Goal: Task Accomplishment & Management: Manage account settings

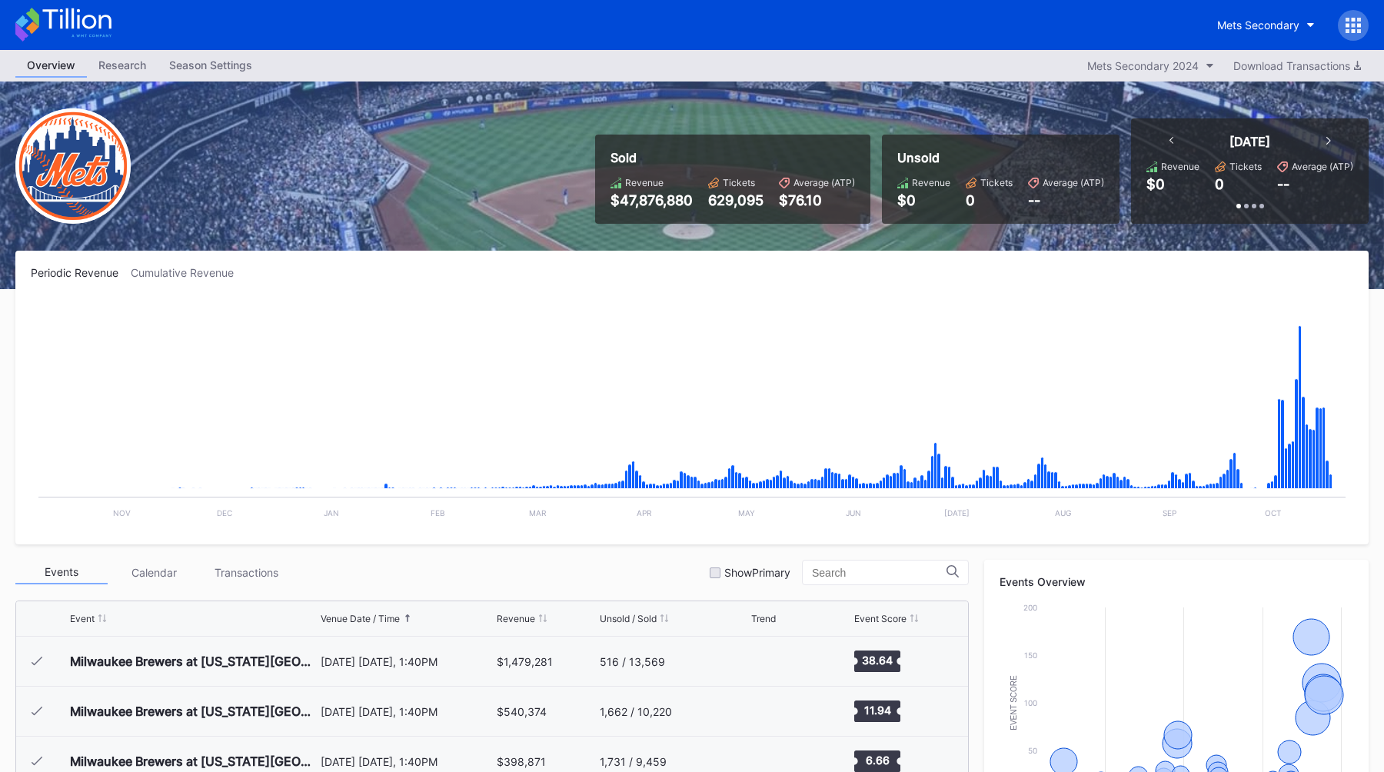
scroll to position [3743, 0]
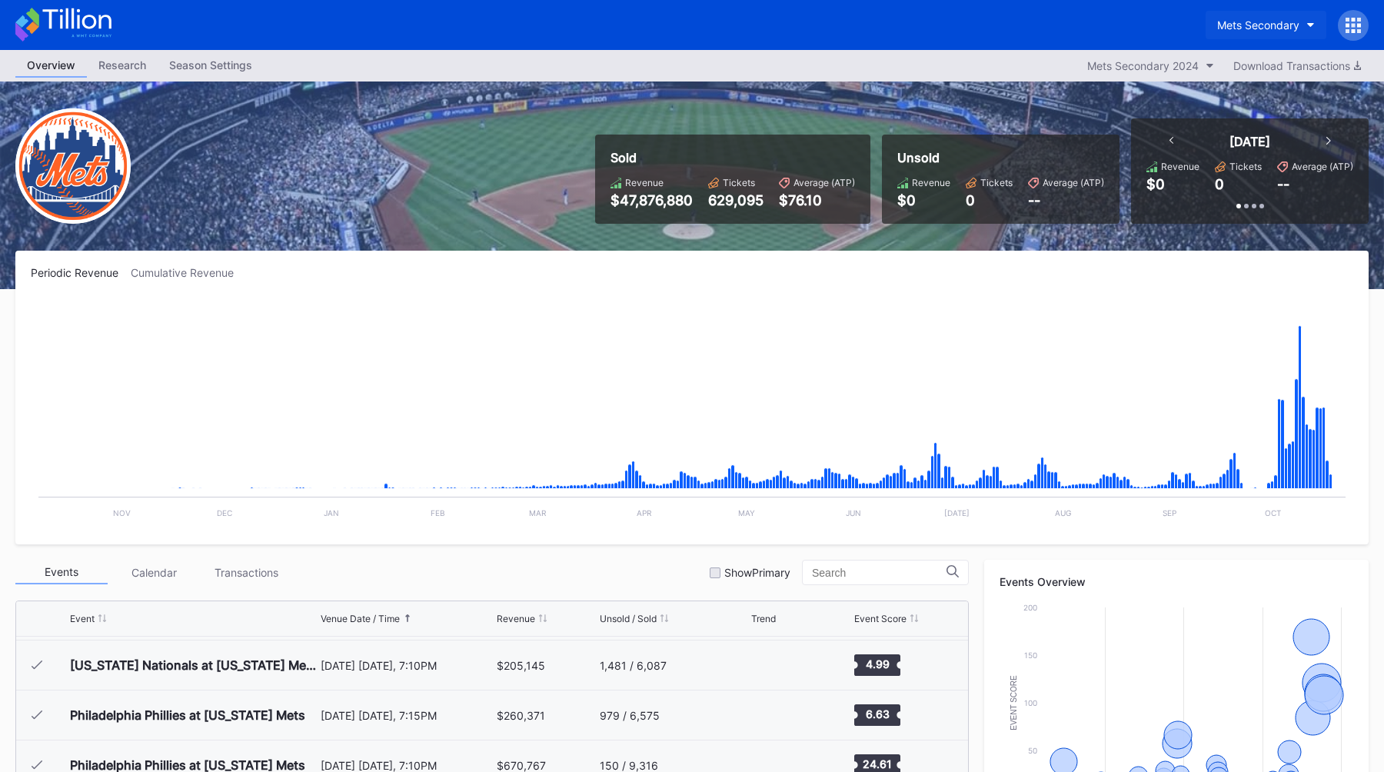
click at [1255, 25] on div "Mets Secondary" at bounding box center [1258, 24] width 82 height 13
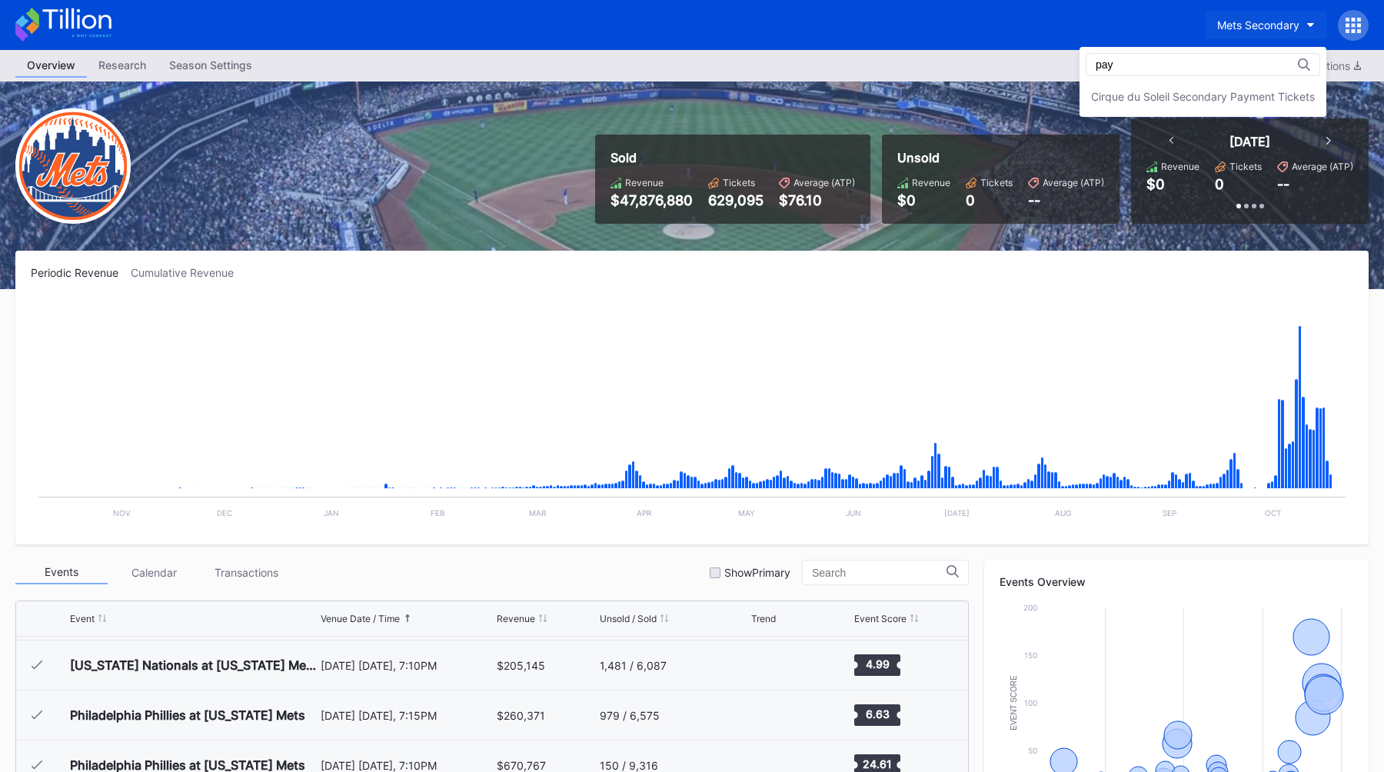
scroll to position [0, 0]
type input "paym"
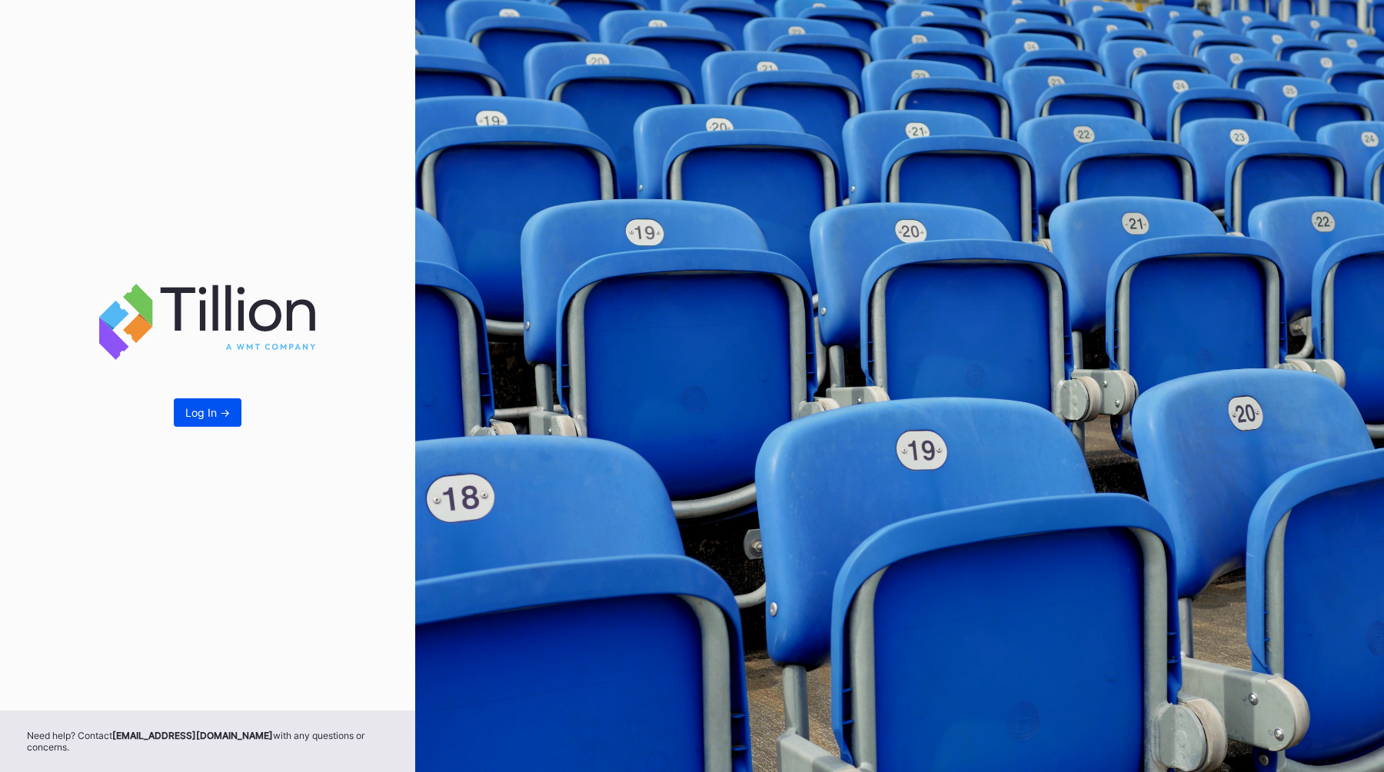
click at [212, 417] on div "Log In ->" at bounding box center [207, 412] width 45 height 13
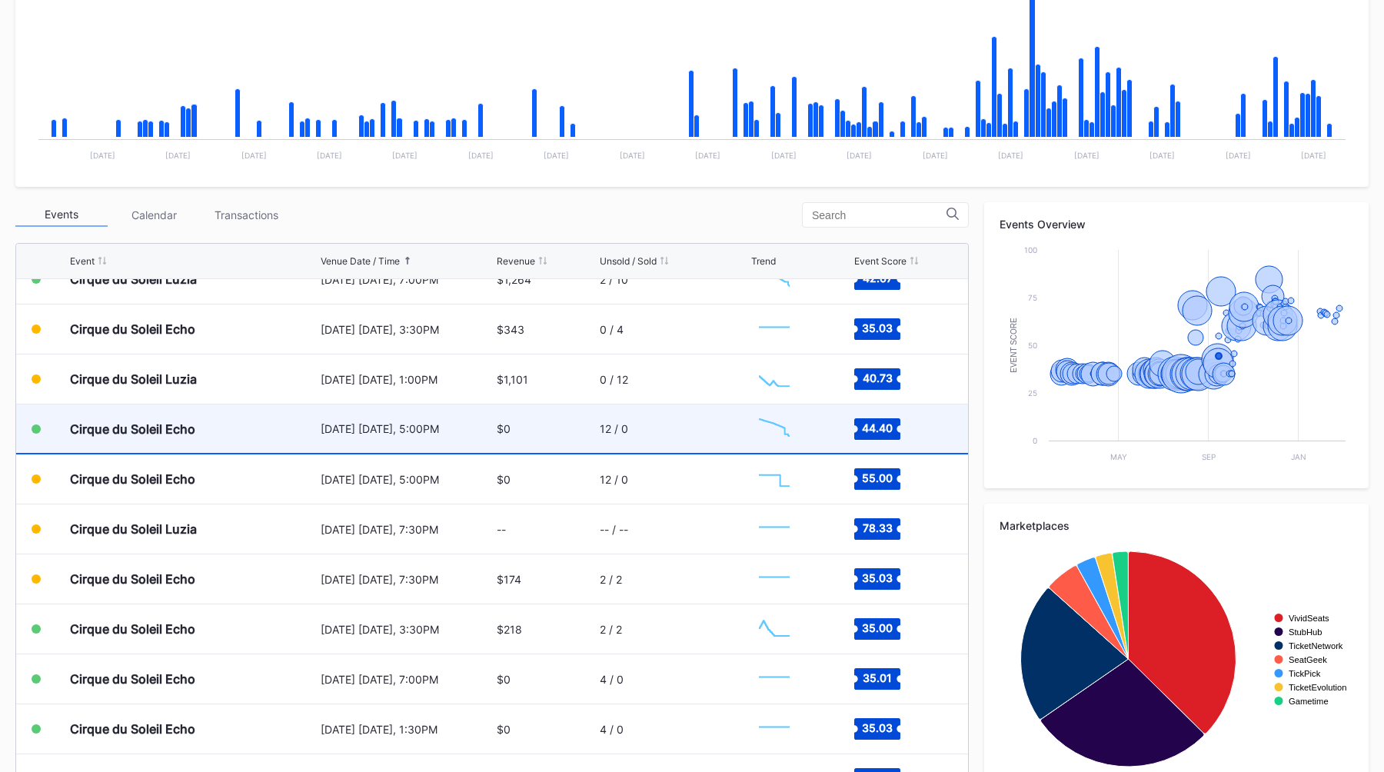
scroll to position [2671, 0]
click at [427, 445] on div "[DATE] [DATE], 5:00PM" at bounding box center [407, 430] width 173 height 48
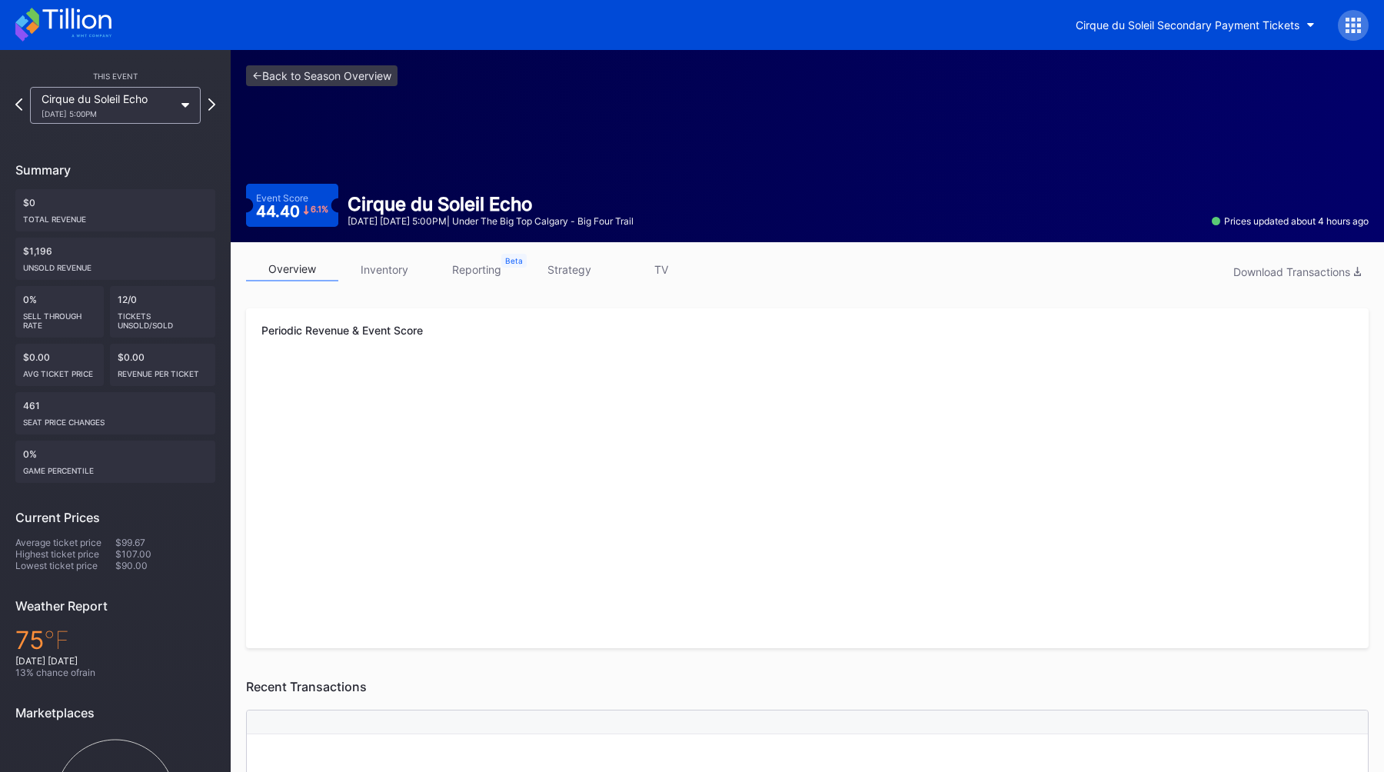
click at [566, 260] on link "strategy" at bounding box center [569, 269] width 92 height 24
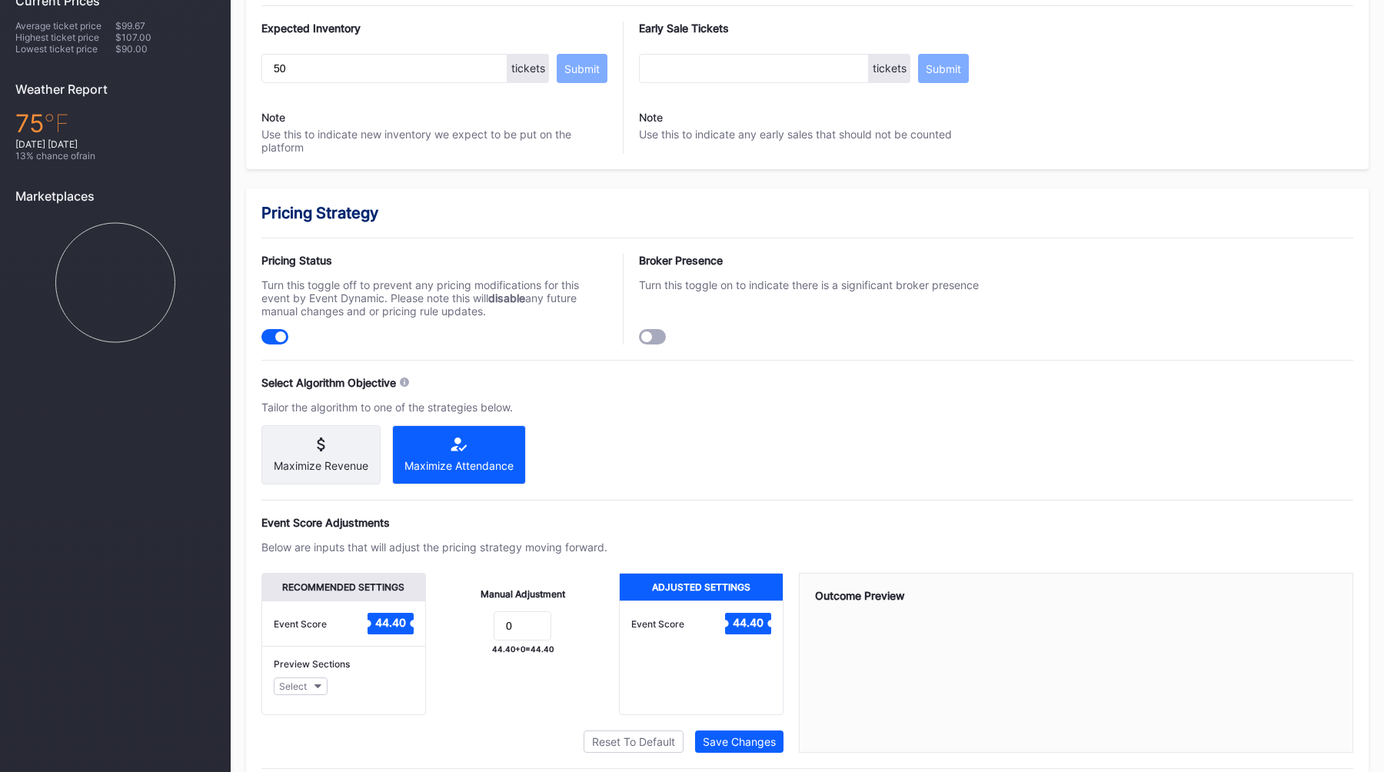
scroll to position [894, 0]
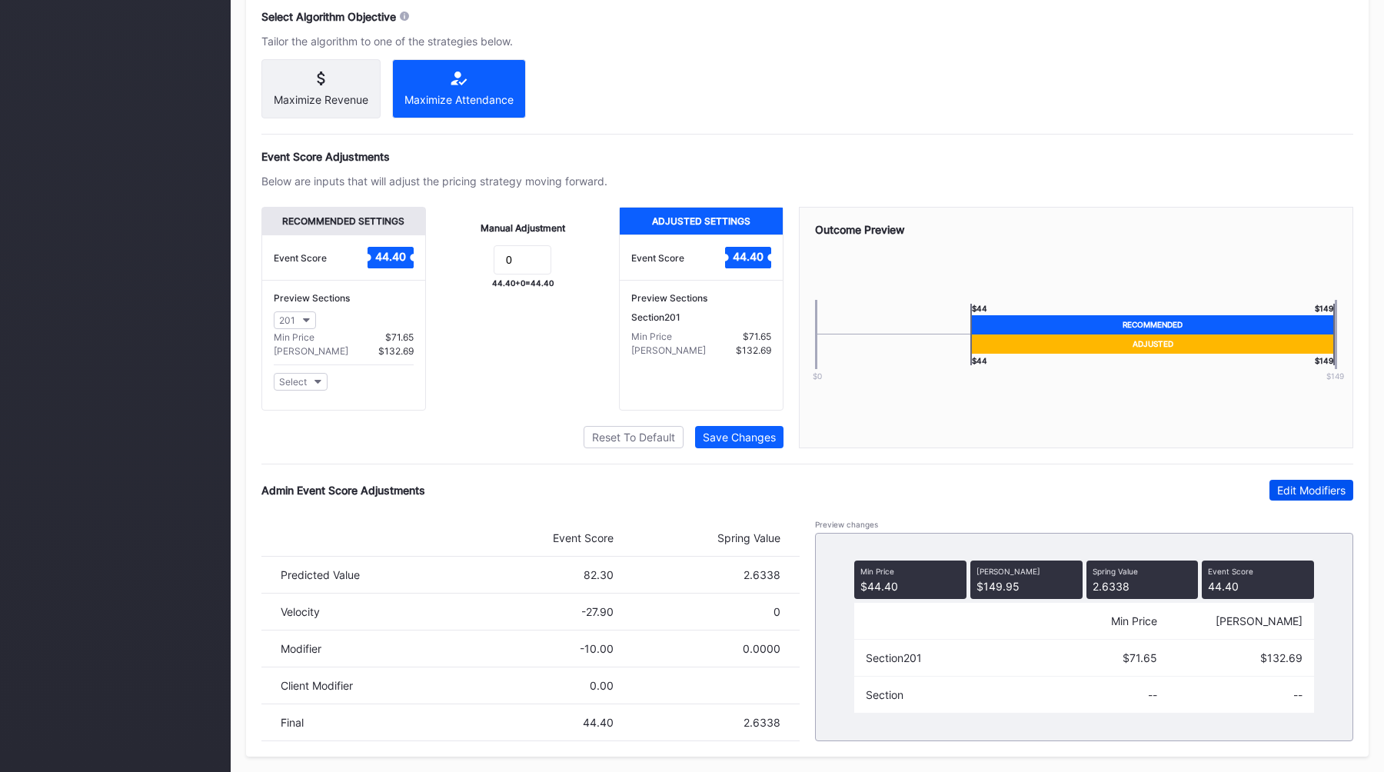
click at [1291, 484] on div "Edit Modifiers" at bounding box center [1311, 489] width 68 height 13
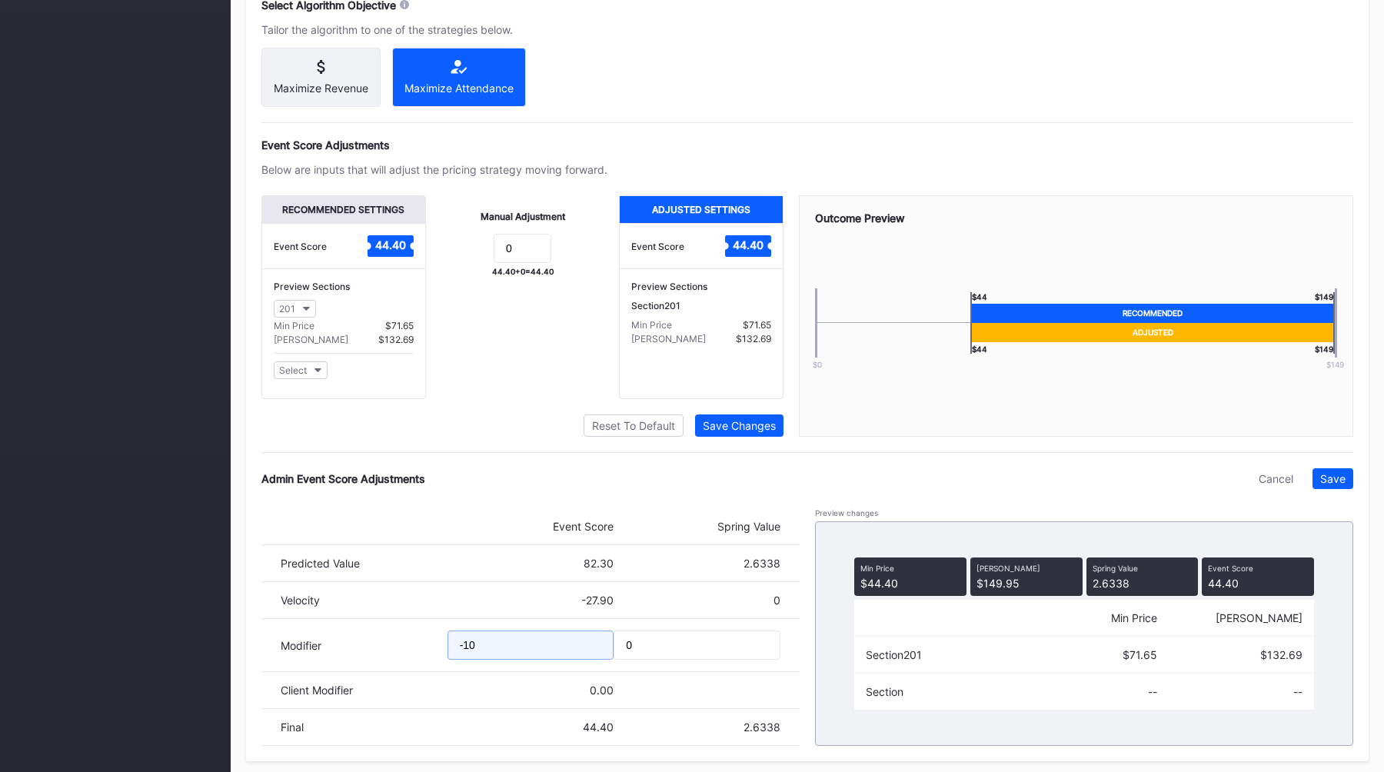
drag, startPoint x: 507, startPoint y: 666, endPoint x: 338, endPoint y: 665, distance: 169.1
click at [345, 665] on div "Modifier -10 0" at bounding box center [530, 645] width 538 height 53
drag, startPoint x: 507, startPoint y: 654, endPoint x: 367, endPoint y: 658, distance: 139.9
click at [367, 658] on div "Modifier -10 0" at bounding box center [530, 645] width 538 height 53
type input "-17"
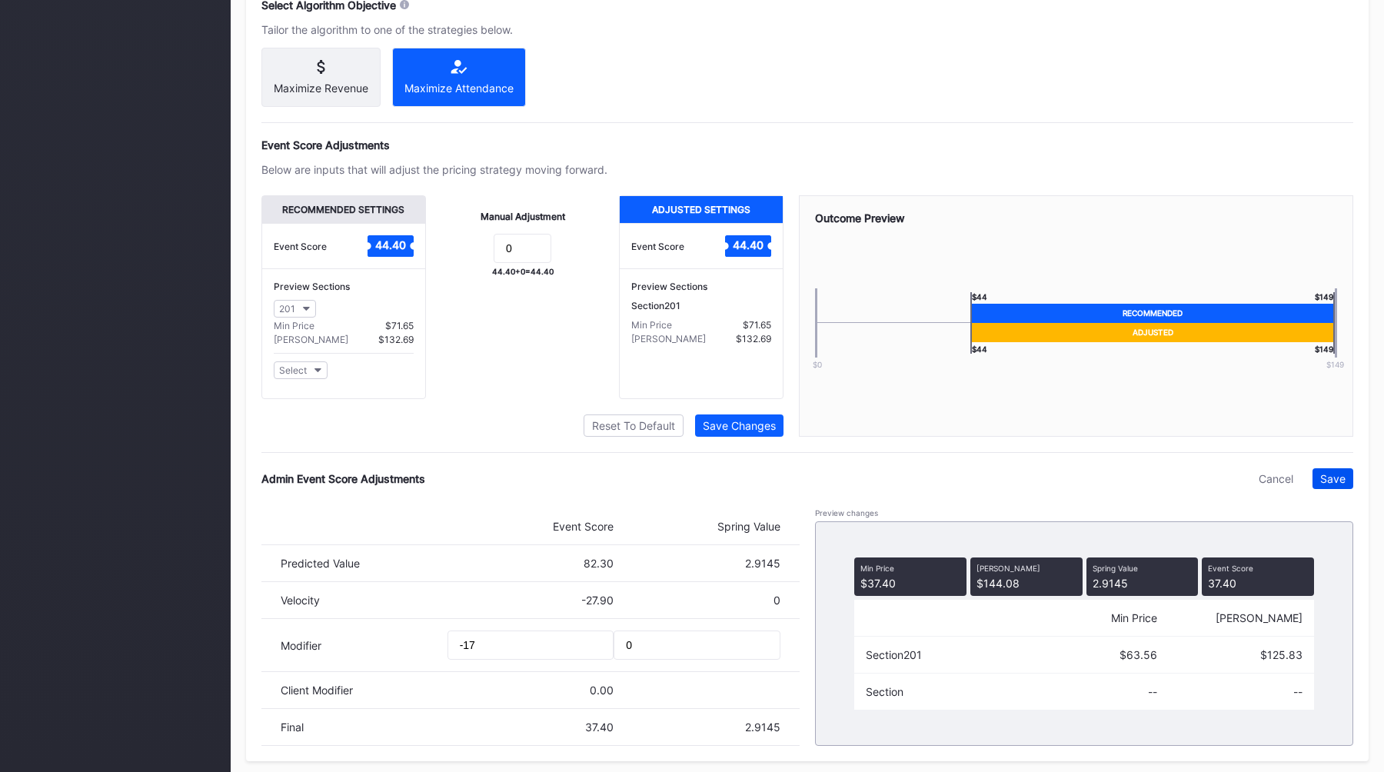
click at [1331, 485] on div "Save" at bounding box center [1332, 478] width 25 height 13
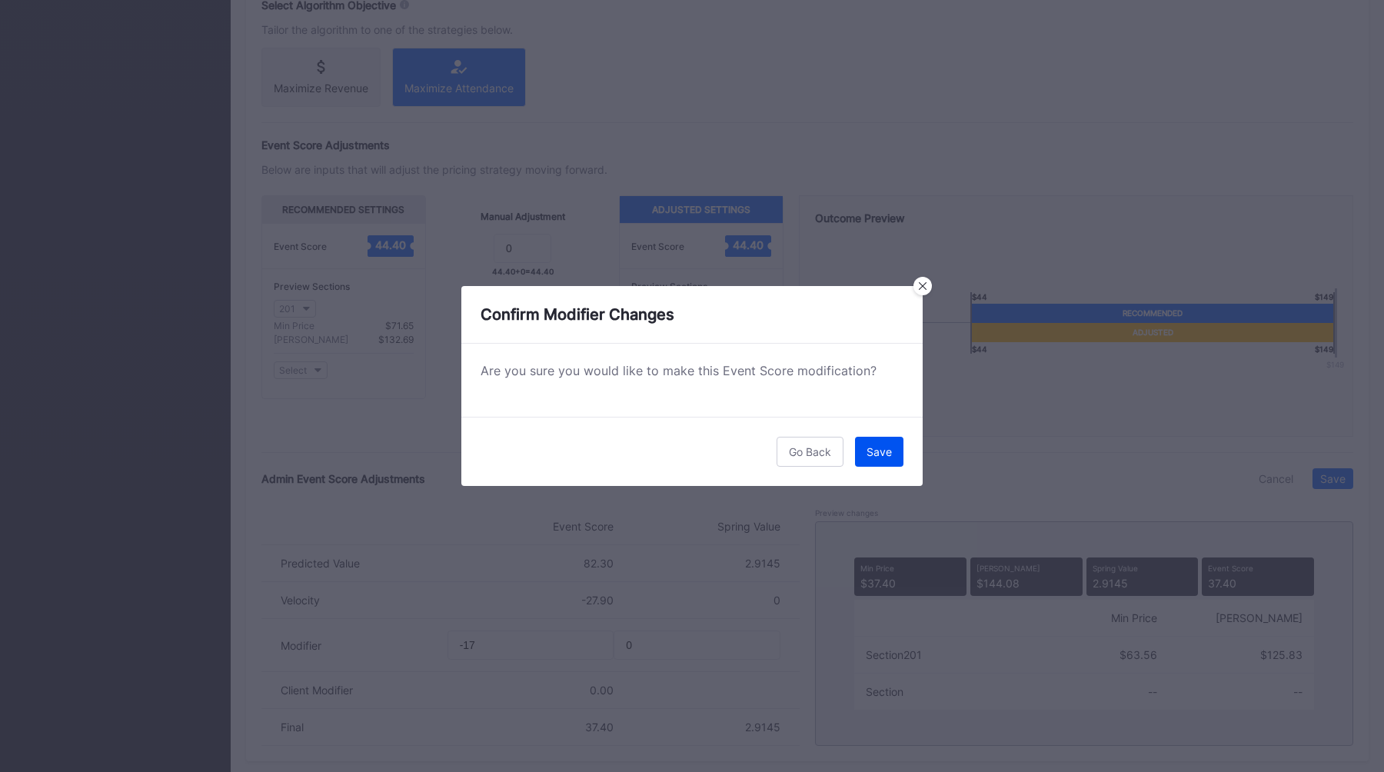
click at [877, 454] on div "Save" at bounding box center [878, 451] width 25 height 13
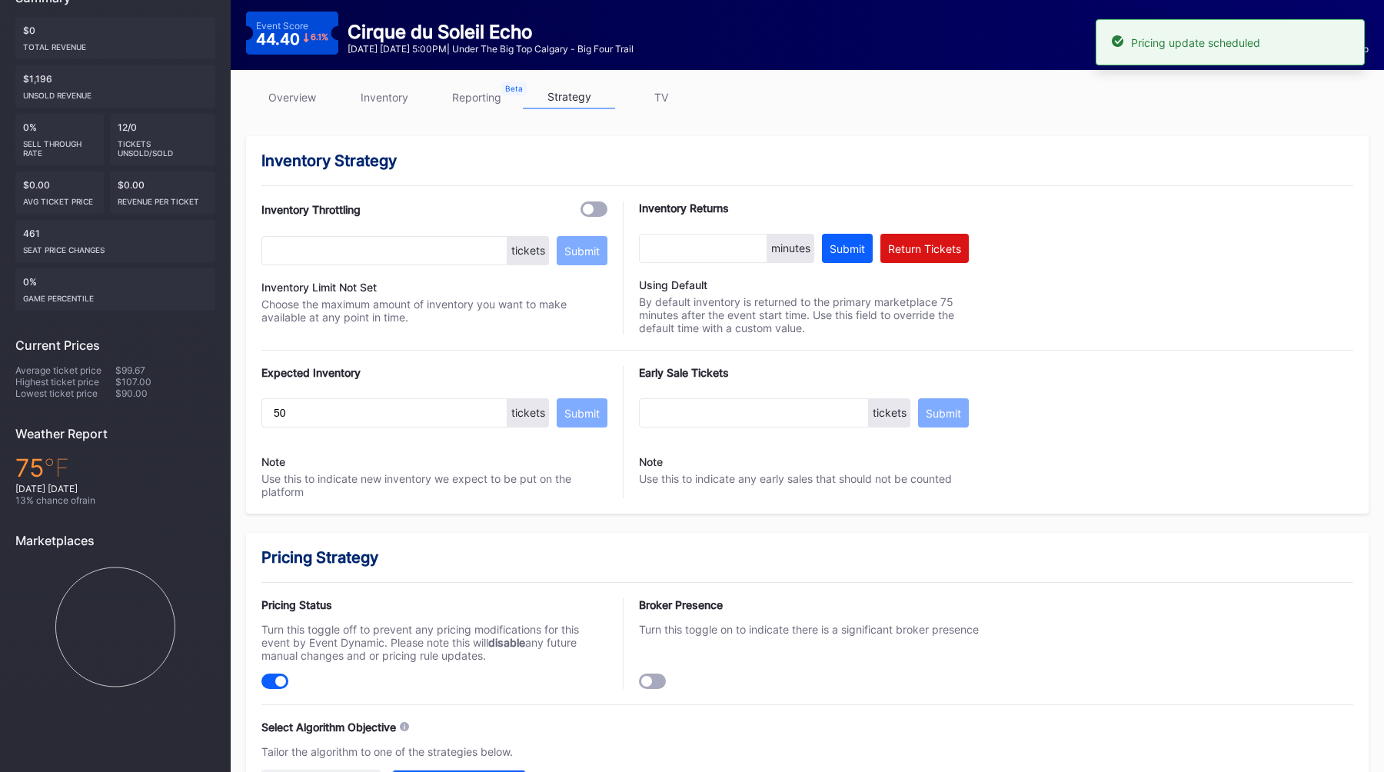
scroll to position [0, 0]
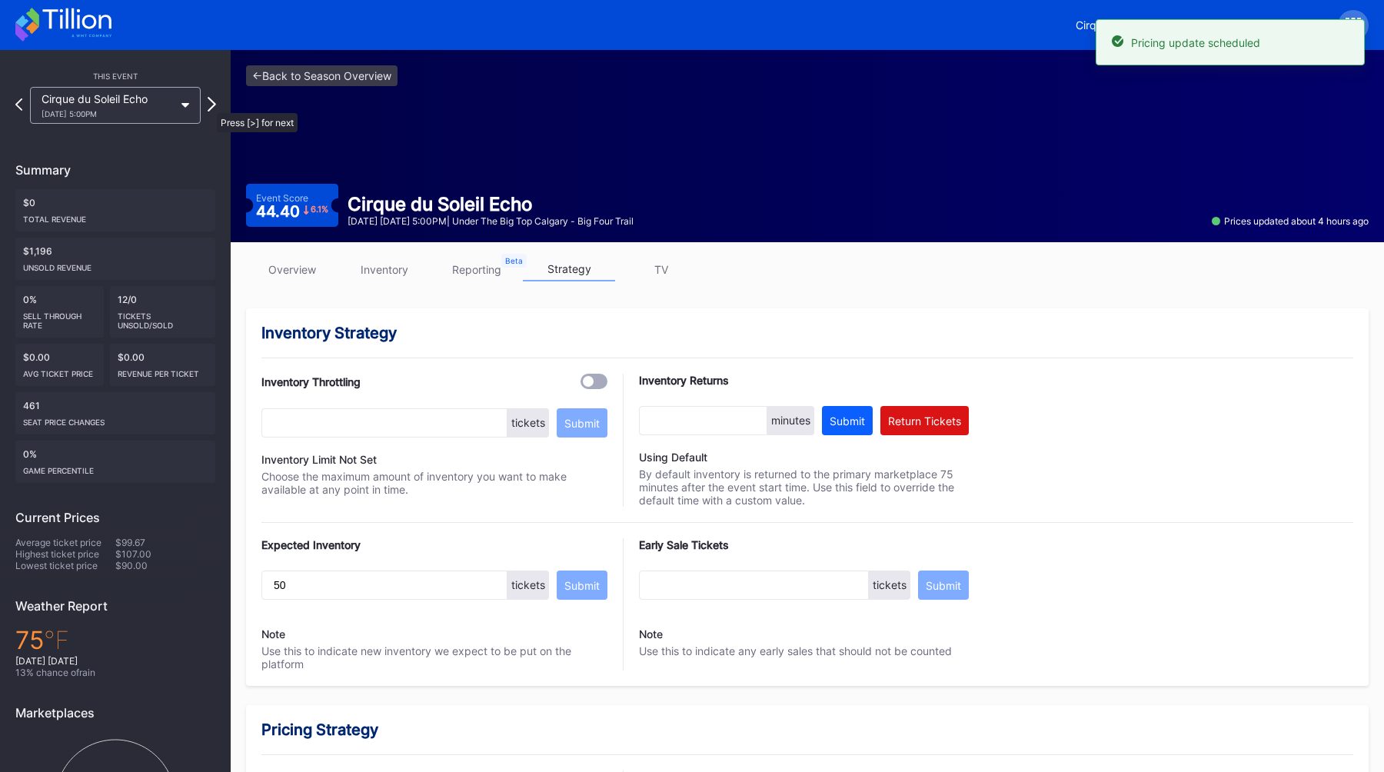
click at [209, 105] on icon at bounding box center [212, 104] width 8 height 15
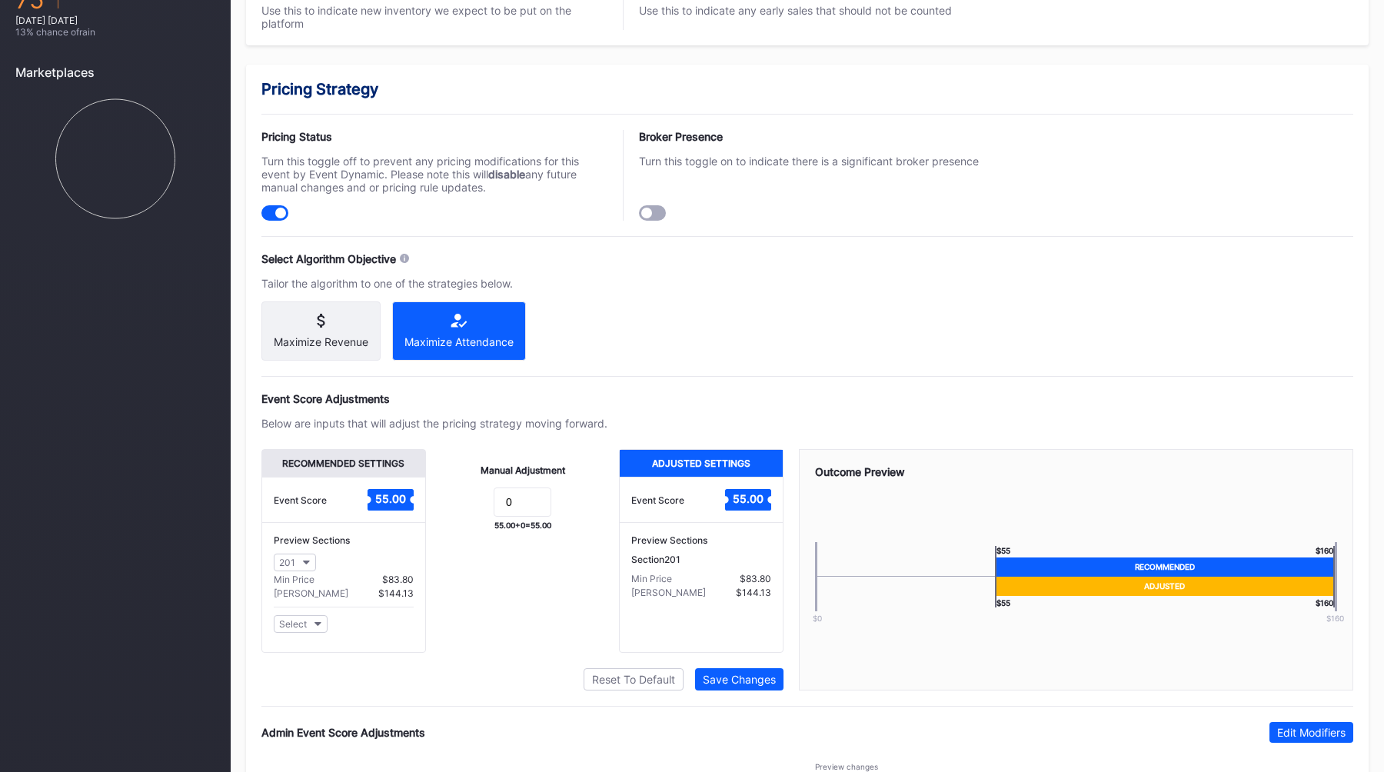
scroll to position [894, 0]
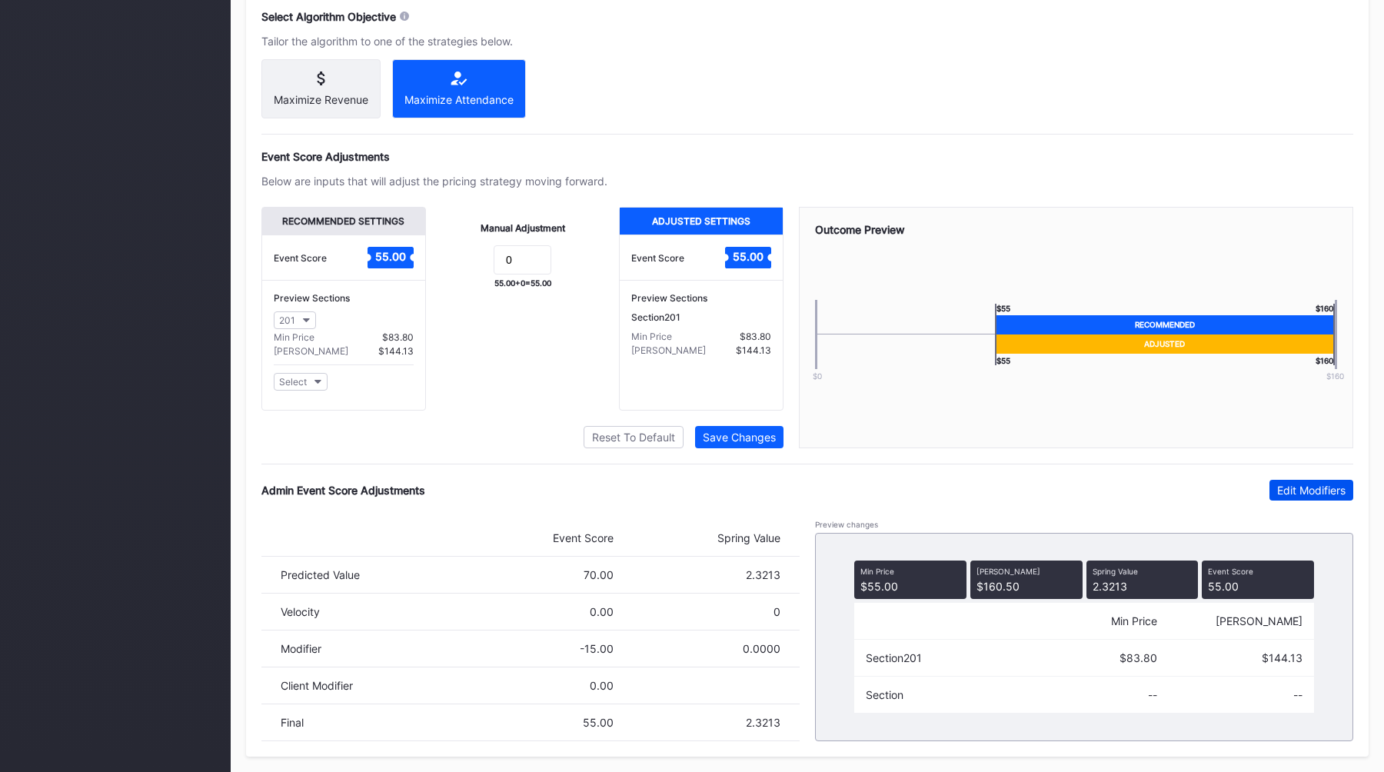
click at [1307, 487] on div "Edit Modifiers" at bounding box center [1311, 489] width 68 height 13
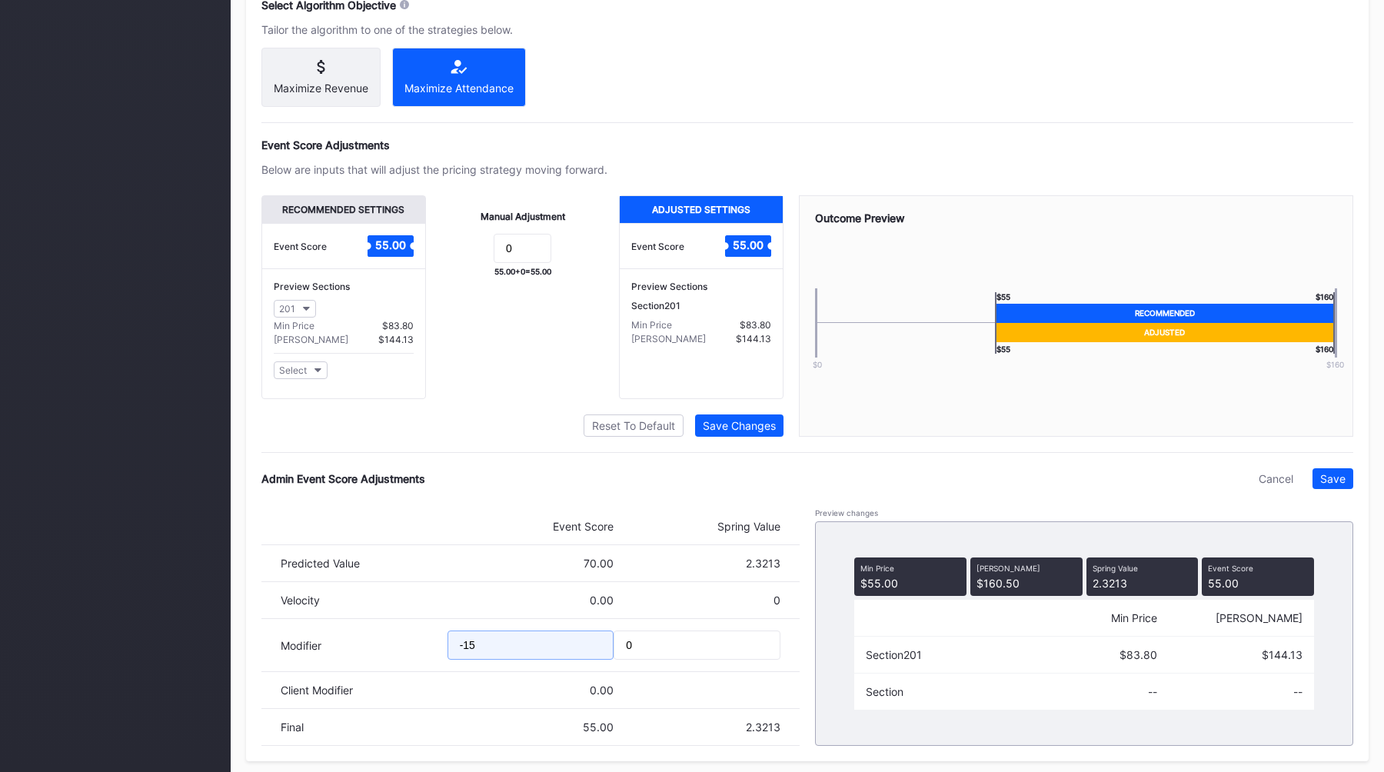
drag, startPoint x: 528, startPoint y: 655, endPoint x: 346, endPoint y: 655, distance: 182.2
click at [347, 655] on div "Modifier -15 0" at bounding box center [530, 645] width 538 height 53
type input "-30"
click at [1327, 484] on div "Save" at bounding box center [1332, 478] width 25 height 13
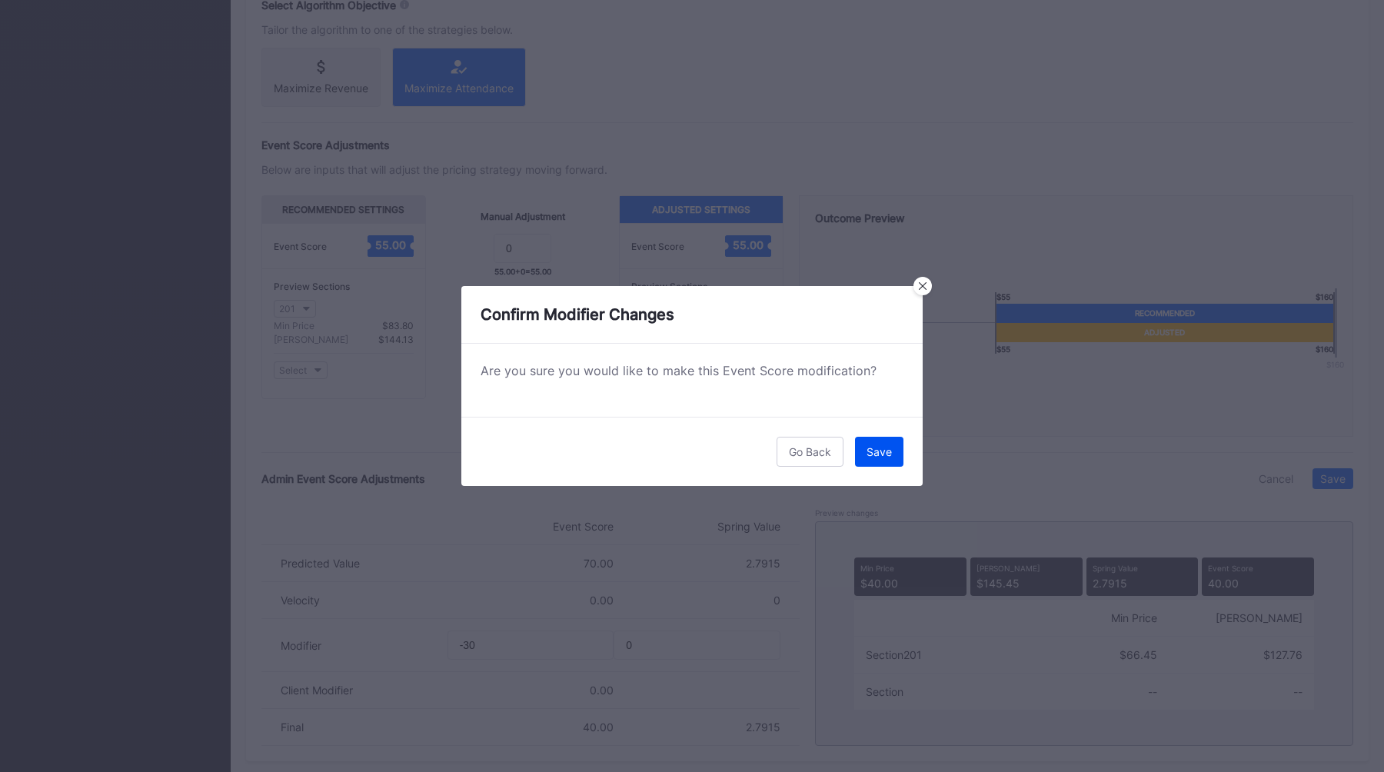
click at [865, 456] on button "Save" at bounding box center [879, 452] width 48 height 30
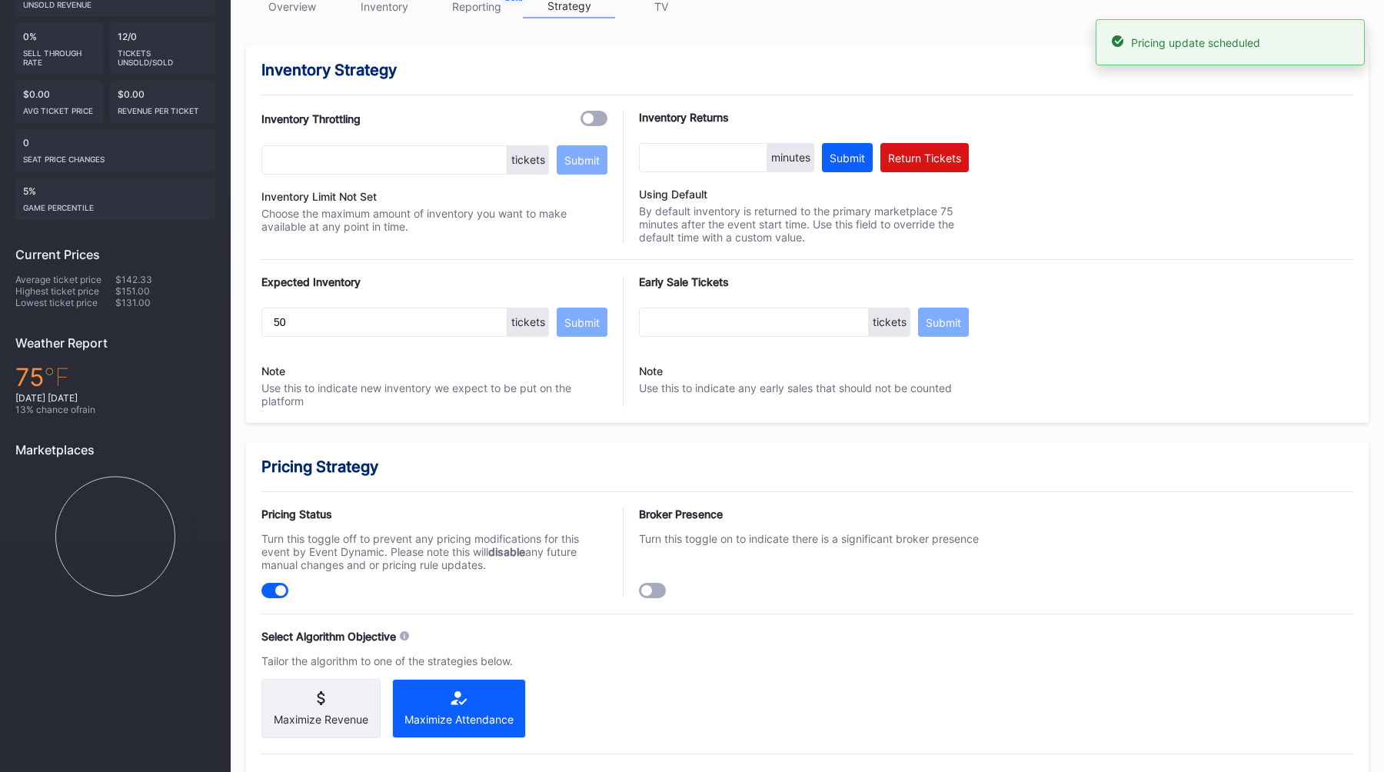
scroll to position [0, 0]
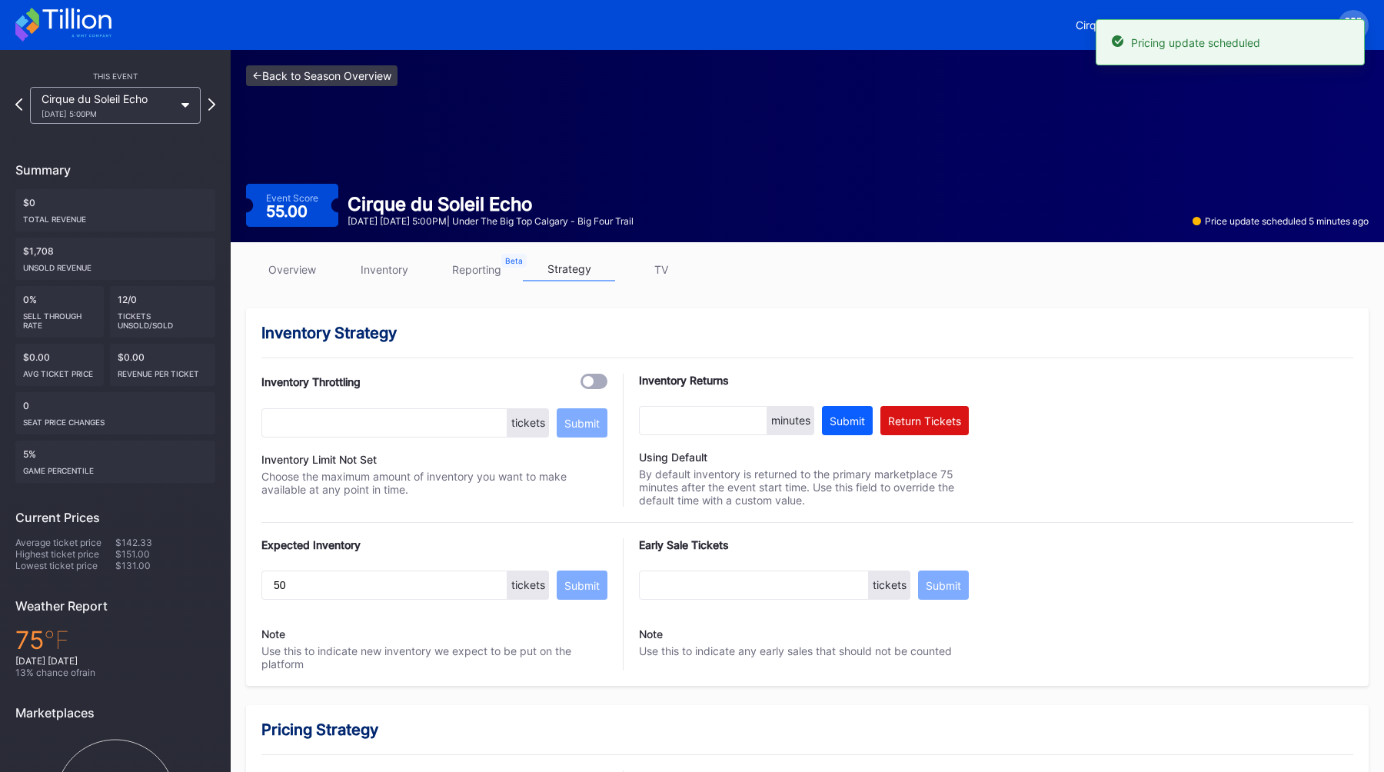
click at [299, 74] on link "<- Back to Season Overview" at bounding box center [321, 75] width 151 height 21
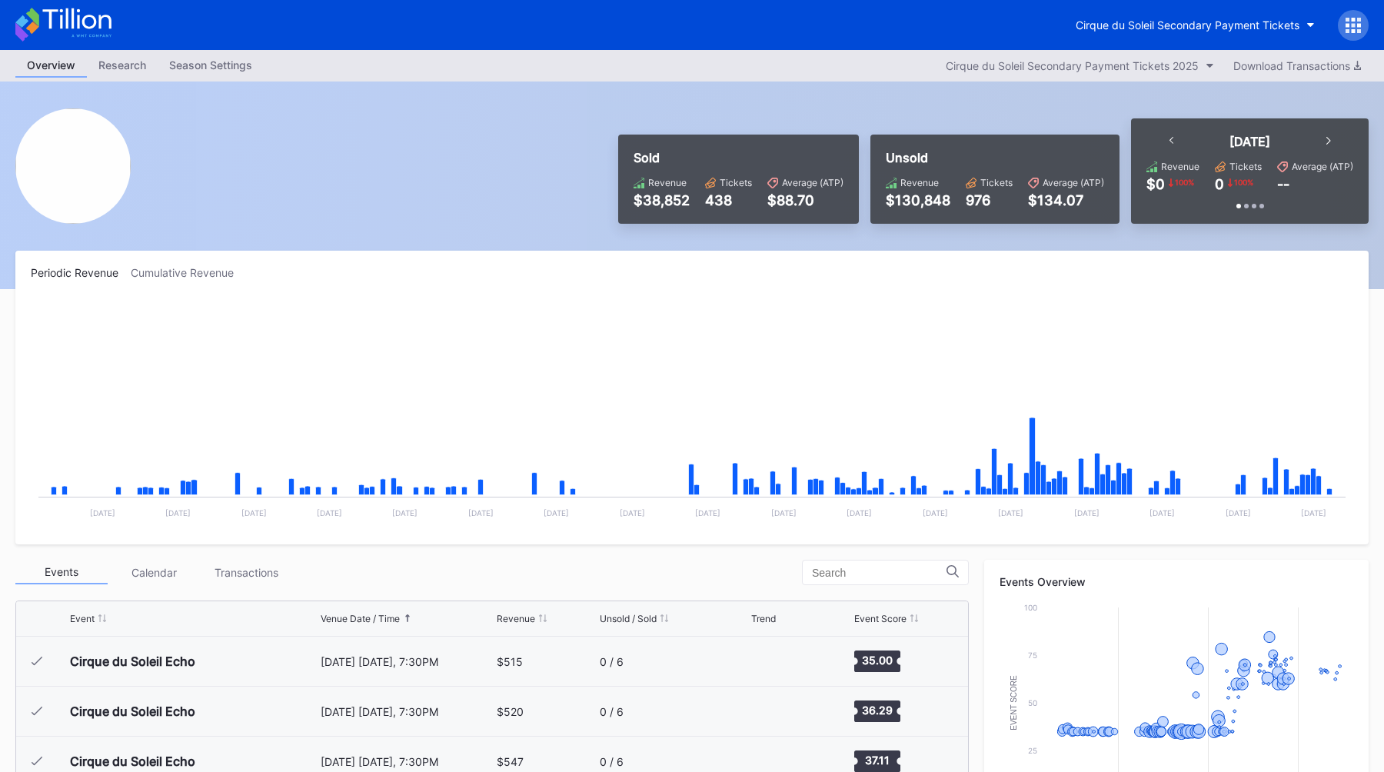
scroll to position [2648, 0]
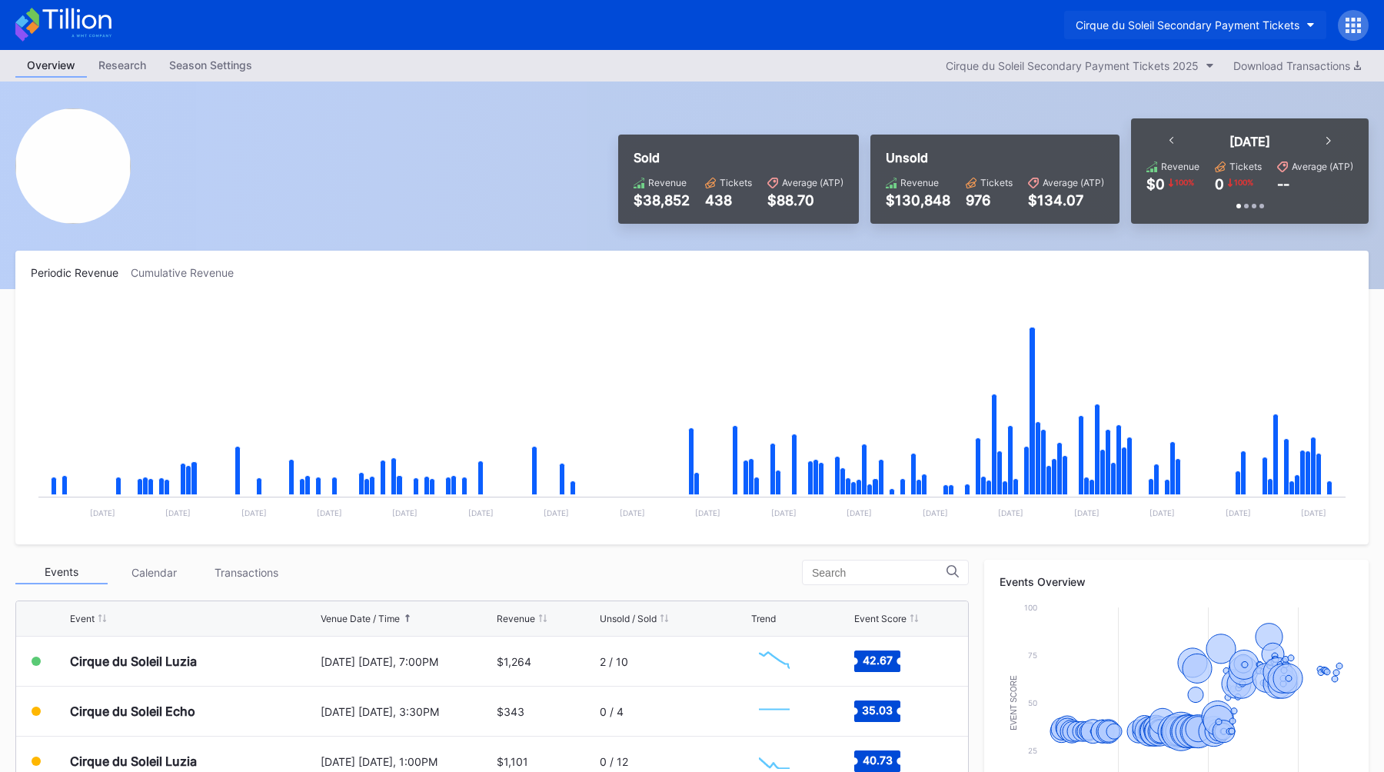
click at [1161, 22] on div "Cirque du Soleil Secondary Payment Tickets" at bounding box center [1187, 24] width 224 height 13
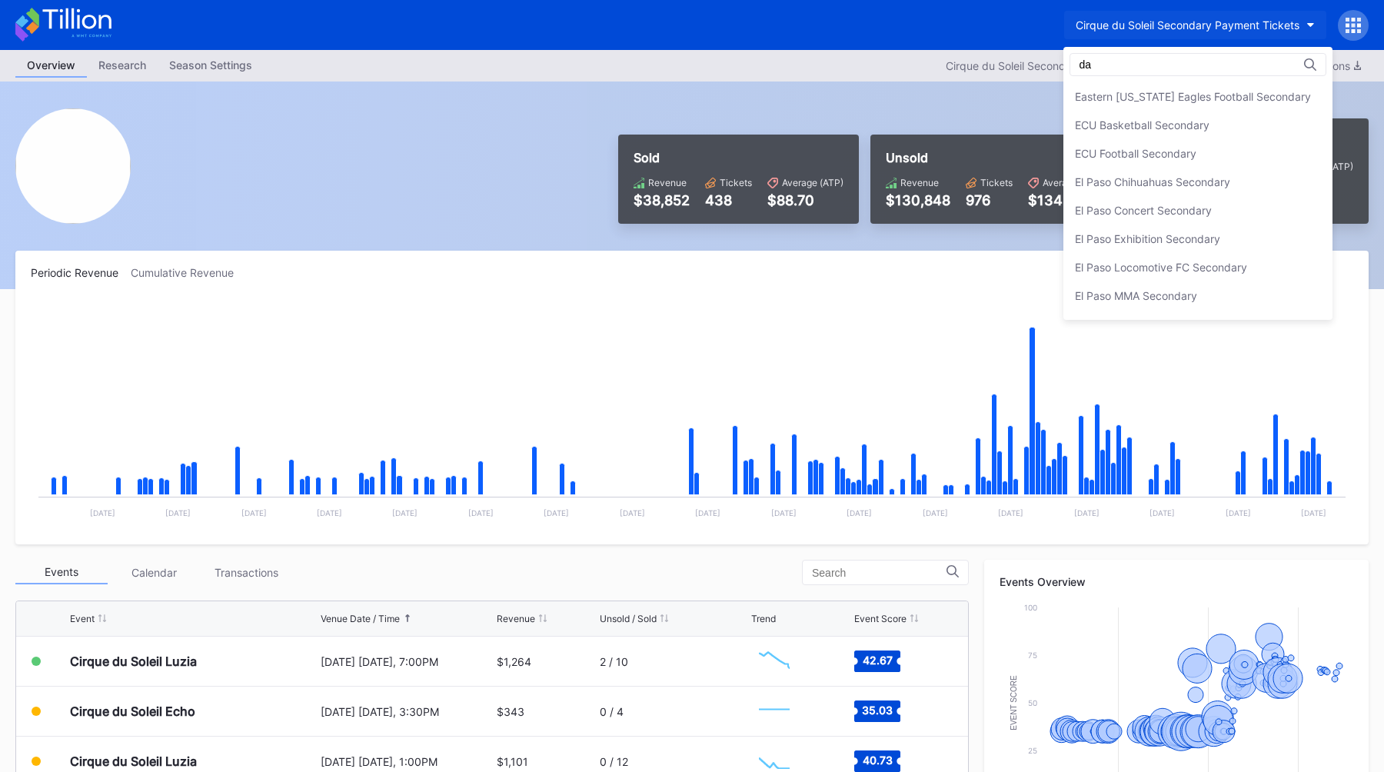
scroll to position [0, 0]
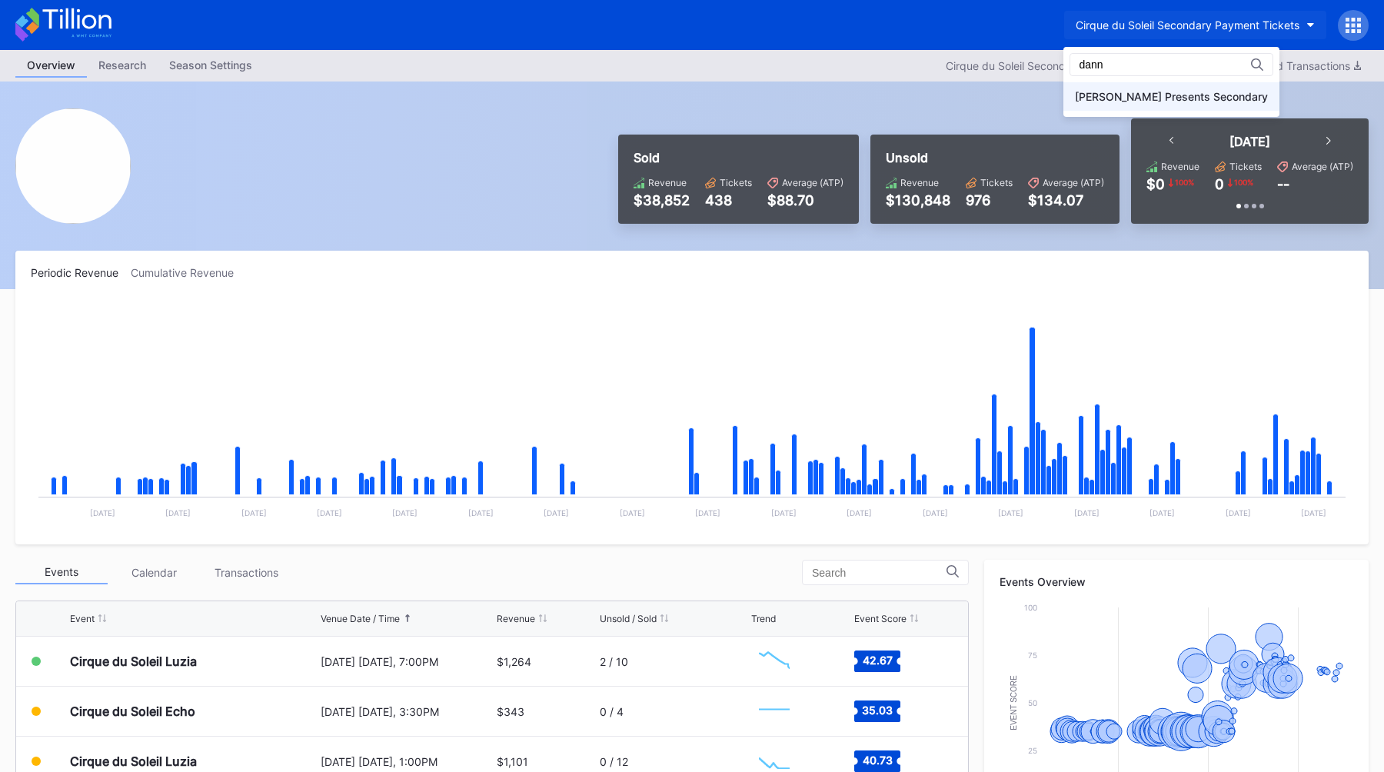
type input "dann"
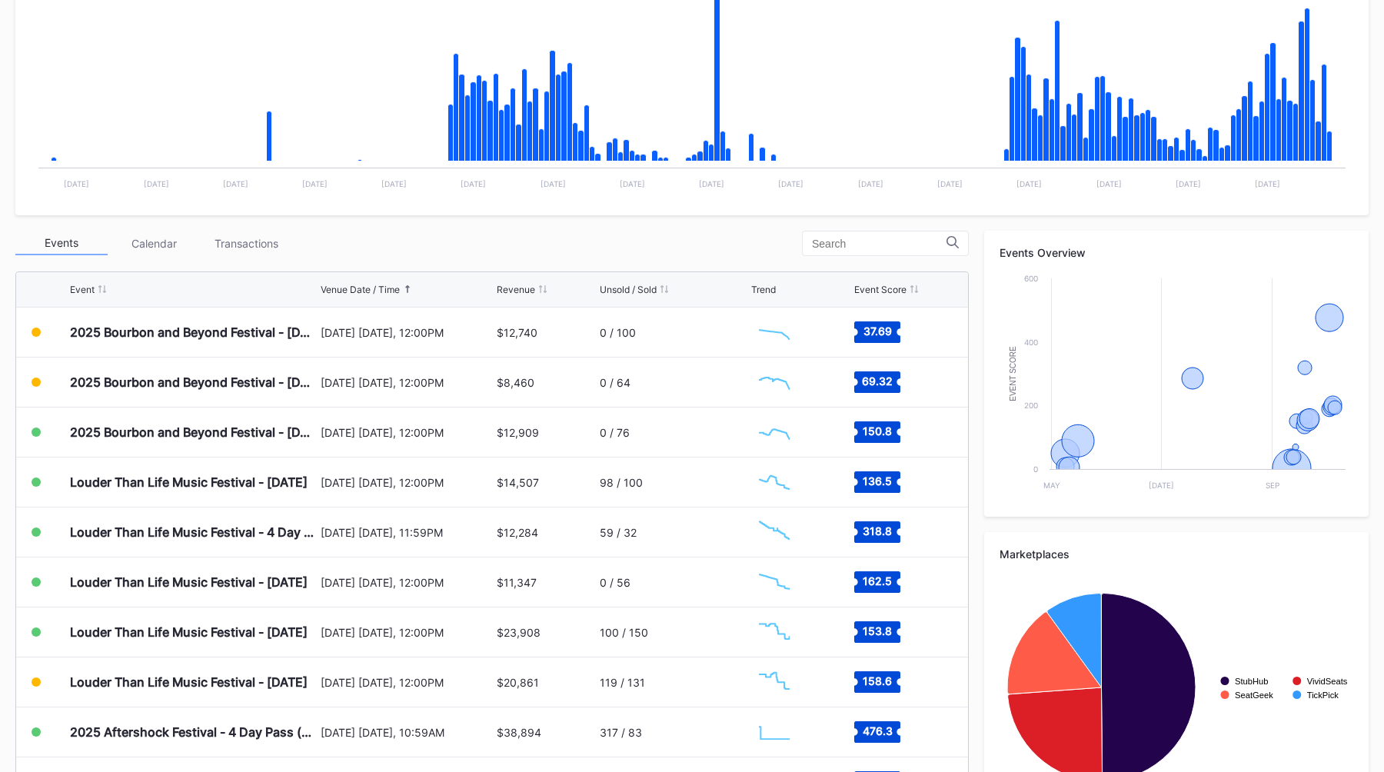
scroll to position [347, 0]
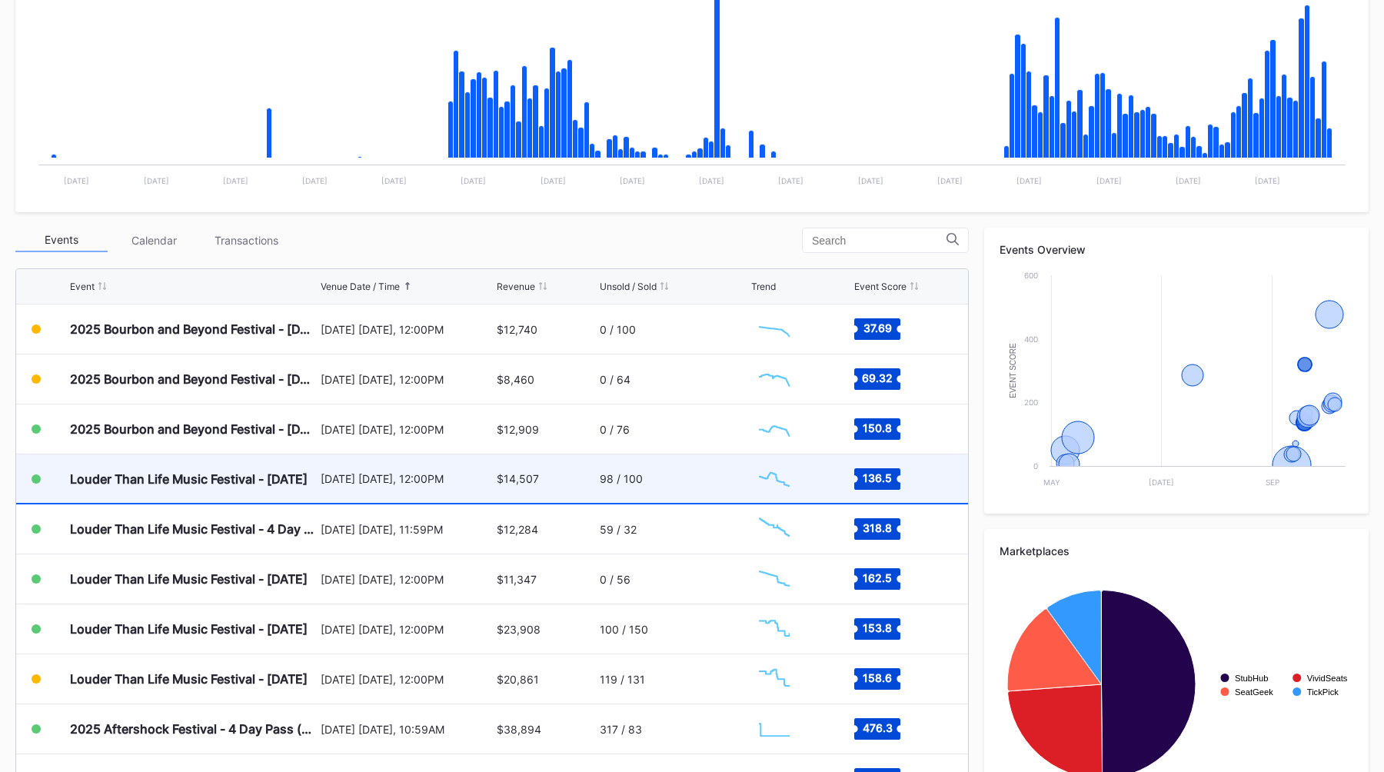
click at [396, 455] on div "[DATE] [DATE], 12:00PM" at bounding box center [407, 478] width 173 height 48
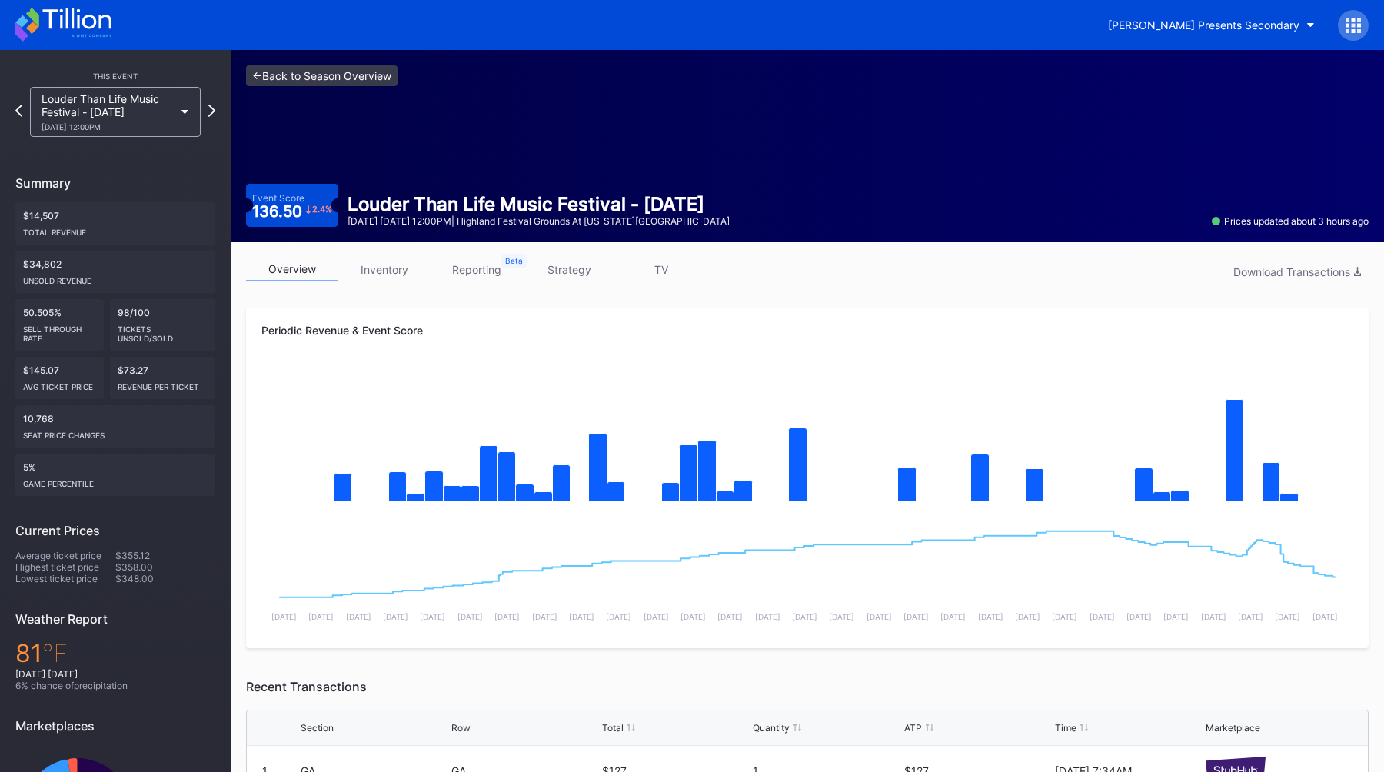
click at [316, 74] on link "<- Back to Season Overview" at bounding box center [321, 75] width 151 height 21
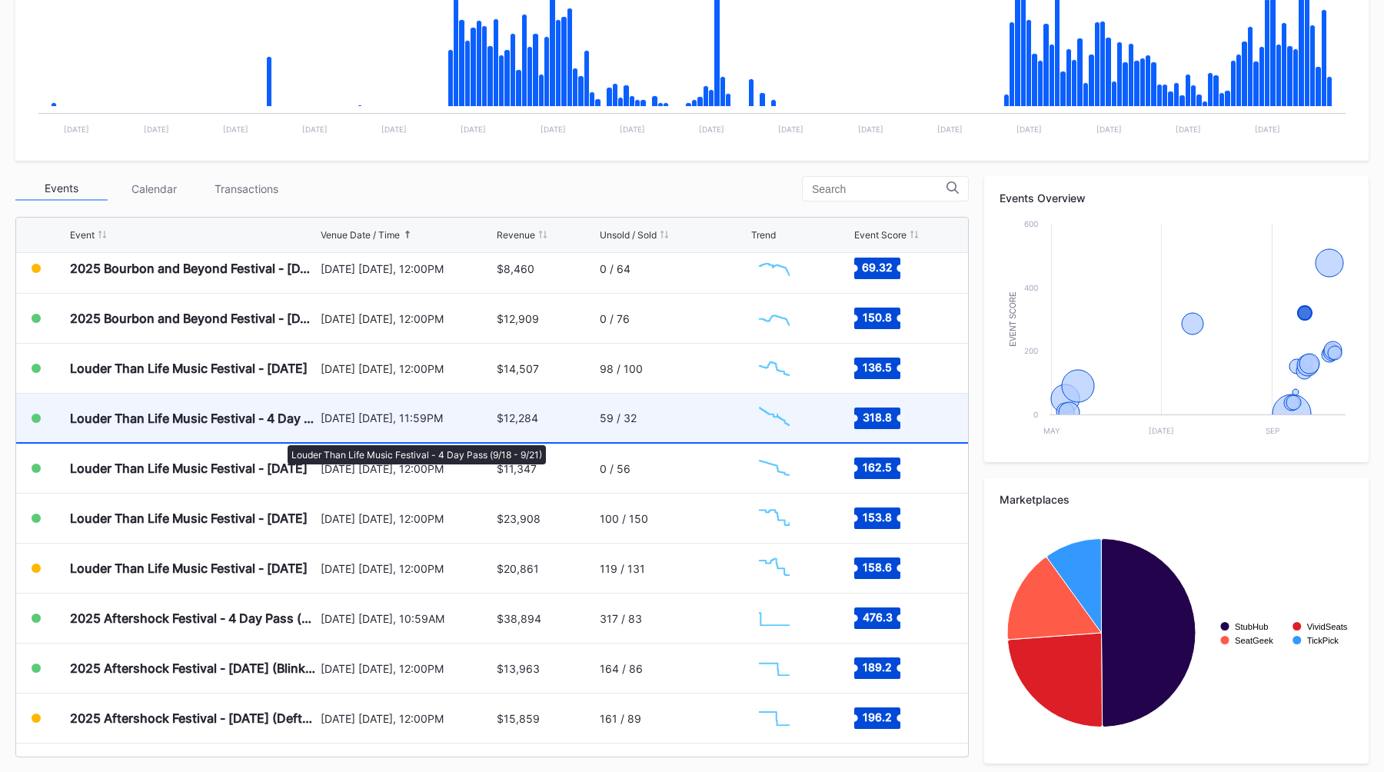
scroll to position [410, 0]
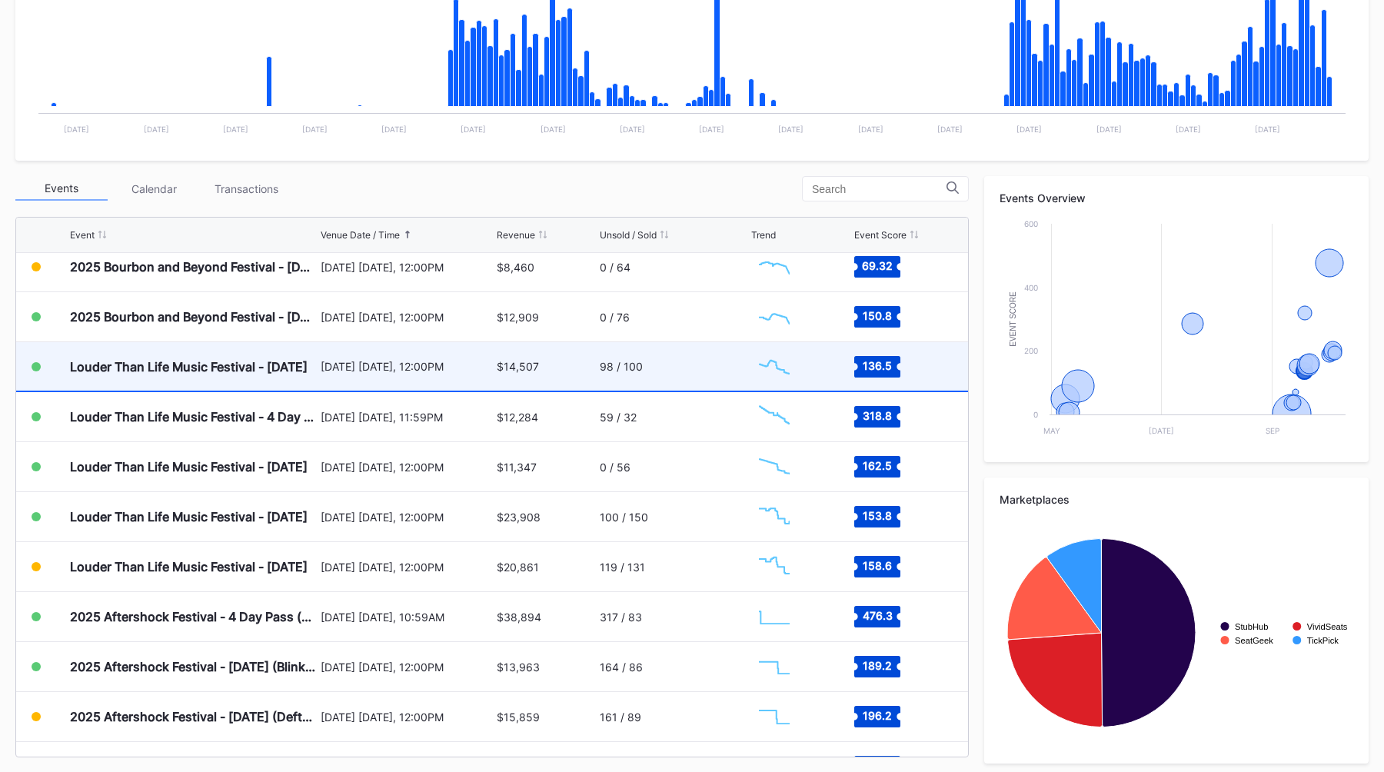
click at [295, 379] on div "Louder Than Life Music Festival - [DATE]" at bounding box center [193, 366] width 247 height 48
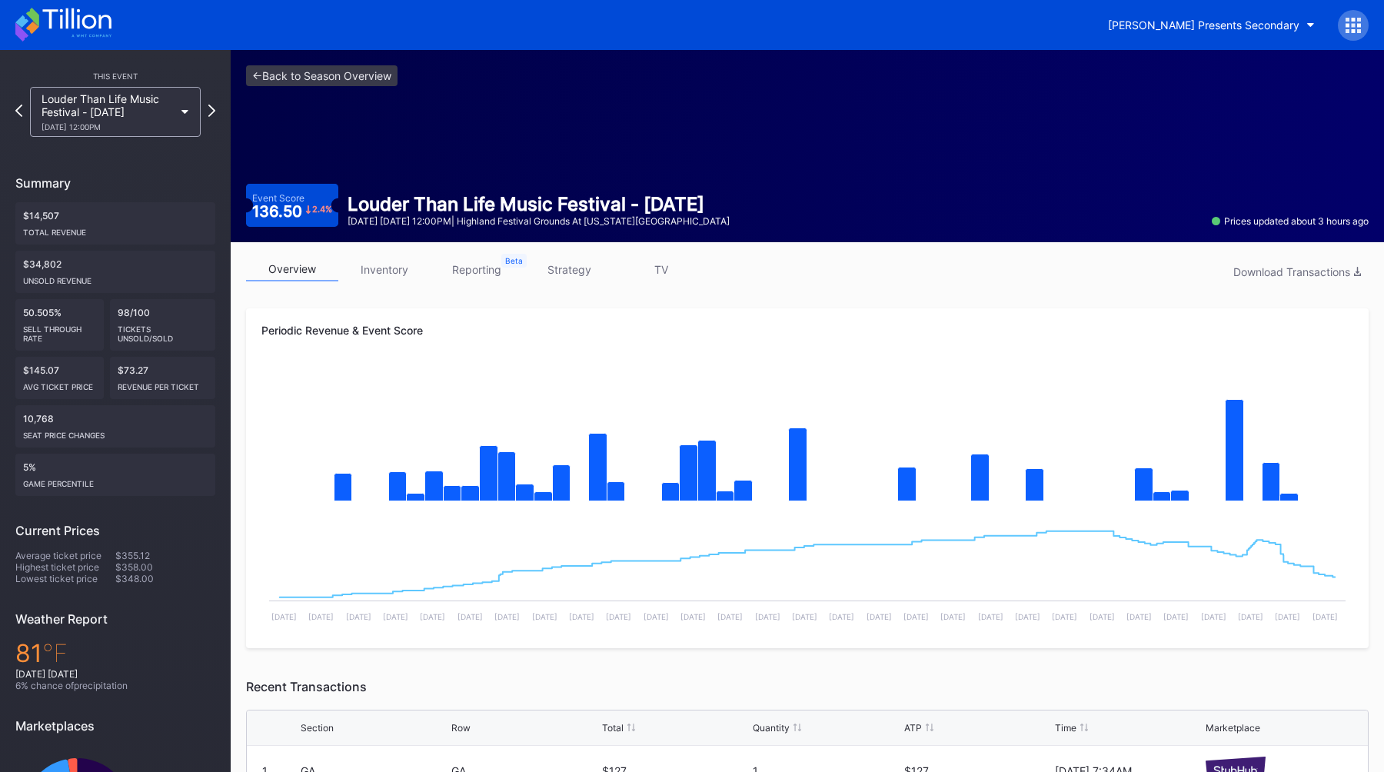
click at [577, 273] on link "strategy" at bounding box center [569, 269] width 92 height 24
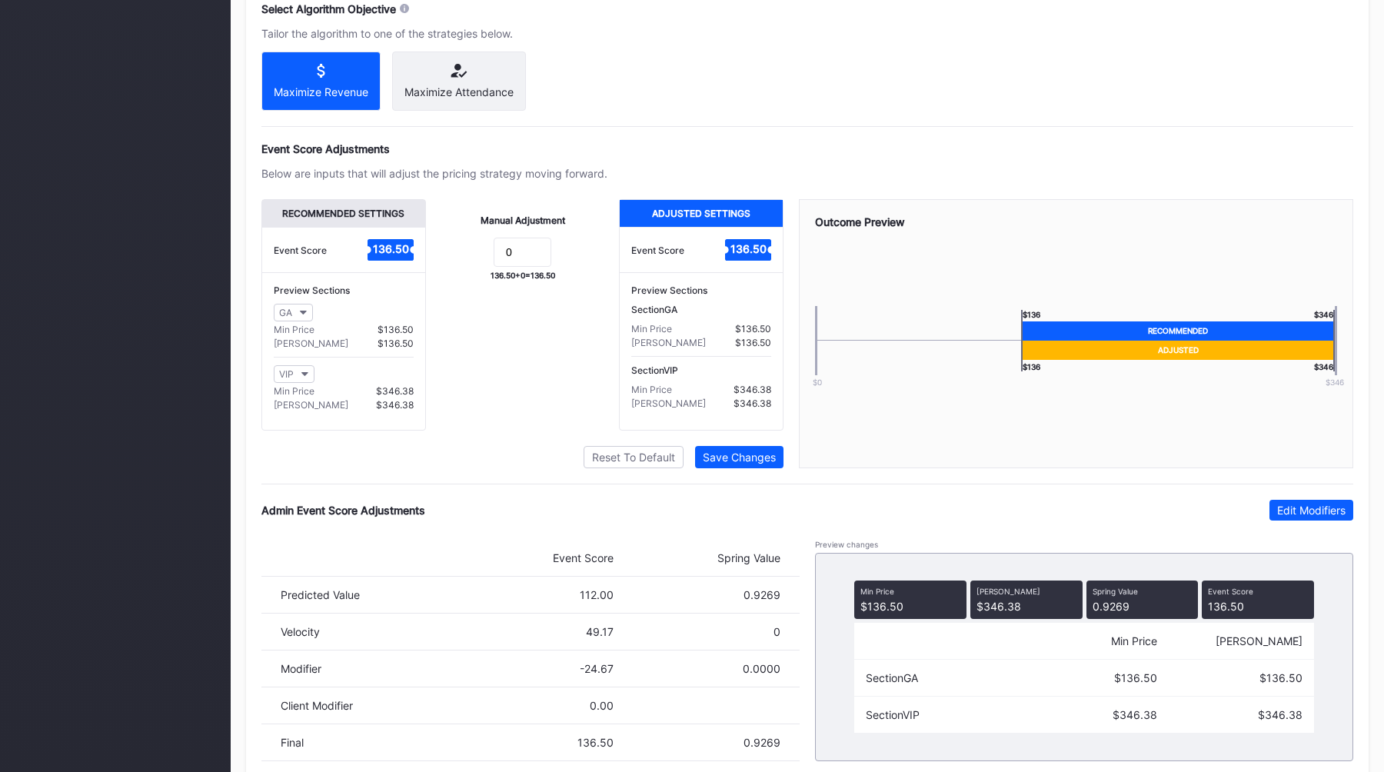
scroll to position [921, 0]
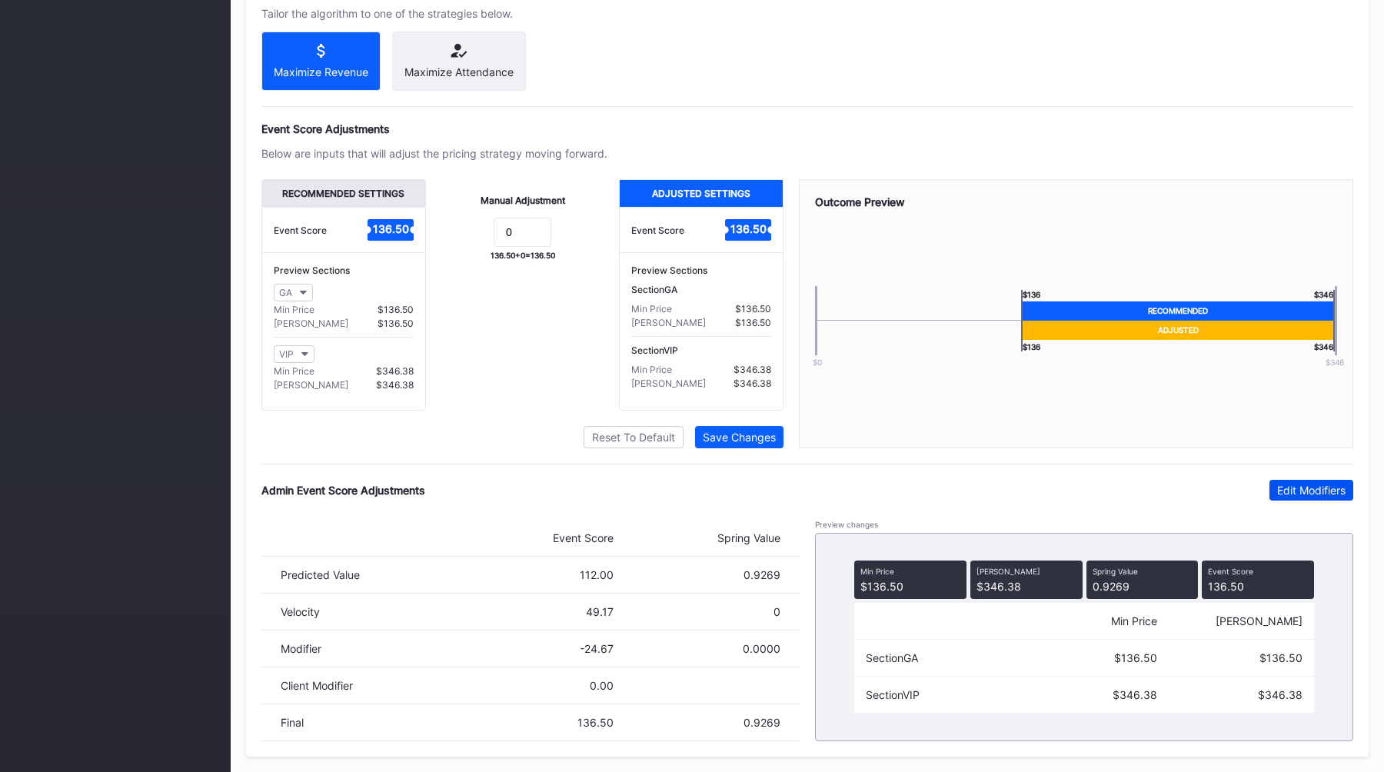
click at [1283, 489] on div "Edit Modifiers" at bounding box center [1311, 489] width 68 height 13
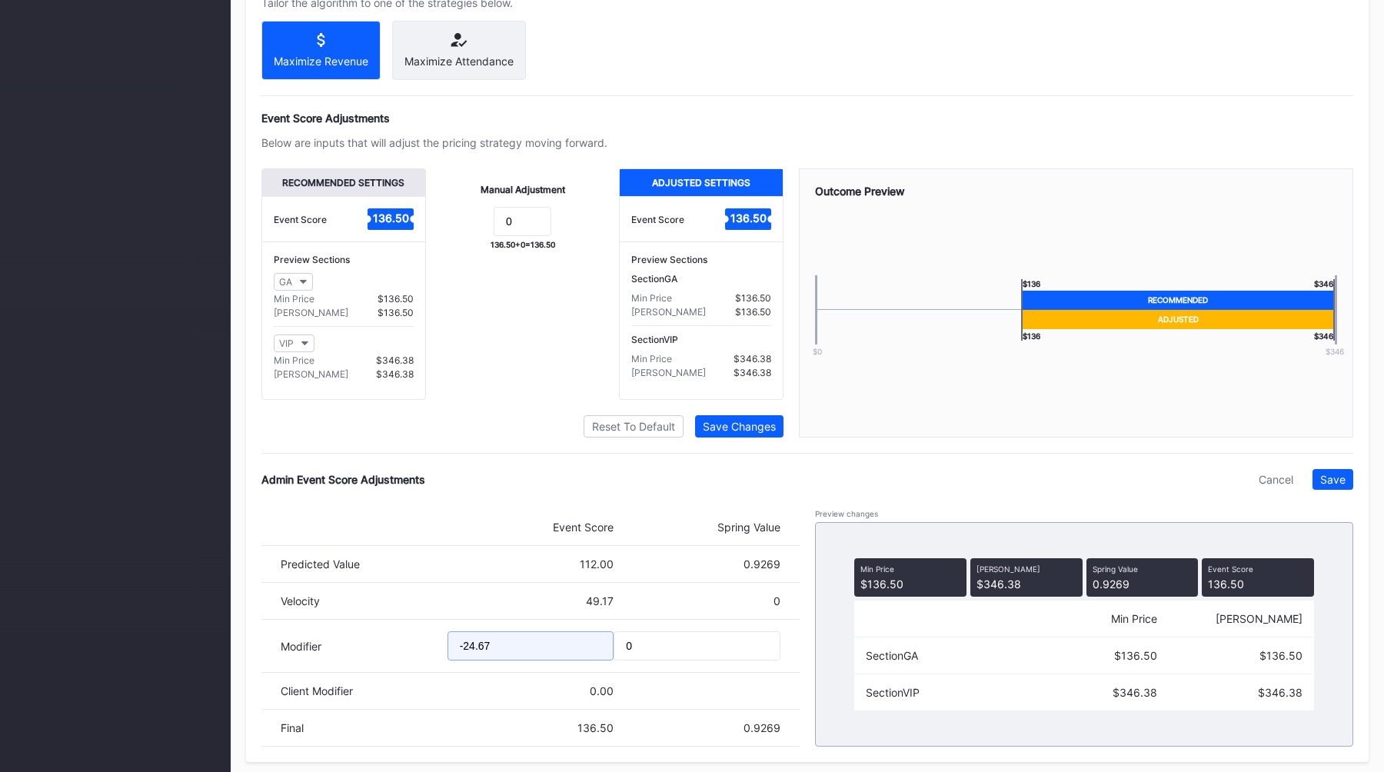
drag, startPoint x: 569, startPoint y: 655, endPoint x: 321, endPoint y: 653, distance: 248.3
click at [327, 655] on div "Modifier -24.67 0" at bounding box center [530, 646] width 538 height 53
type input "-32.27"
click at [1330, 486] on div "Save" at bounding box center [1332, 479] width 25 height 13
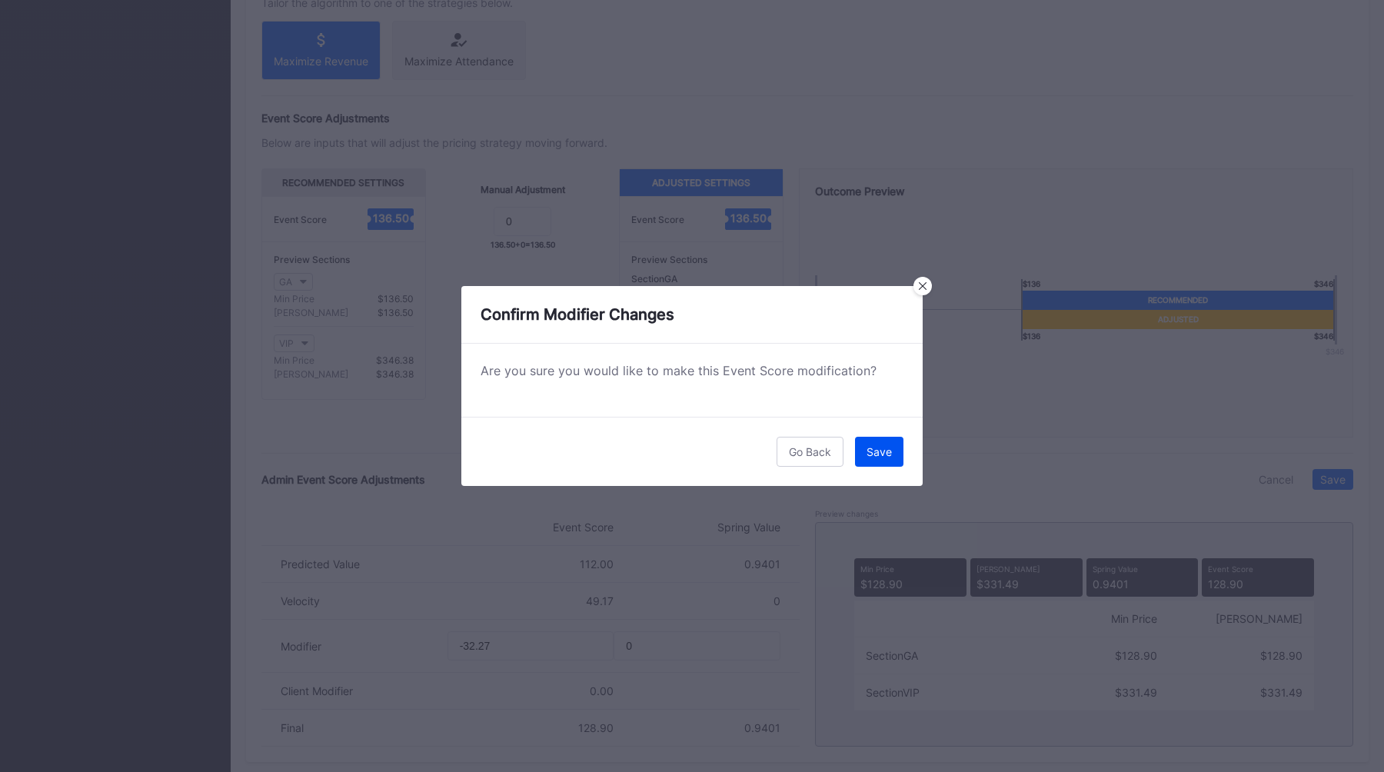
click at [871, 463] on button "Save" at bounding box center [879, 452] width 48 height 30
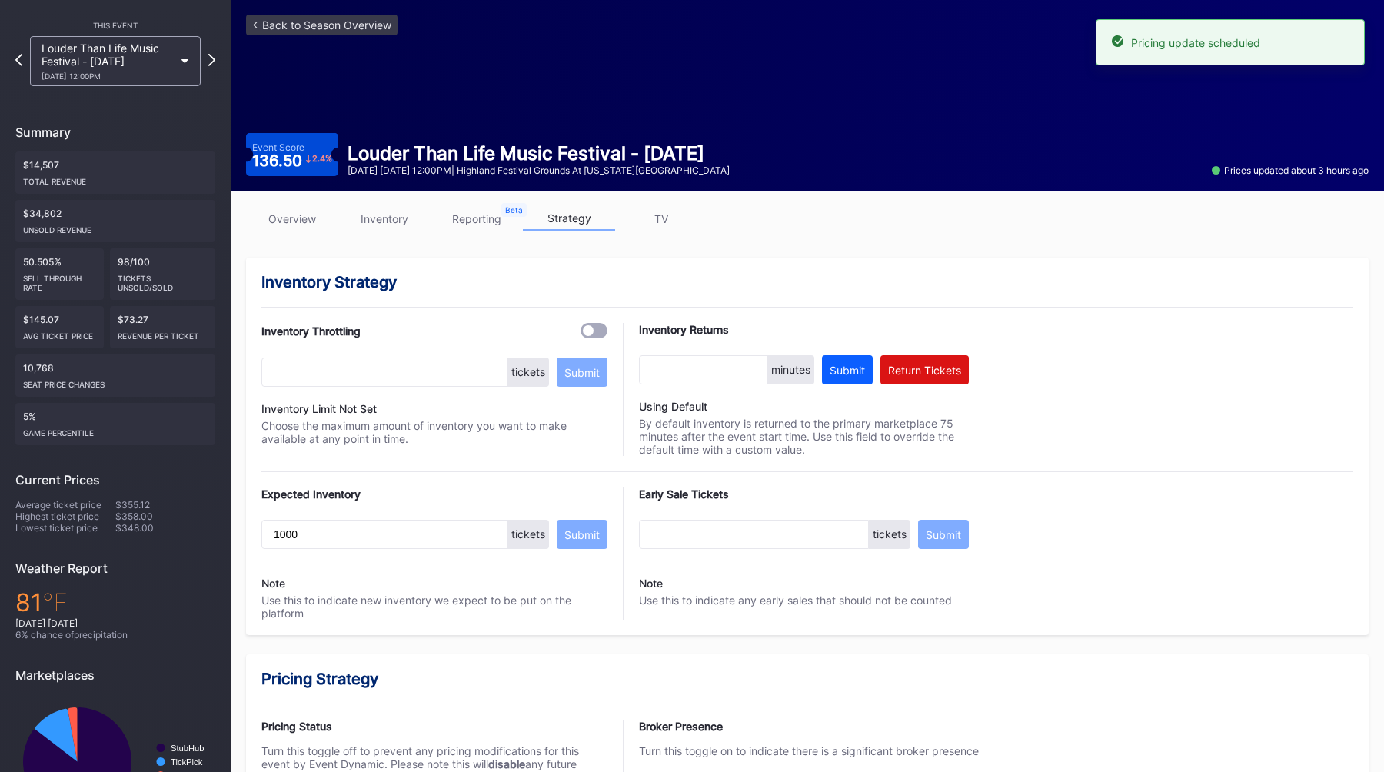
scroll to position [0, 0]
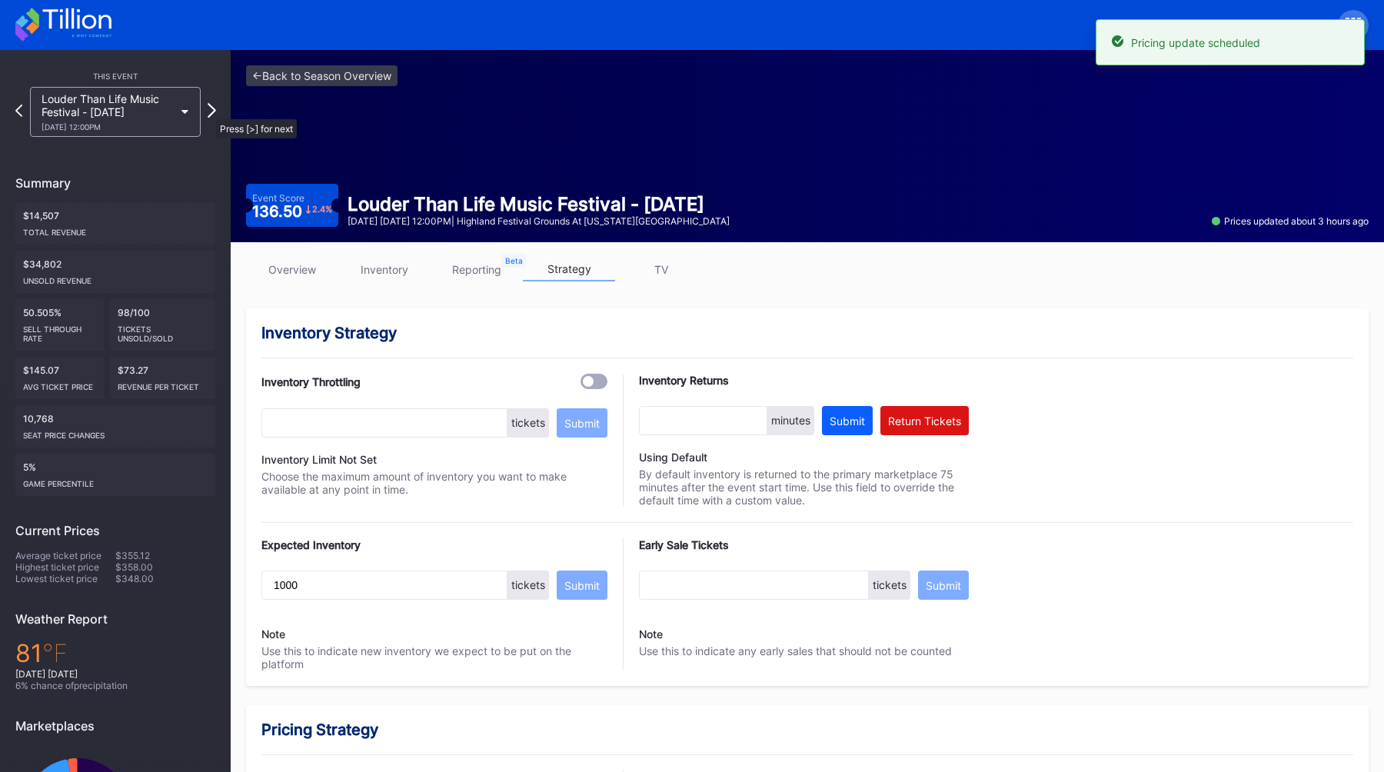
click at [208, 111] on icon at bounding box center [212, 110] width 8 height 15
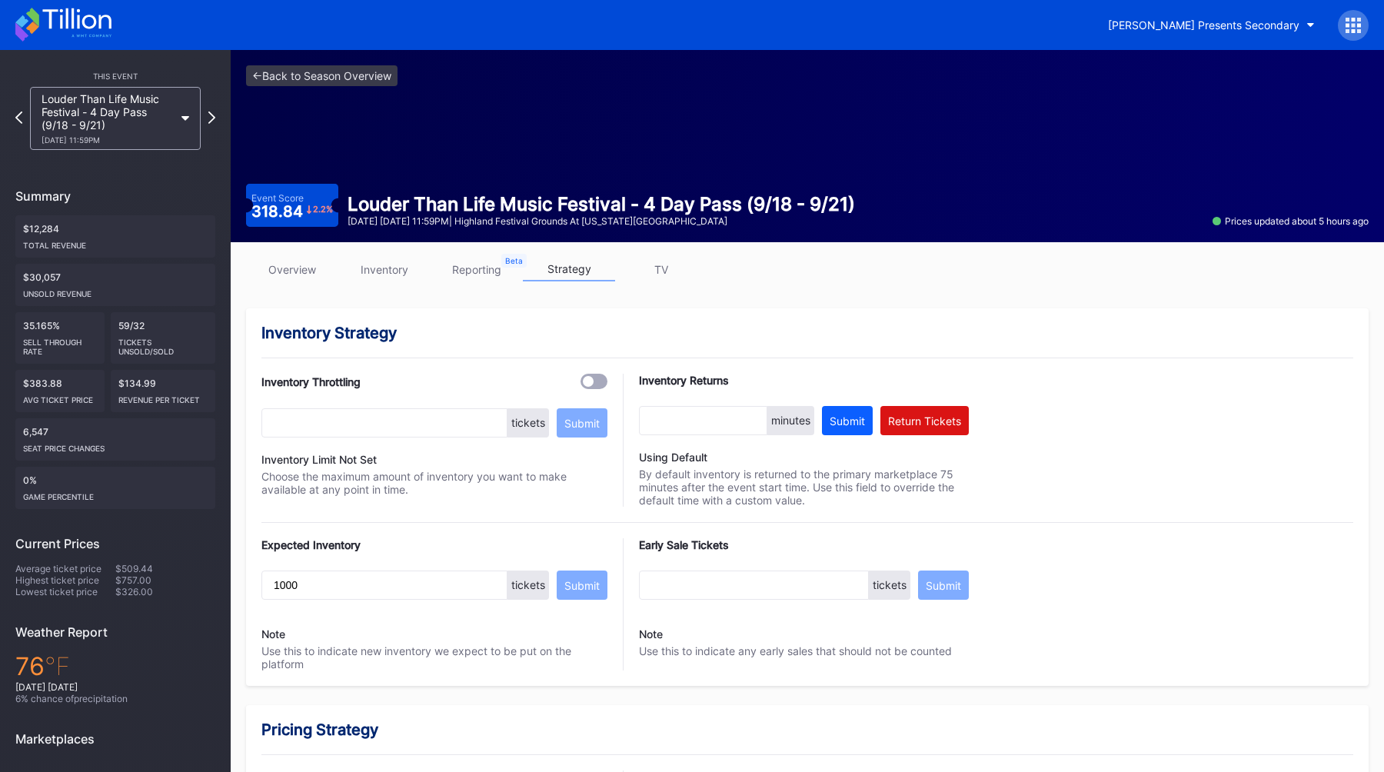
click at [304, 272] on link "overview" at bounding box center [292, 269] width 92 height 24
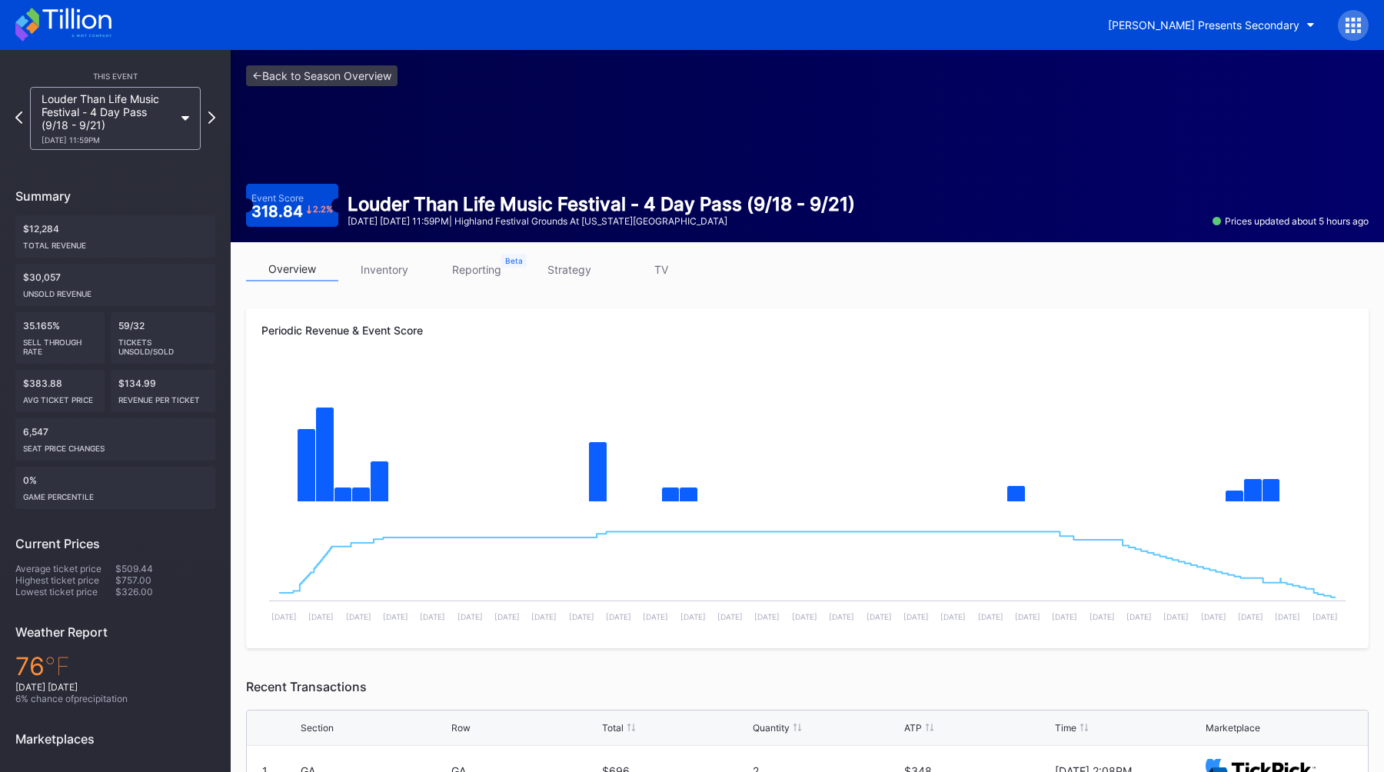
click at [568, 269] on link "strategy" at bounding box center [569, 269] width 92 height 24
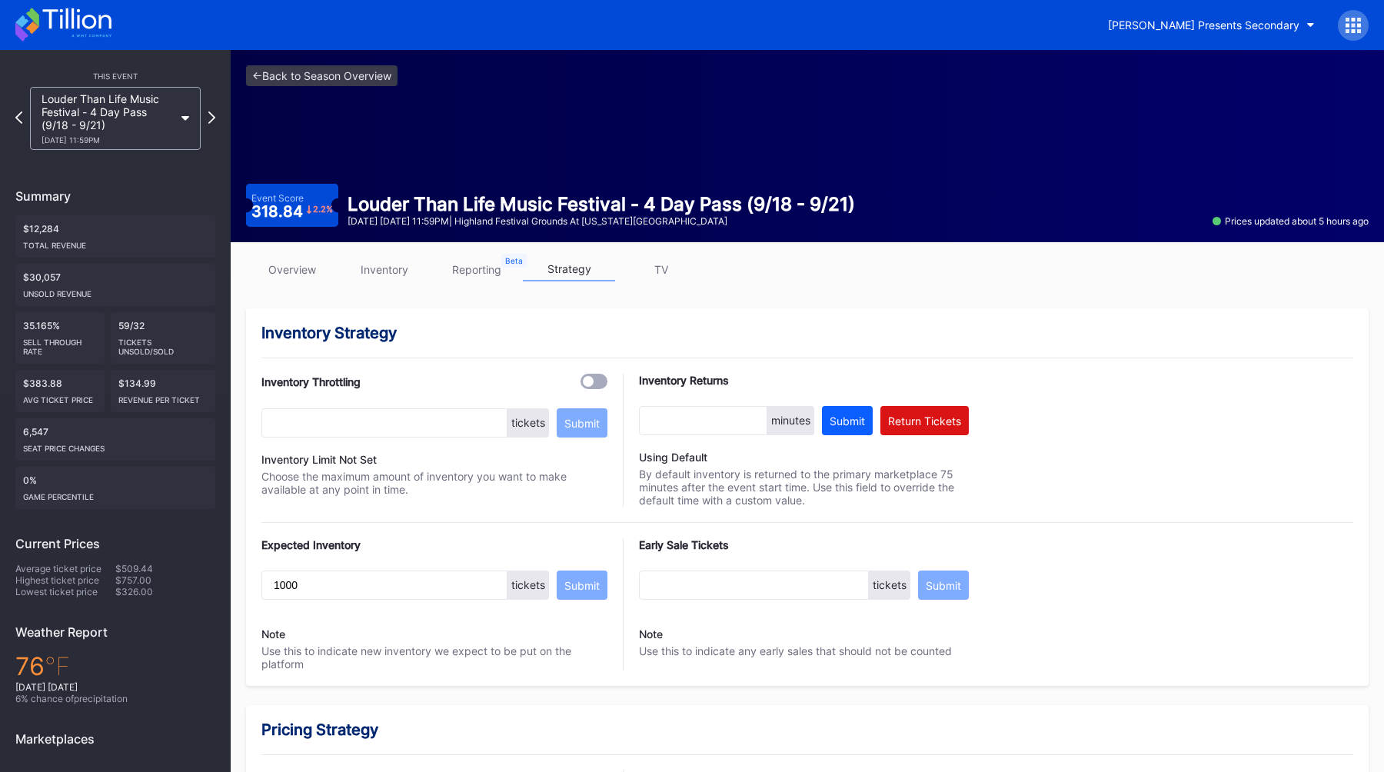
click at [287, 284] on div "overview inventory reporting strategy TV" at bounding box center [807, 273] width 1122 height 32
click at [290, 274] on link "overview" at bounding box center [292, 269] width 92 height 24
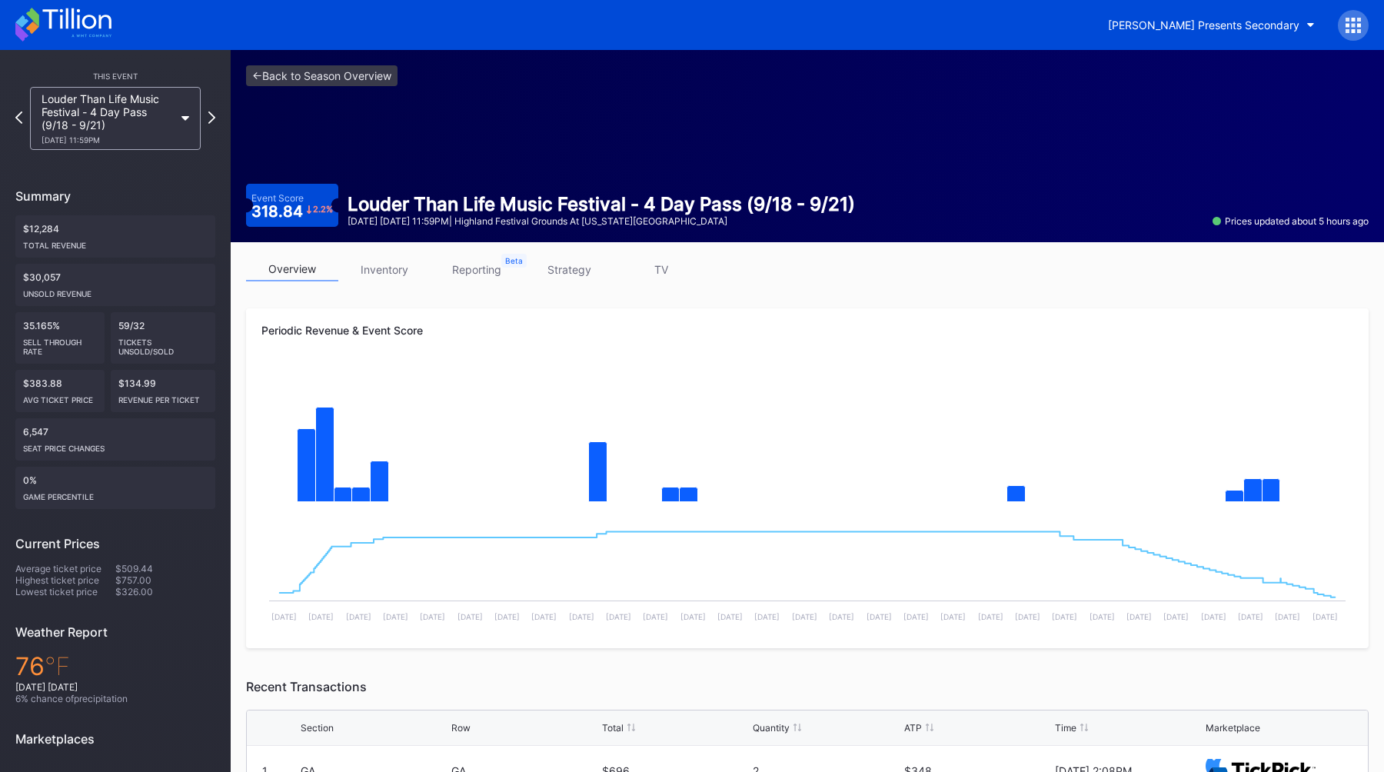
click at [563, 267] on link "strategy" at bounding box center [569, 269] width 92 height 24
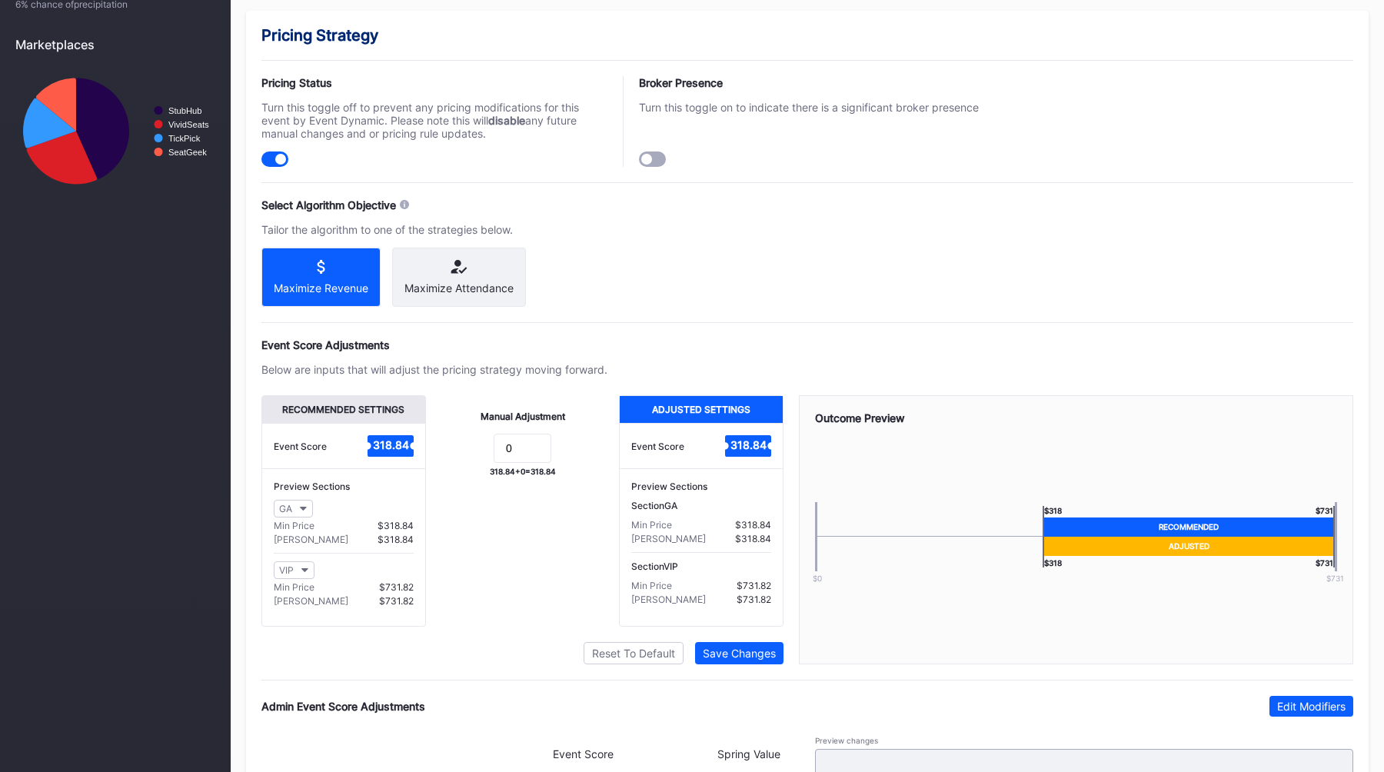
scroll to position [921, 0]
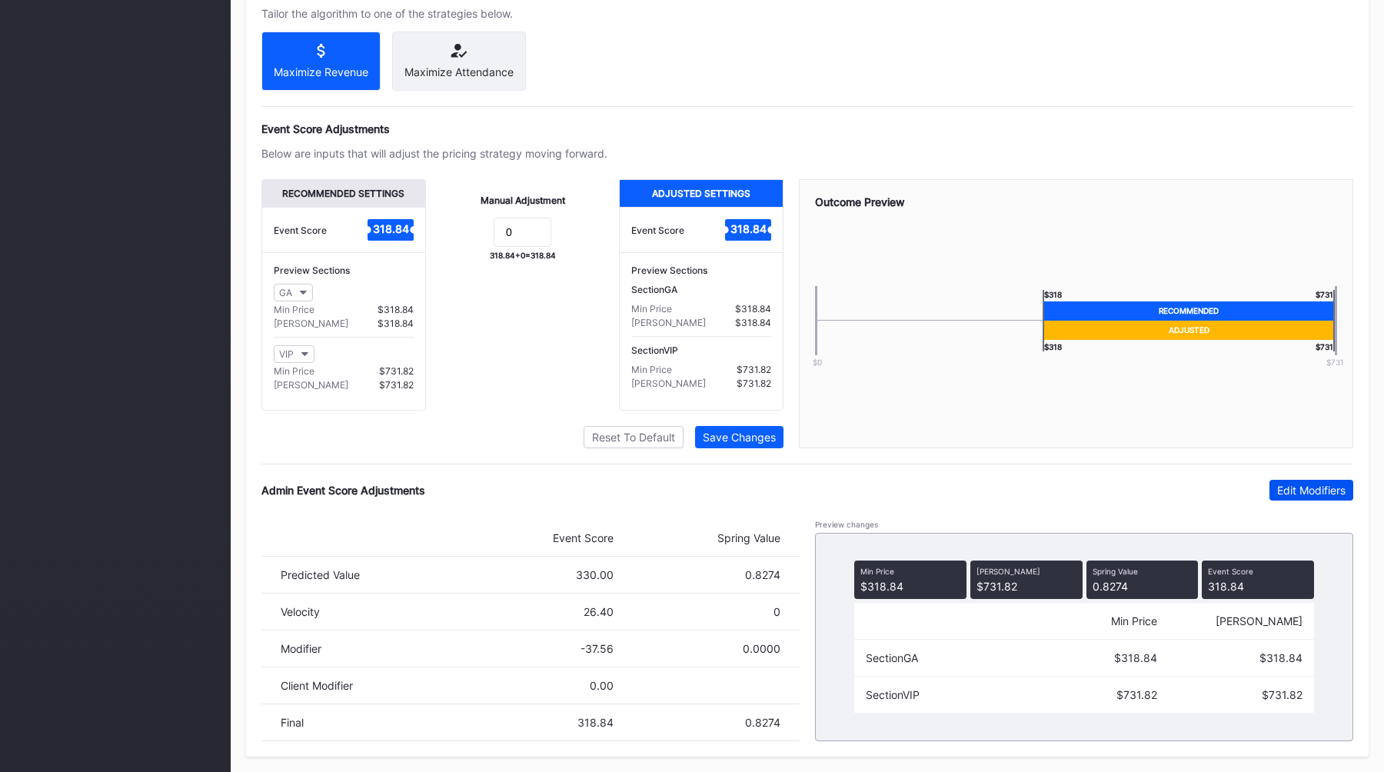
click at [1294, 483] on div "Edit Modifiers" at bounding box center [1311, 489] width 68 height 13
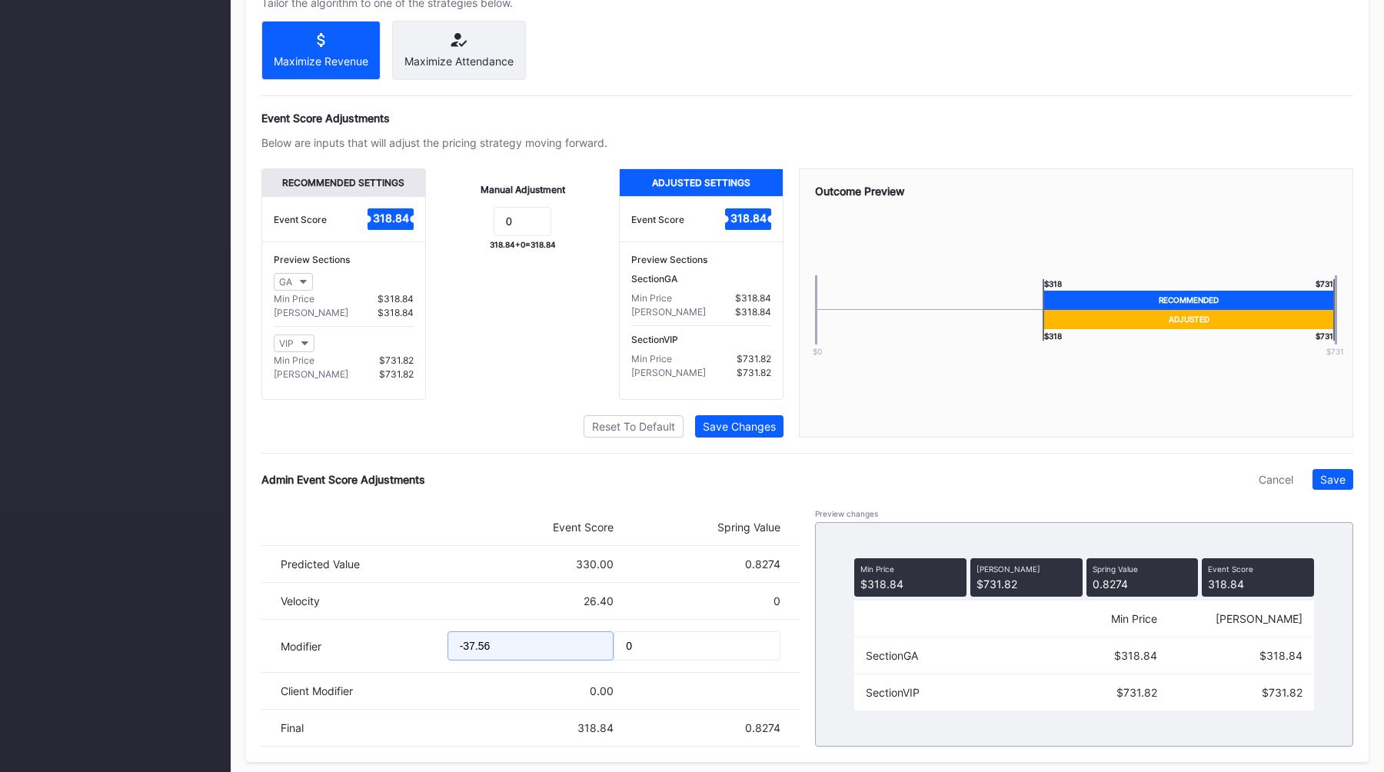
drag, startPoint x: 520, startPoint y: 656, endPoint x: 337, endPoint y: 656, distance: 183.7
click at [337, 656] on div "Modifier -37.56 0" at bounding box center [530, 646] width 538 height 53
type input "-46.28"
click at [1351, 490] on button "Save" at bounding box center [1332, 479] width 41 height 21
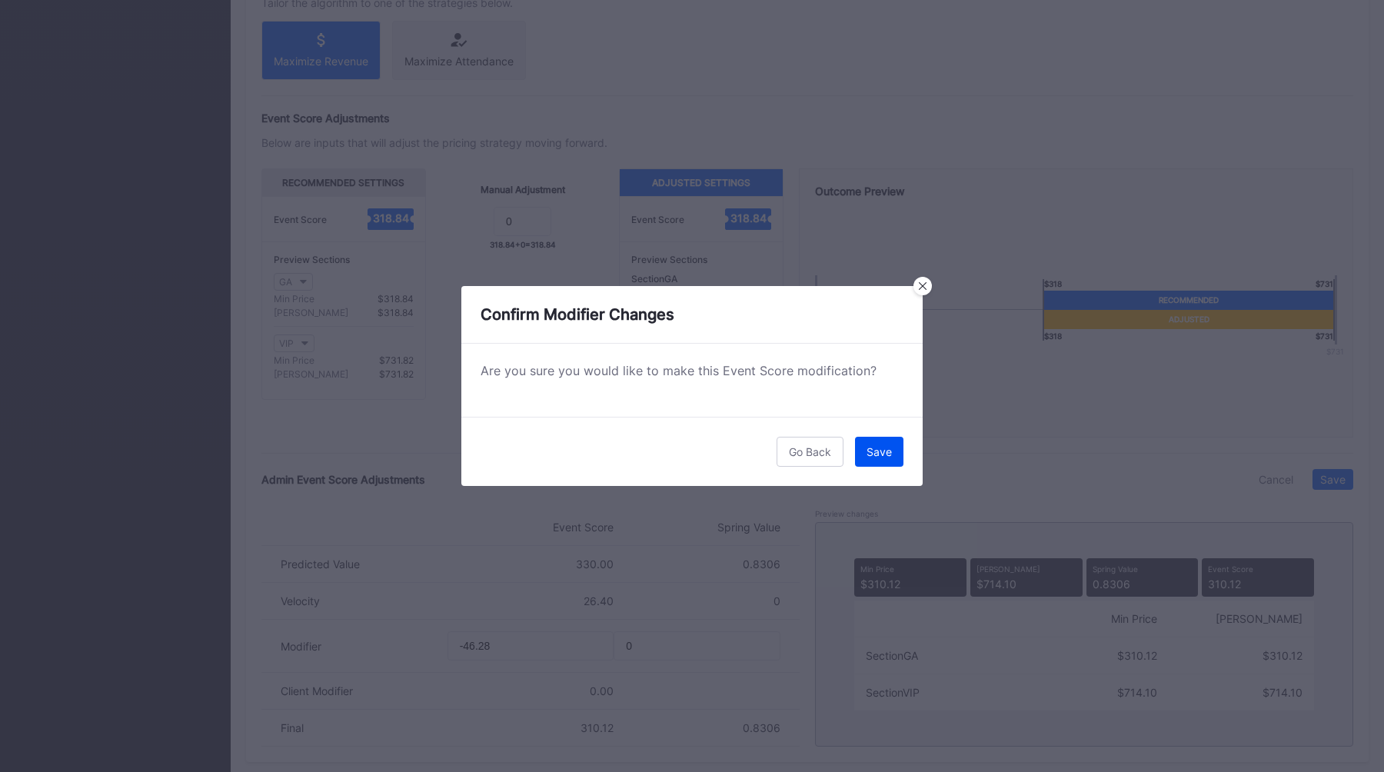
click at [879, 455] on div "Save" at bounding box center [878, 451] width 25 height 13
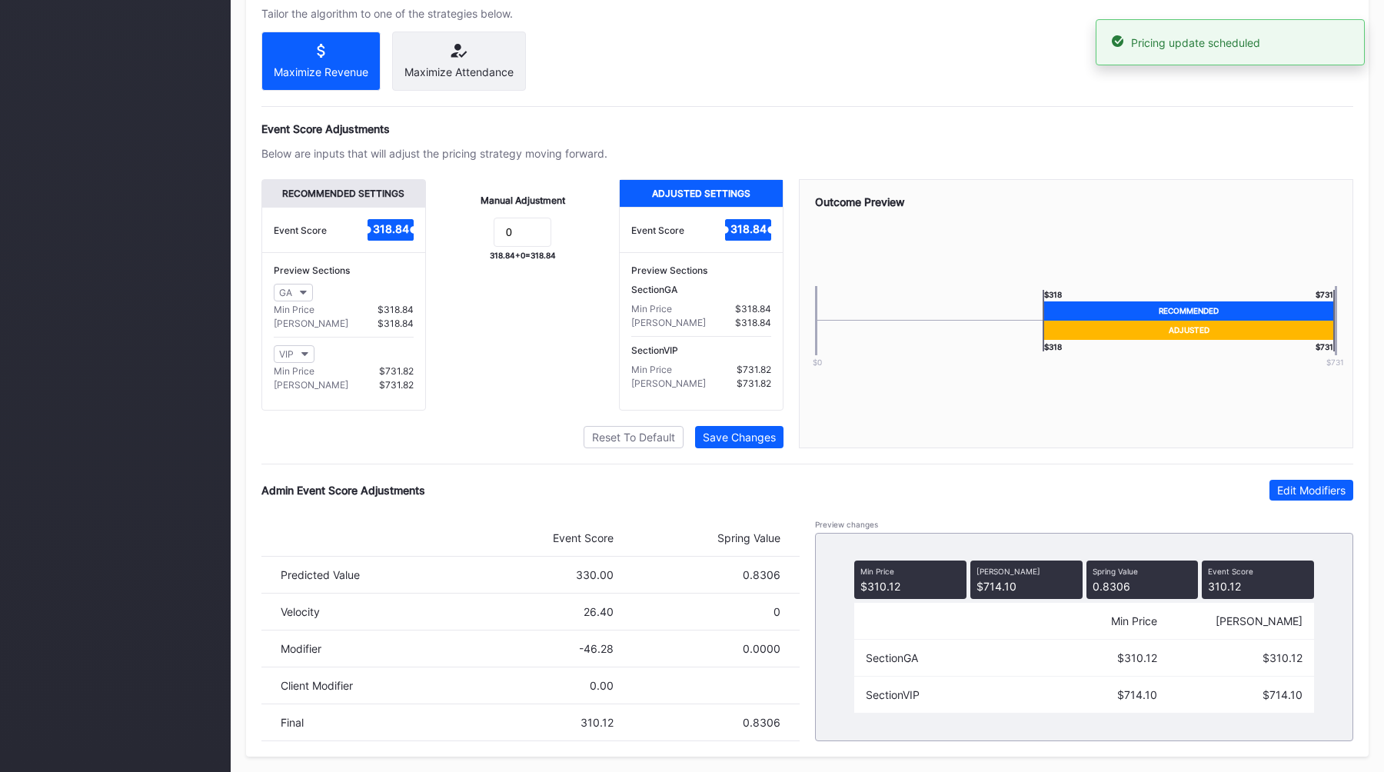
scroll to position [0, 0]
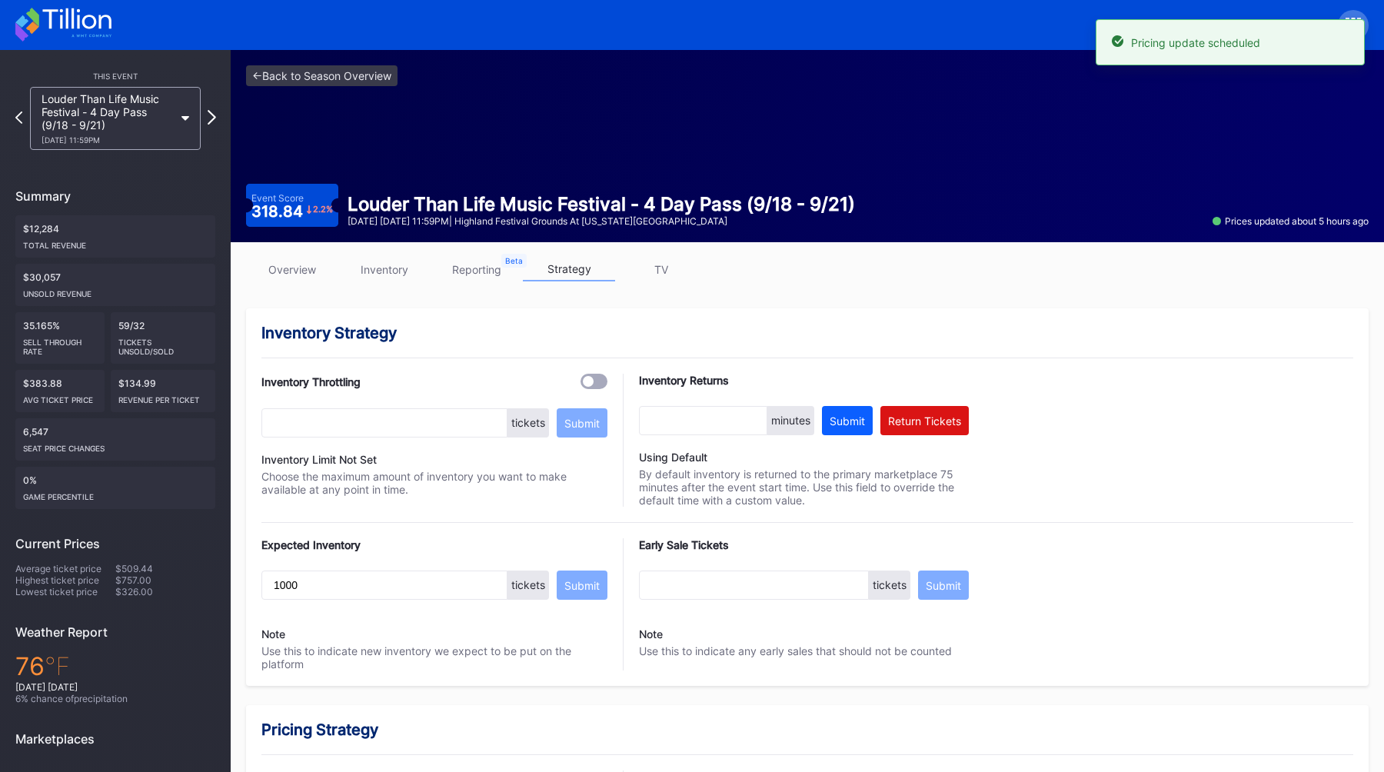
click at [214, 121] on icon at bounding box center [212, 117] width 8 height 15
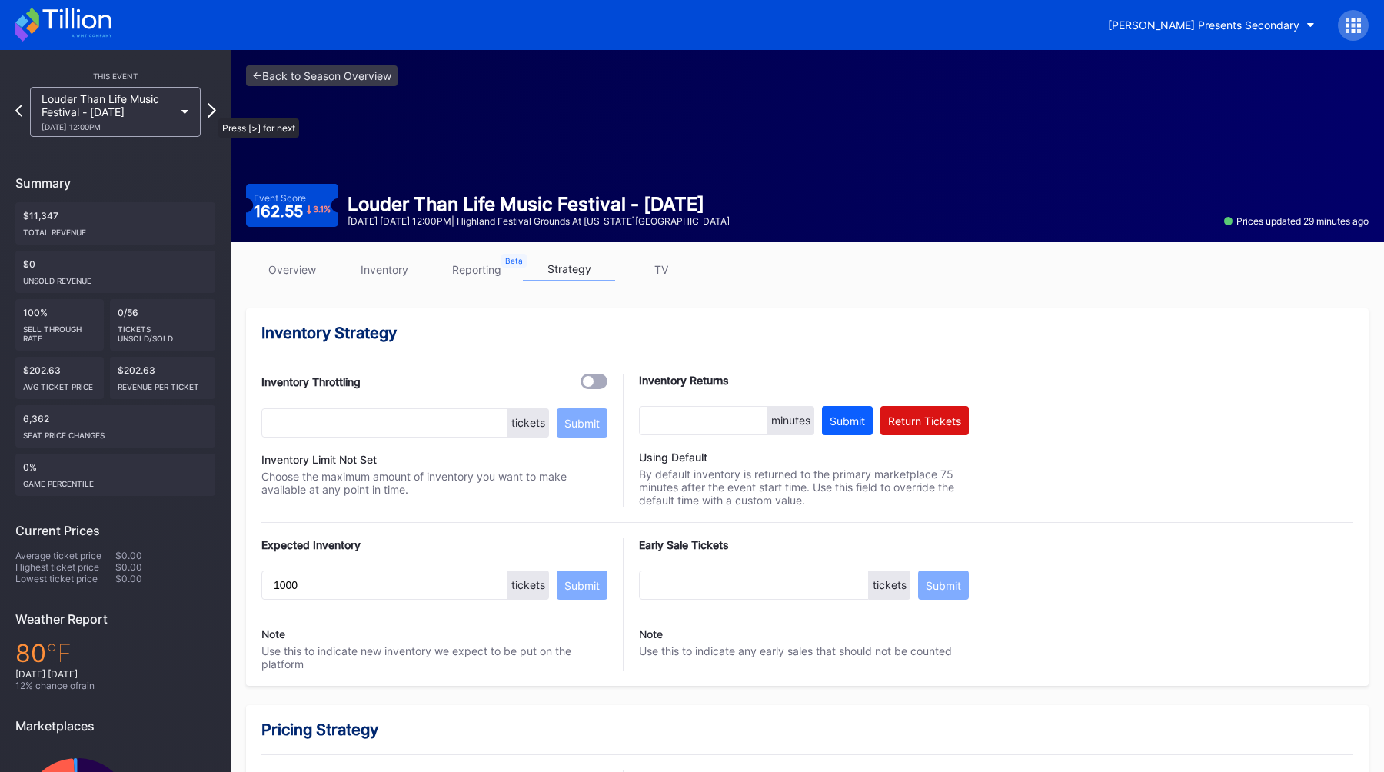
click at [211, 110] on icon at bounding box center [212, 110] width 8 height 15
click at [313, 274] on link "overview" at bounding box center [292, 269] width 92 height 24
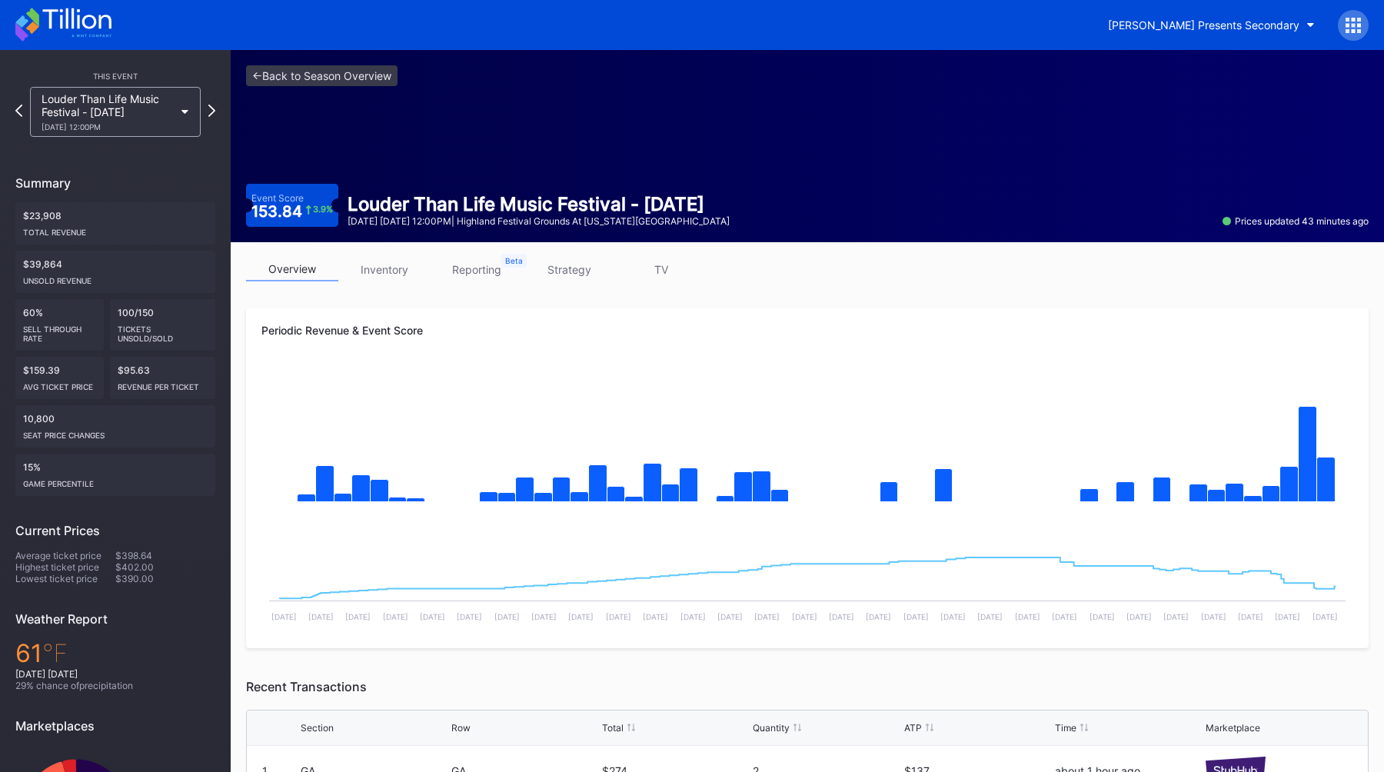
click at [573, 270] on link "strategy" at bounding box center [569, 269] width 92 height 24
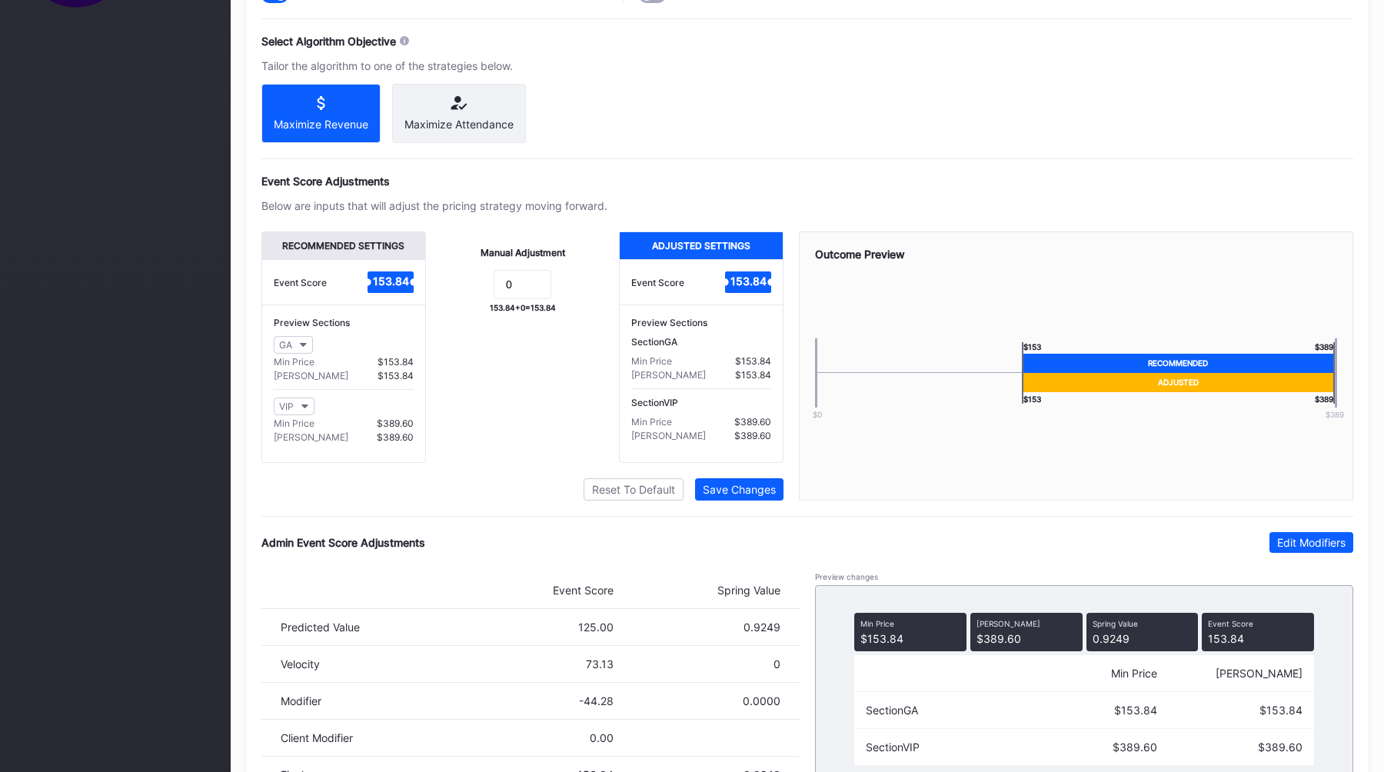
scroll to position [921, 0]
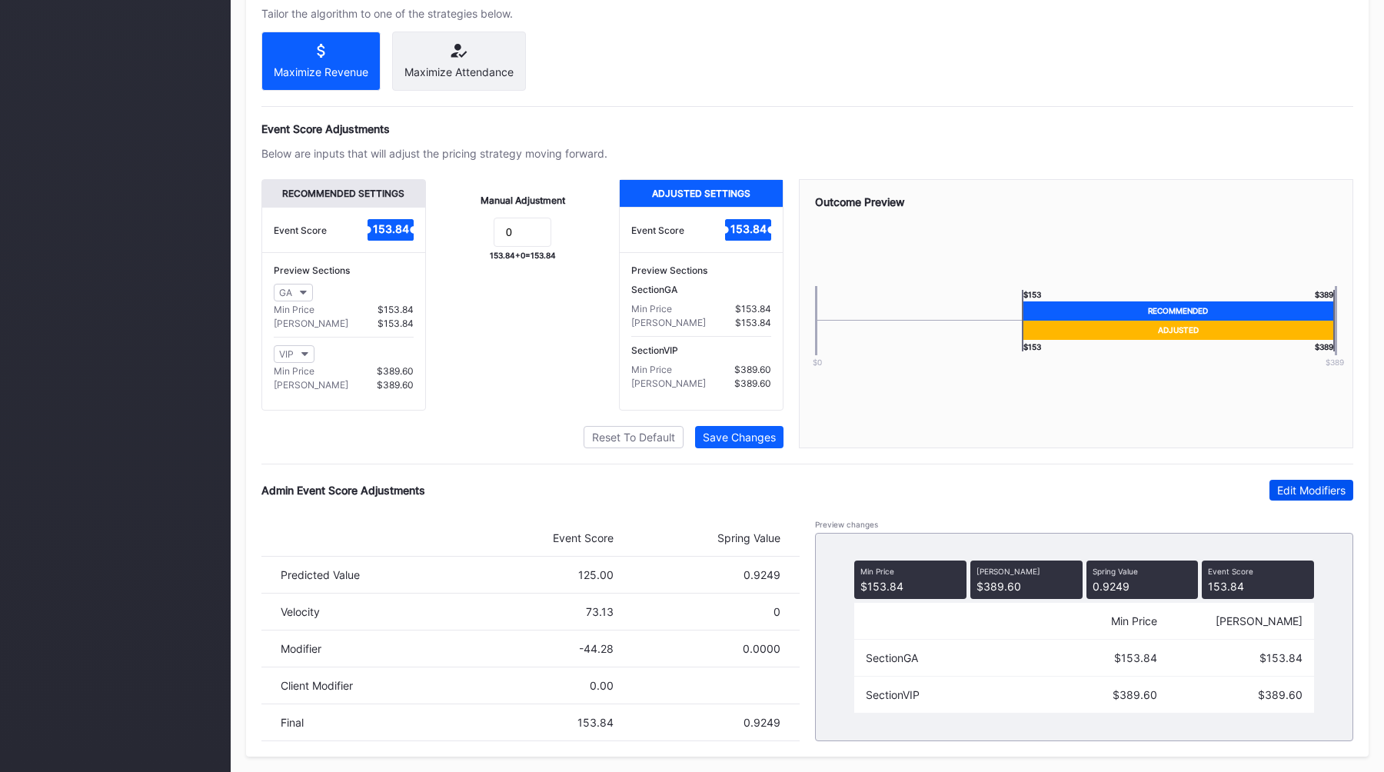
click at [1281, 491] on div "Edit Modifiers" at bounding box center [1311, 489] width 68 height 13
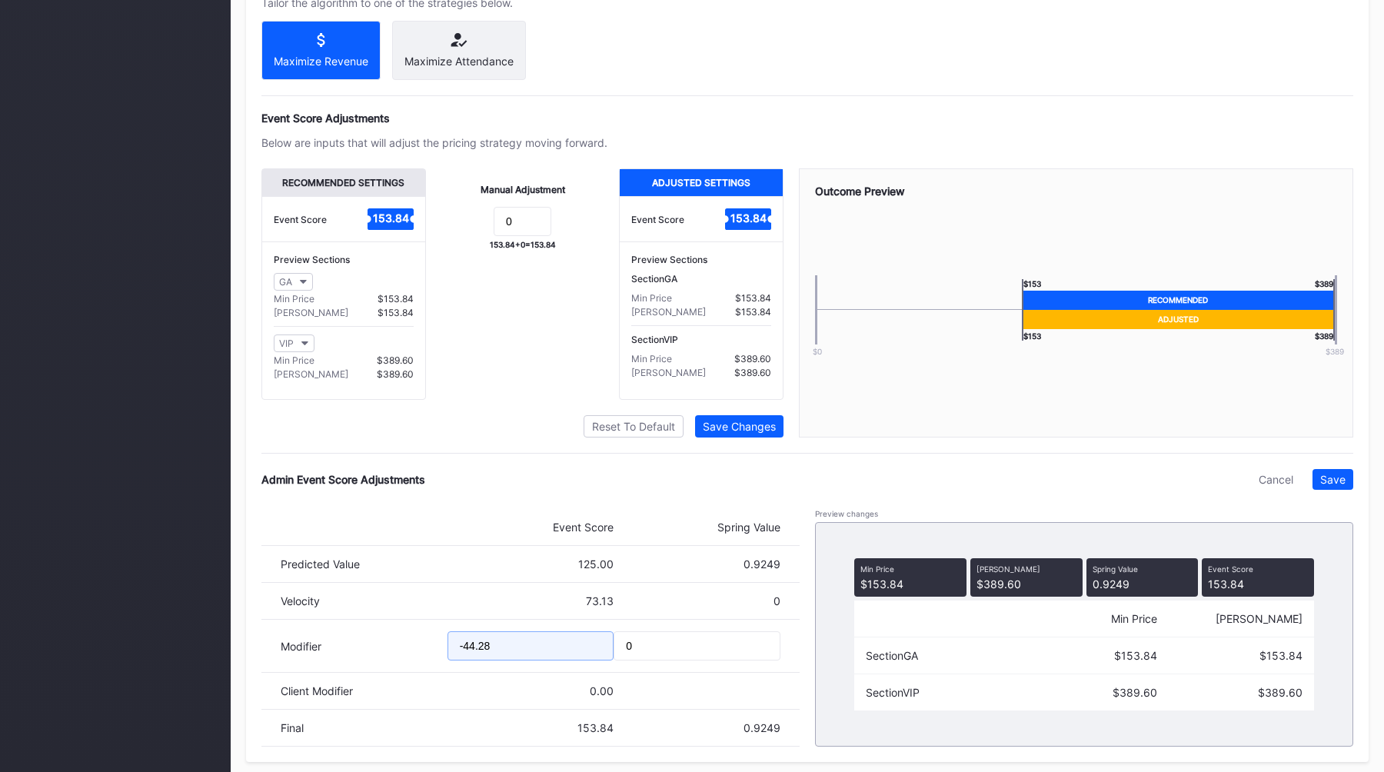
drag, startPoint x: 504, startPoint y: 660, endPoint x: 294, endPoint y: 660, distance: 209.8
click at [303, 660] on div "Modifier -44.28 0" at bounding box center [530, 646] width 538 height 53
type input "-51.20"
click at [1323, 486] on div "Save" at bounding box center [1332, 479] width 25 height 13
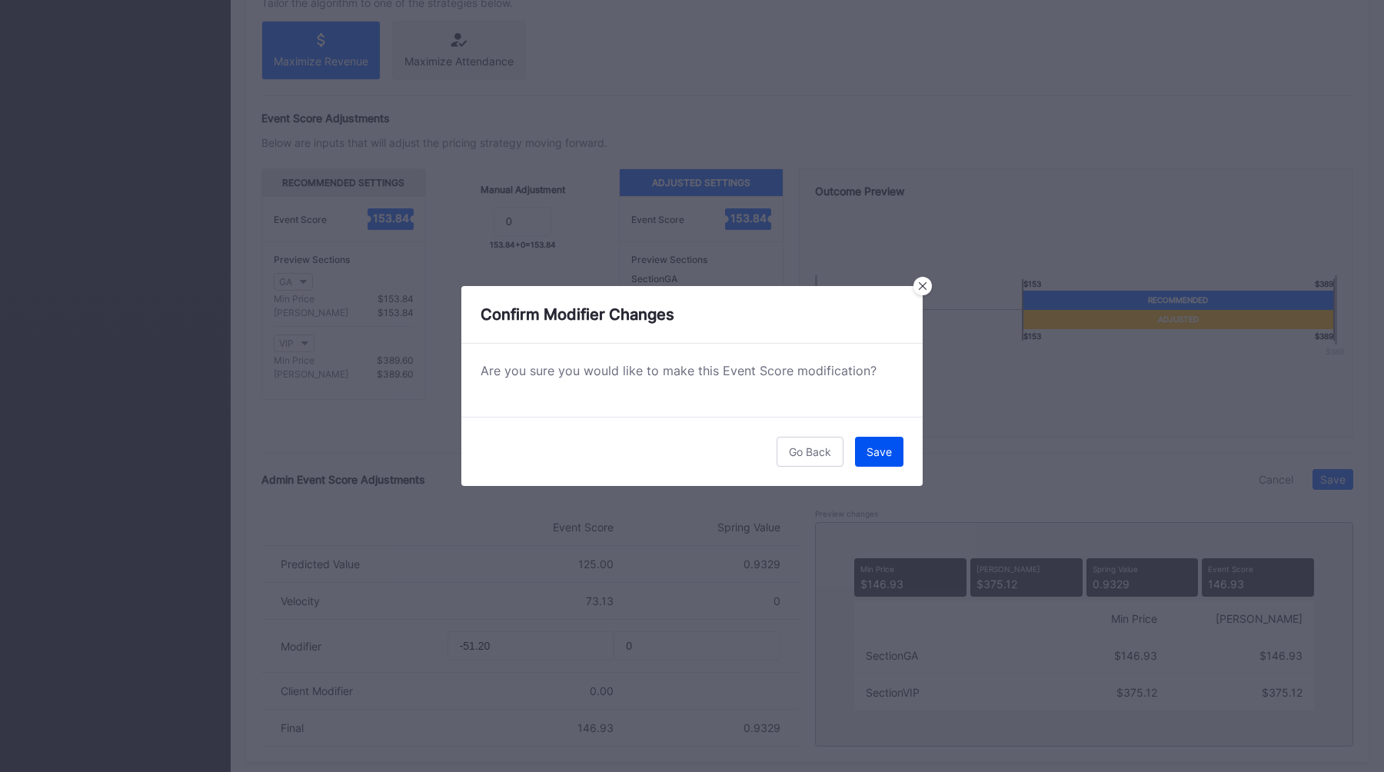
click at [879, 451] on div "Save" at bounding box center [878, 451] width 25 height 13
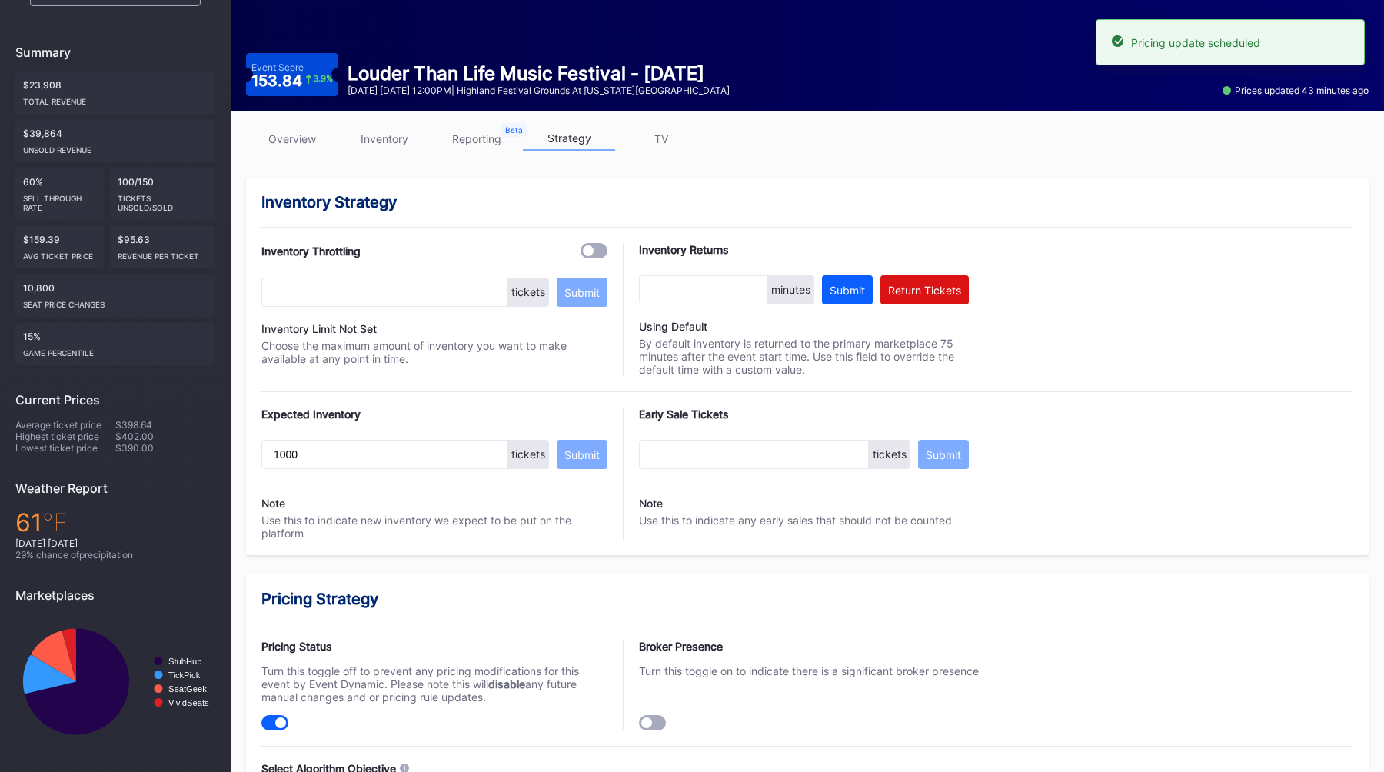
scroll to position [0, 0]
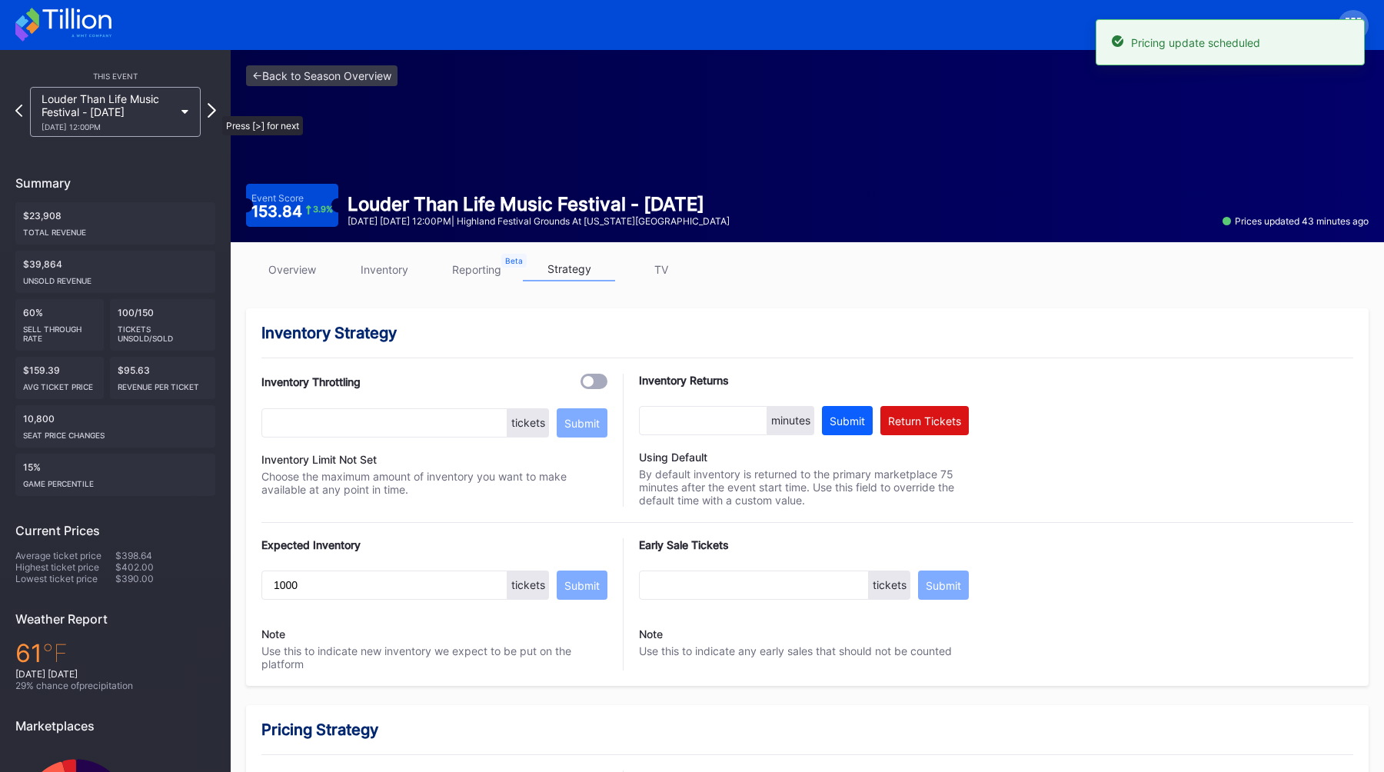
click at [214, 108] on icon at bounding box center [212, 110] width 8 height 15
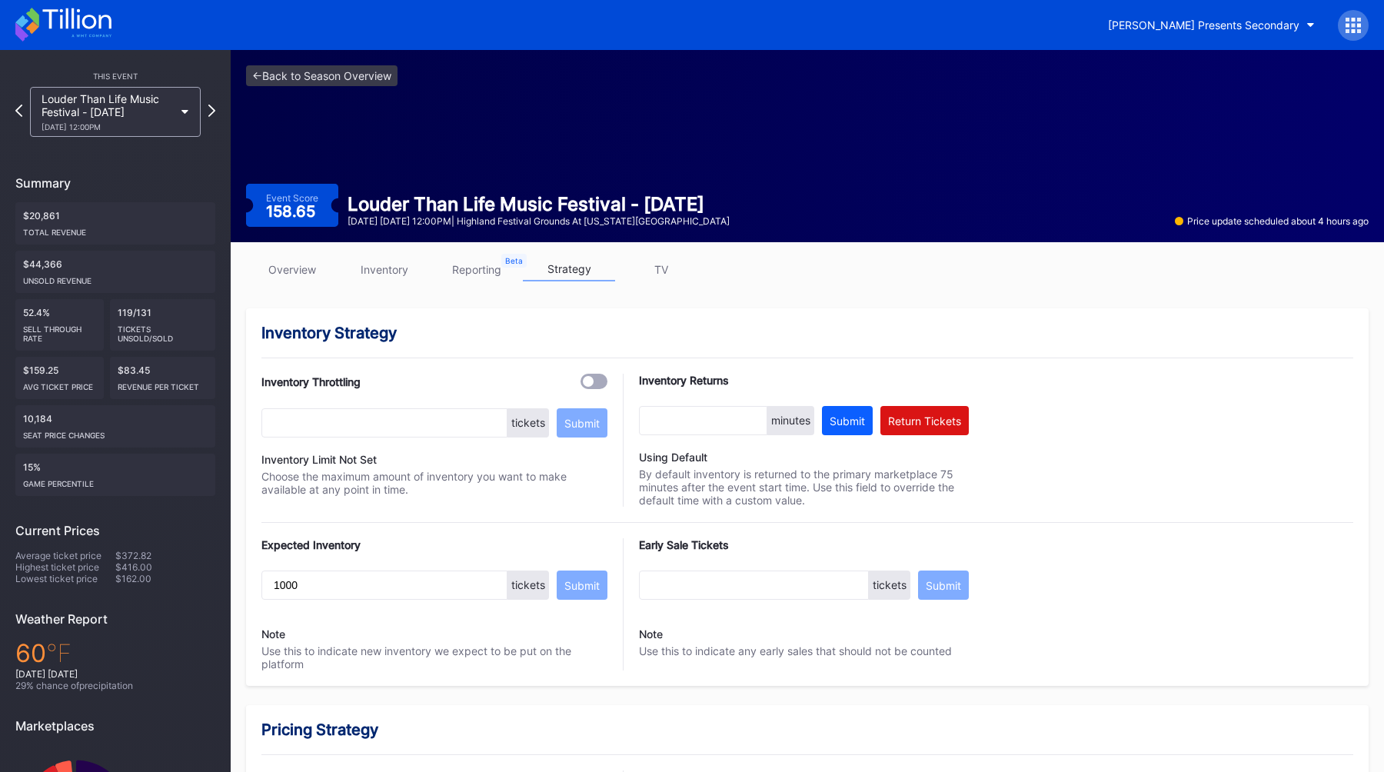
click at [281, 268] on link "overview" at bounding box center [292, 269] width 92 height 24
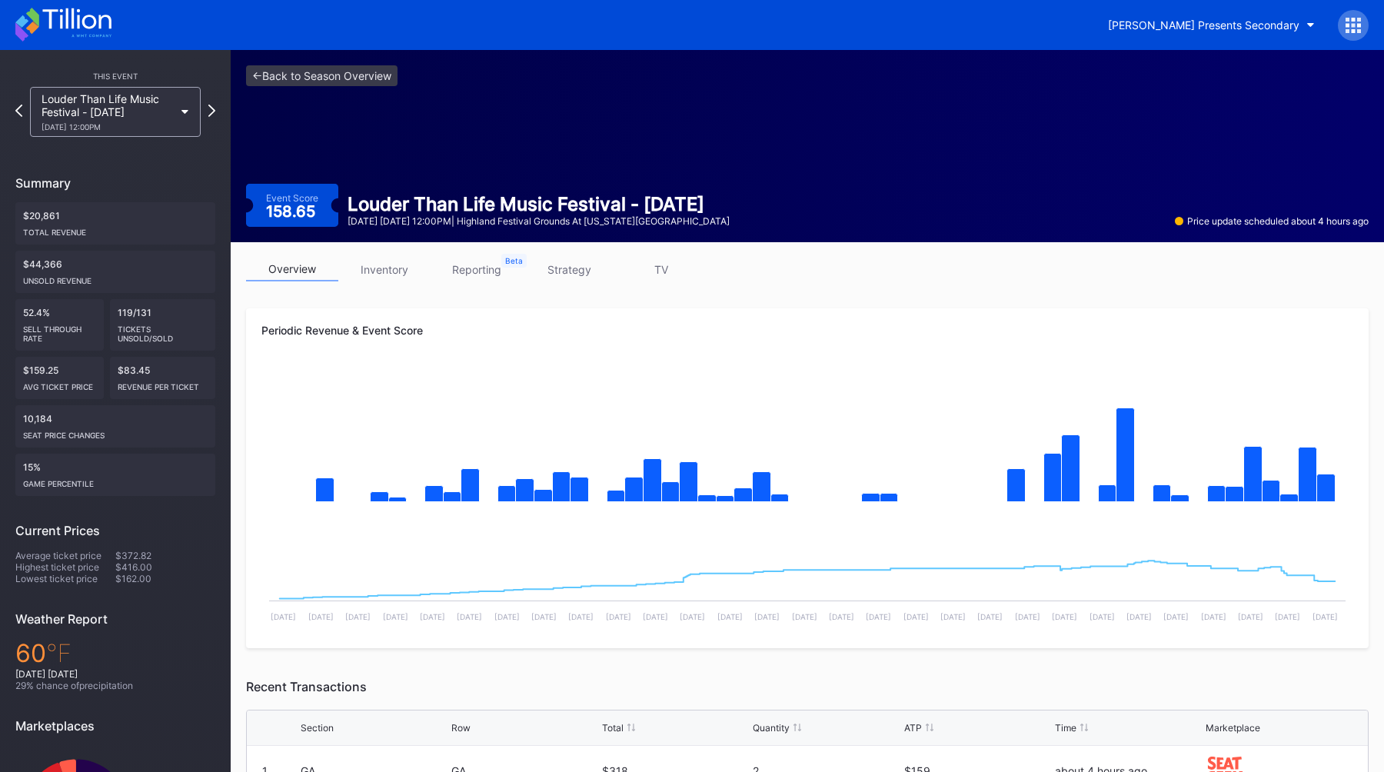
click at [577, 266] on link "strategy" at bounding box center [569, 269] width 92 height 24
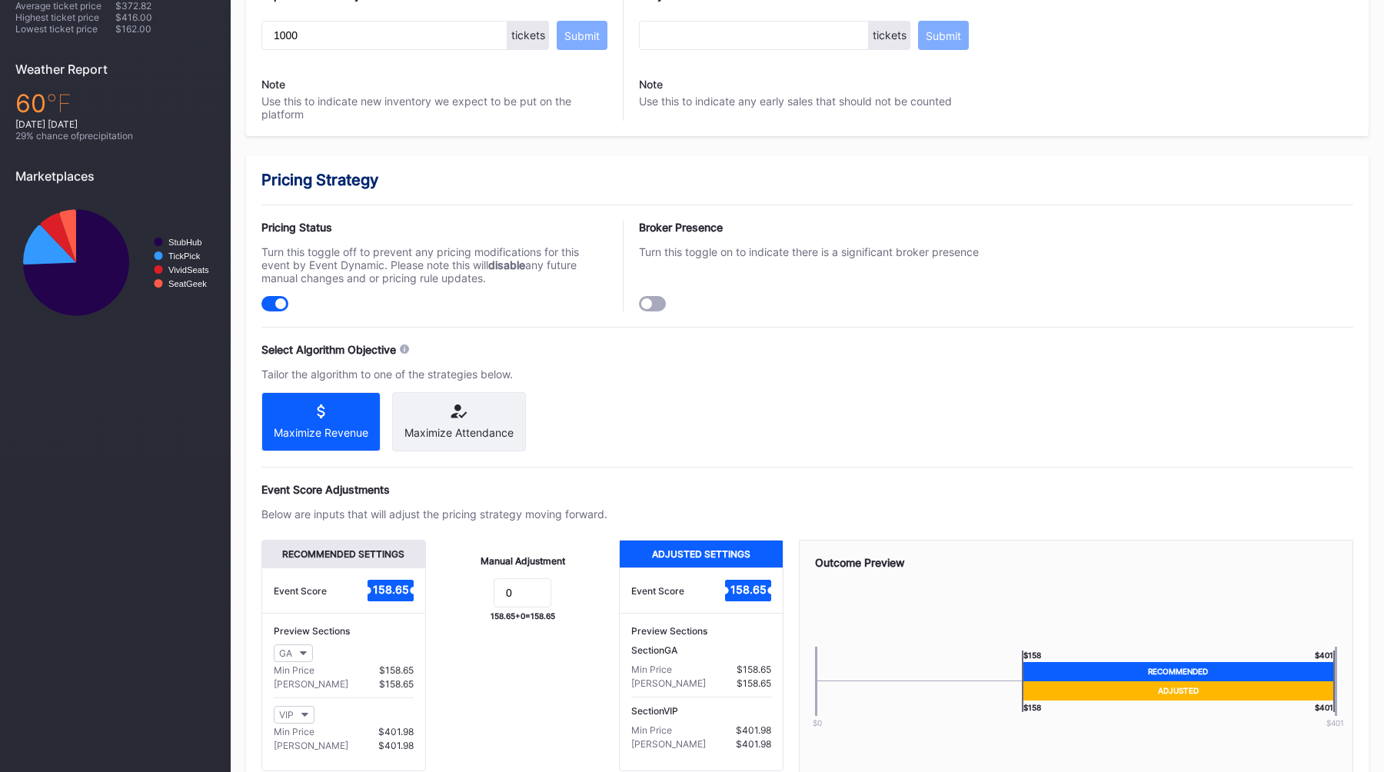
scroll to position [921, 0]
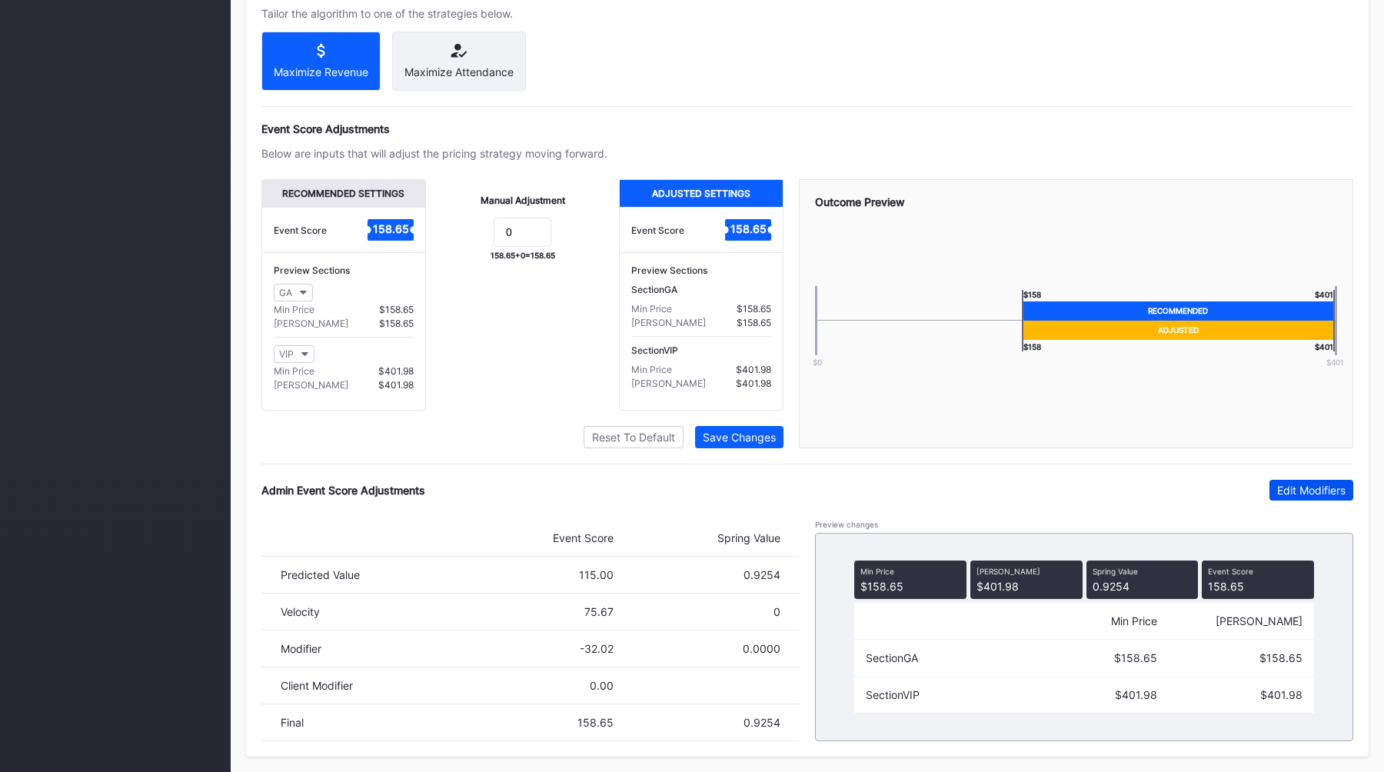
click at [1284, 484] on div "Edit Modifiers" at bounding box center [1311, 489] width 68 height 13
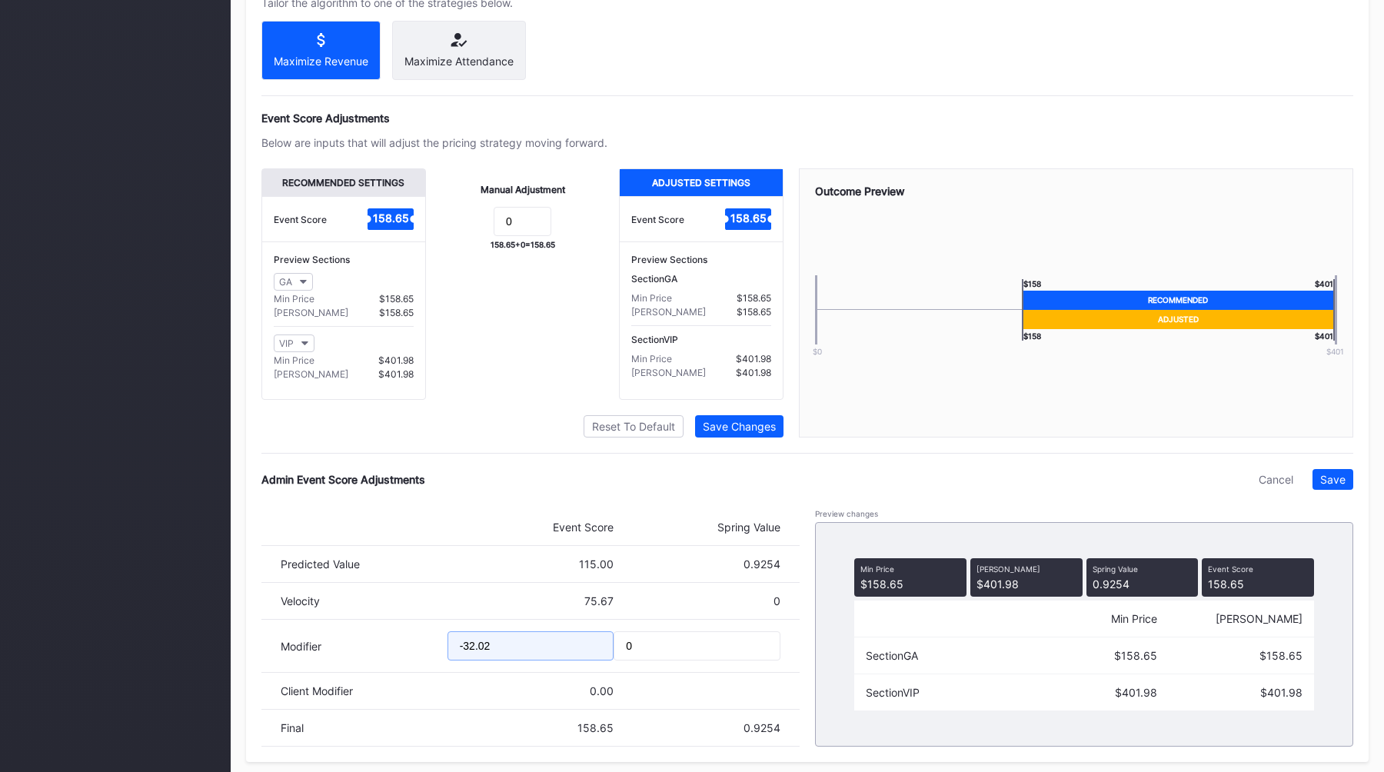
drag, startPoint x: 514, startPoint y: 648, endPoint x: 374, endPoint y: 648, distance: 140.7
click at [377, 648] on div "Modifier -32.02 0" at bounding box center [530, 646] width 538 height 53
drag, startPoint x: 511, startPoint y: 653, endPoint x: 318, endPoint y: 648, distance: 193.0
click at [320, 648] on div "Modifier -32.02 0" at bounding box center [530, 646] width 538 height 53
type input "-38.67"
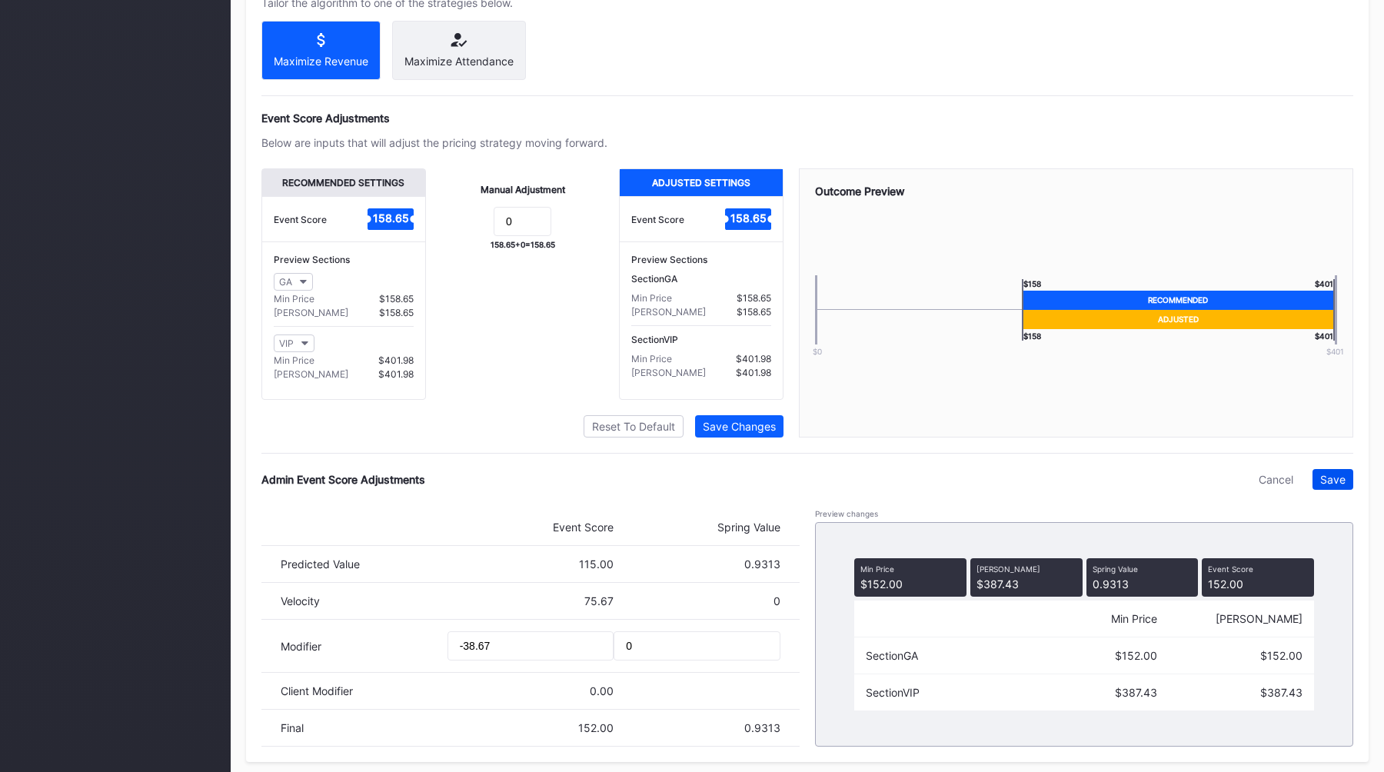
click at [1334, 485] on div "Save" at bounding box center [1332, 479] width 25 height 13
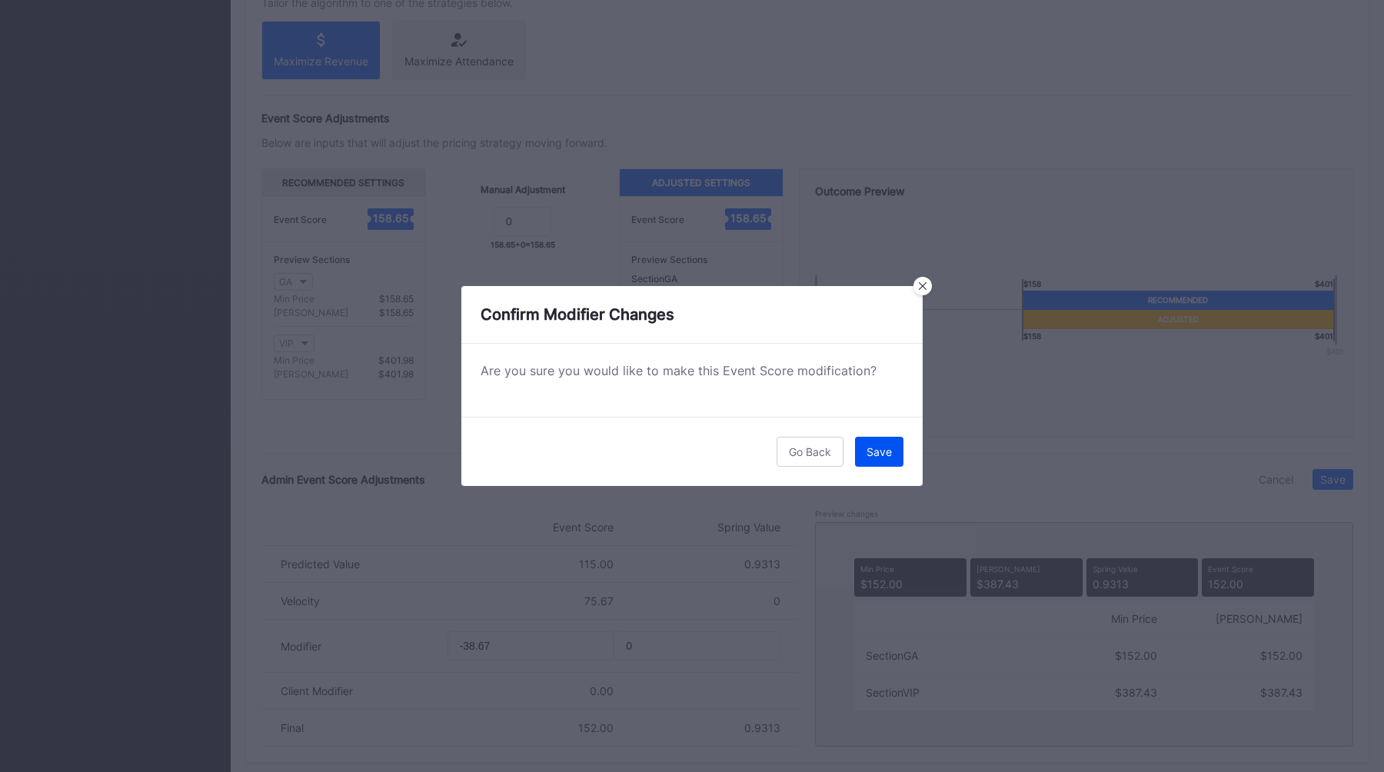
click at [867, 444] on button "Save" at bounding box center [879, 452] width 48 height 30
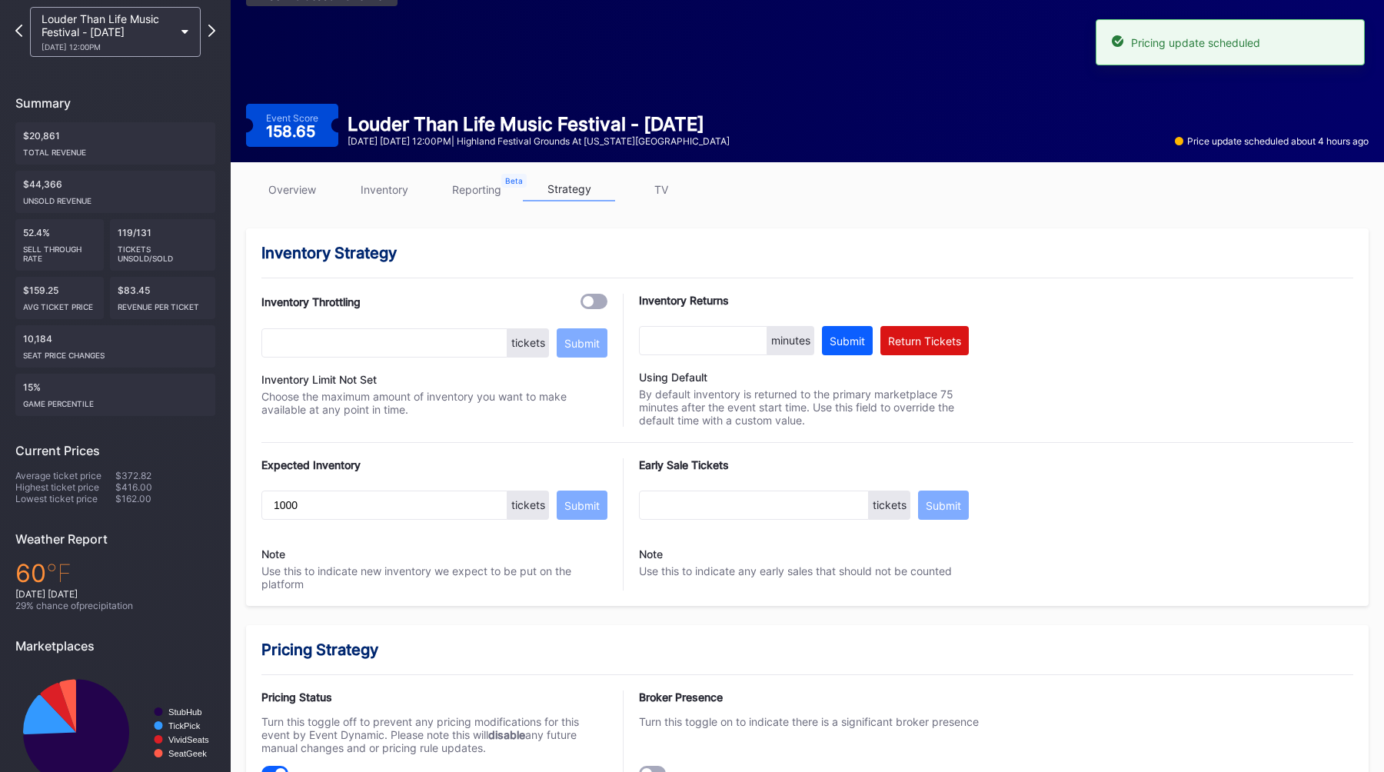
scroll to position [0, 0]
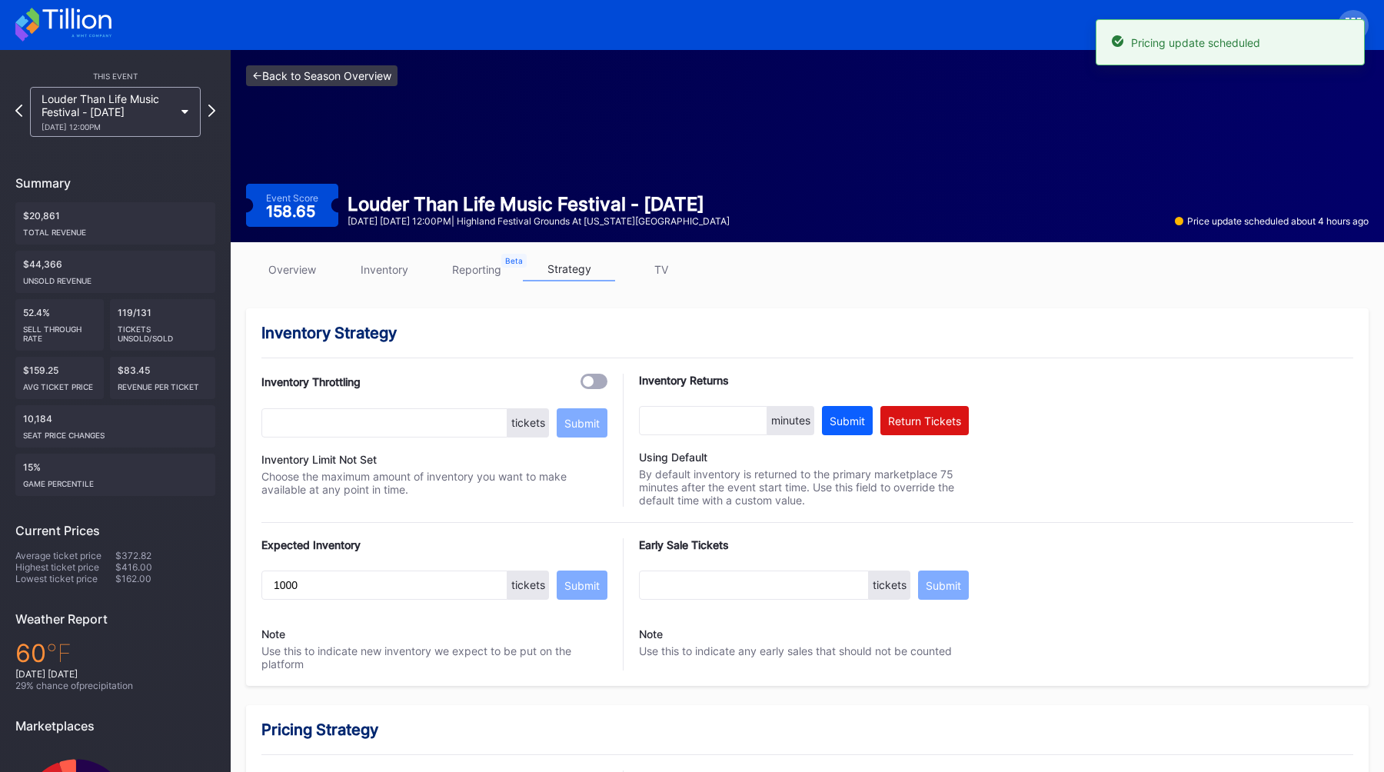
click at [271, 73] on link "<- Back to Season Overview" at bounding box center [321, 75] width 151 height 21
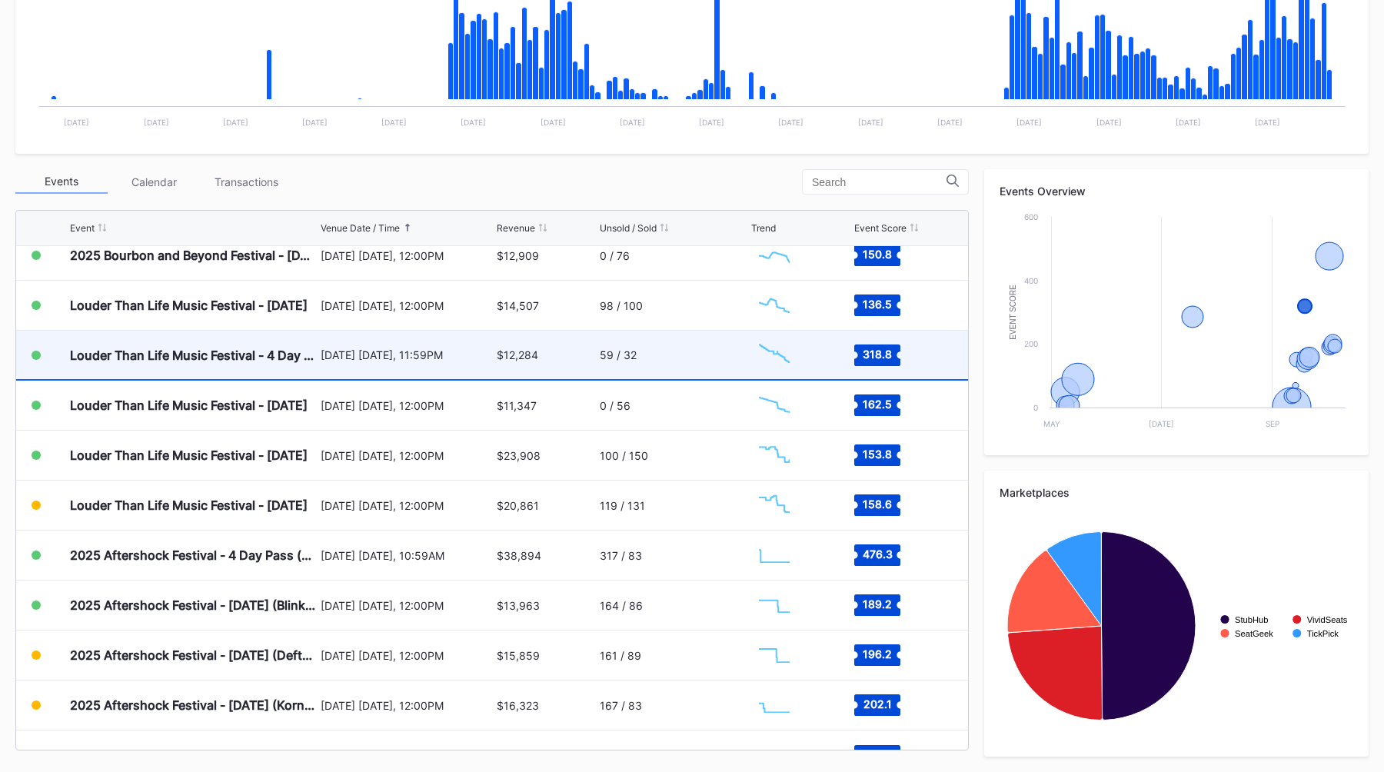
scroll to position [477, 0]
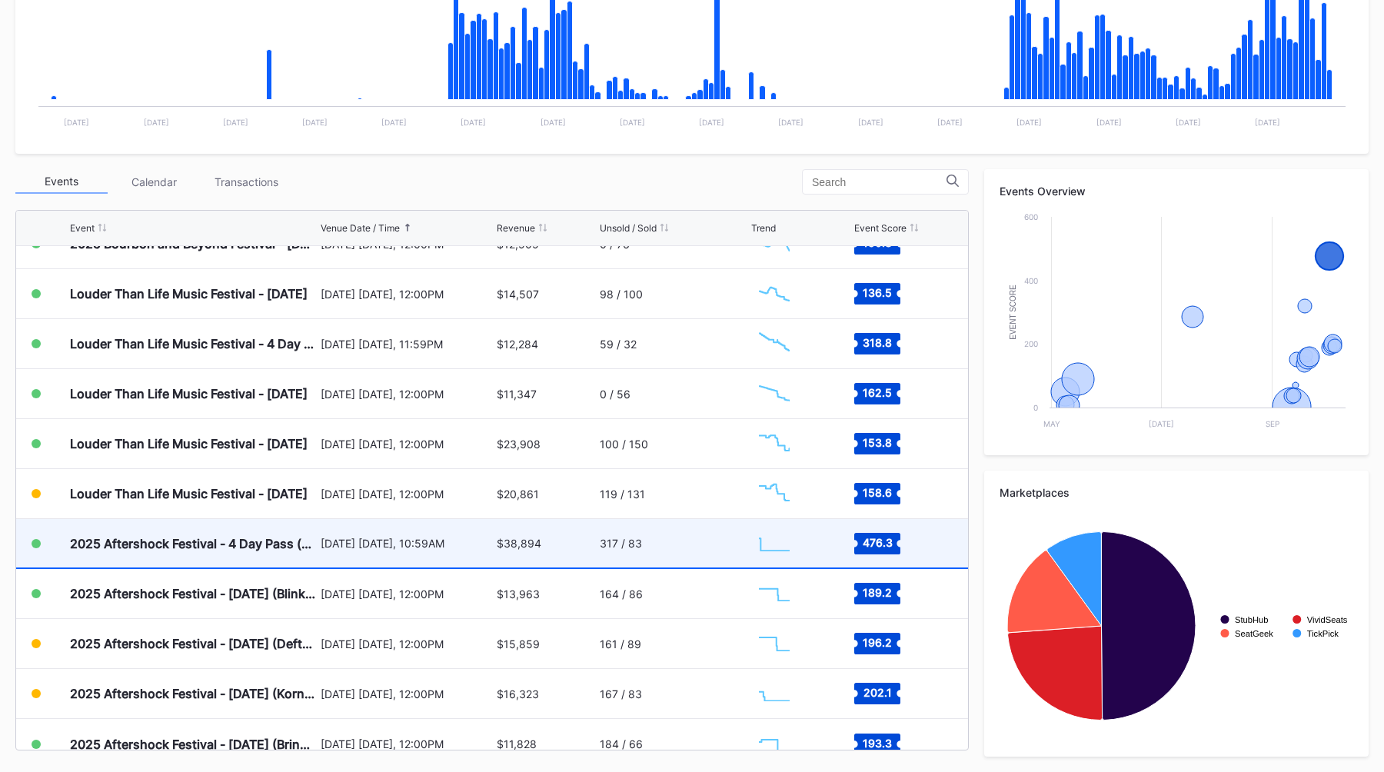
click at [343, 531] on div "[DATE] [DATE], 10:59AM" at bounding box center [407, 543] width 173 height 48
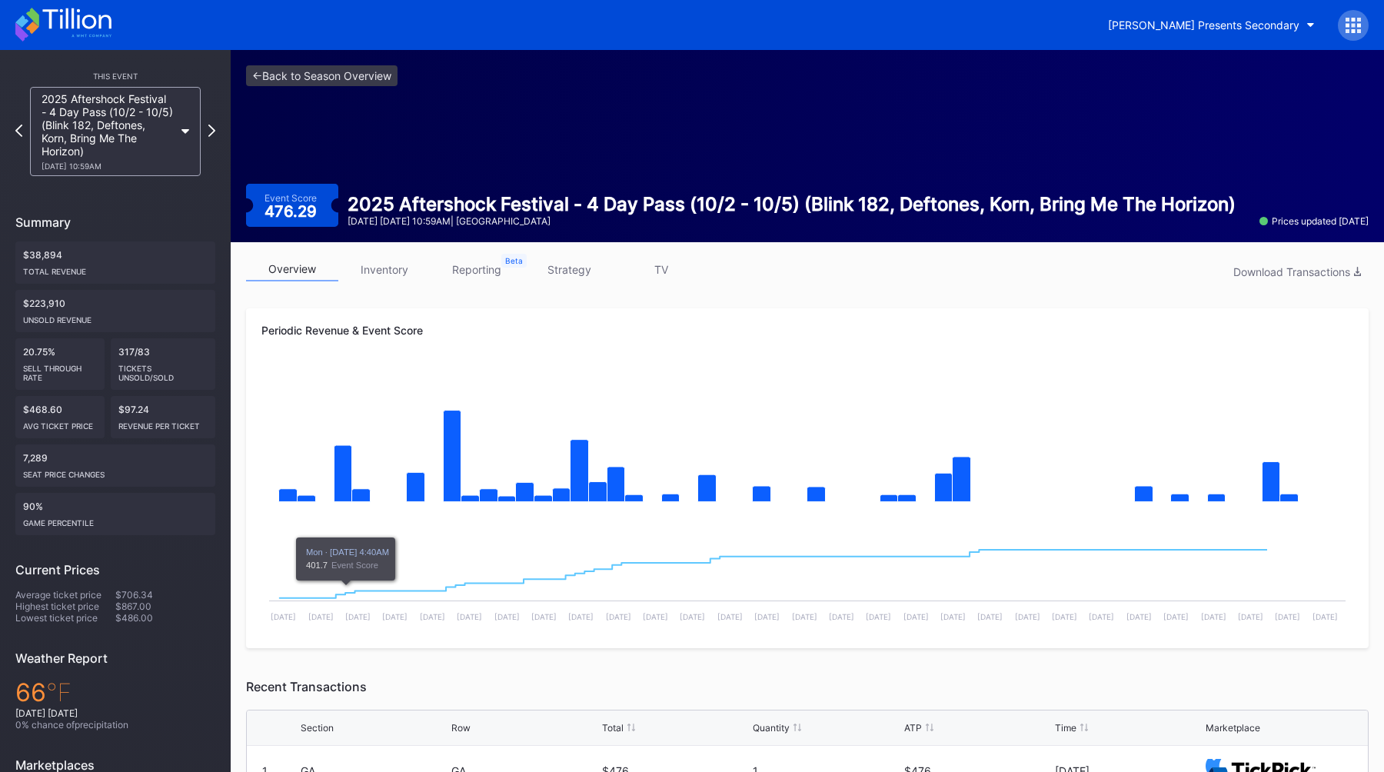
click at [598, 264] on link "strategy" at bounding box center [569, 269] width 92 height 24
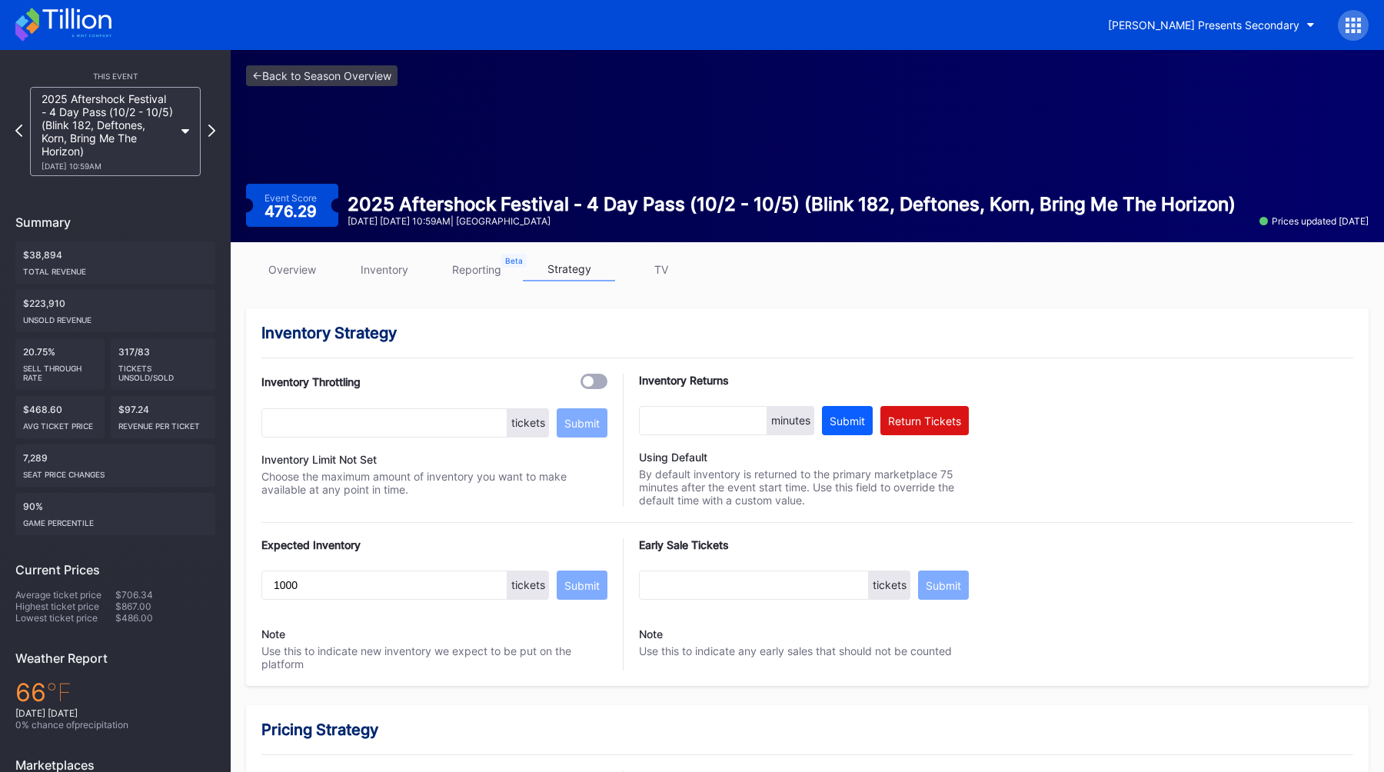
click at [355, 61] on div "<- Back to Season Overview Event Score 476.29 2025 Aftershock Festival - 4 Day …" at bounding box center [807, 146] width 1153 height 192
click at [355, 68] on link "<- Back to Season Overview" at bounding box center [321, 75] width 151 height 21
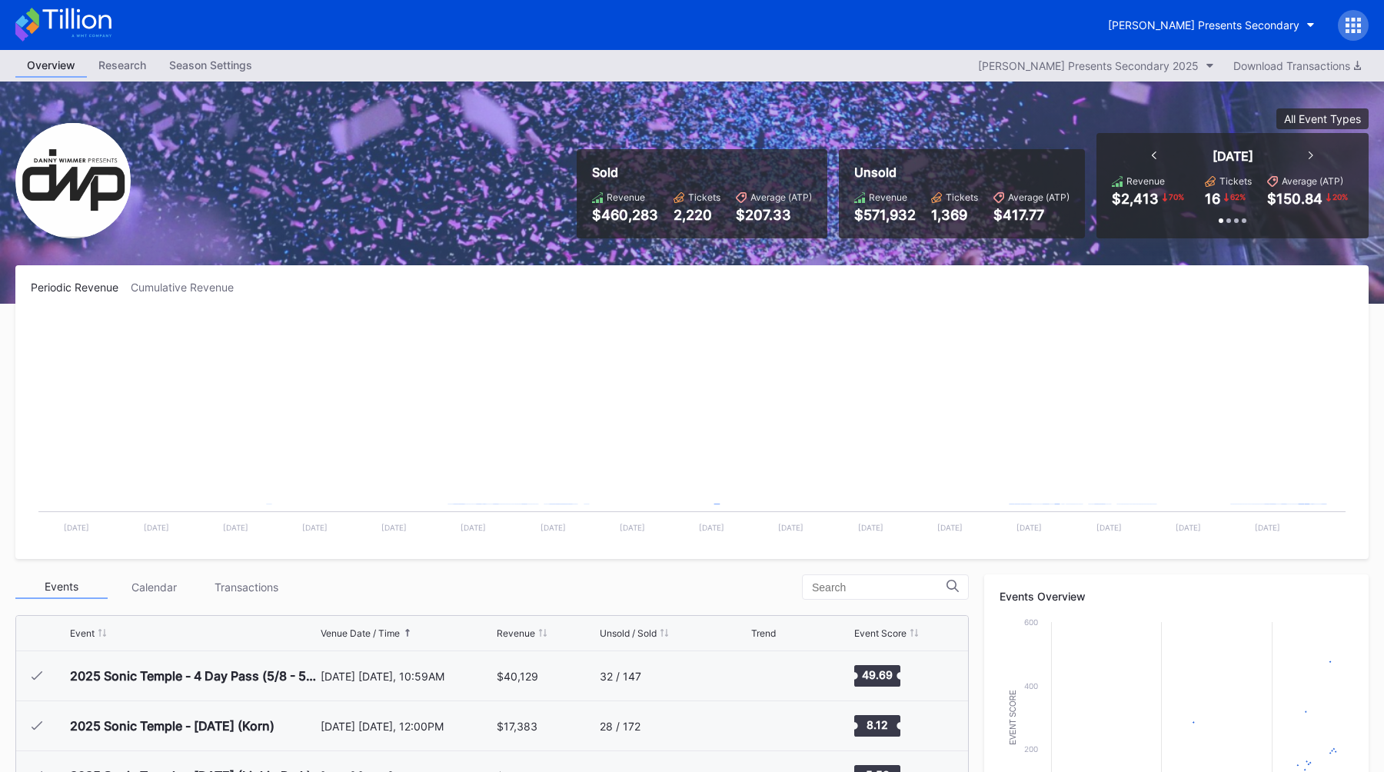
scroll to position [350, 0]
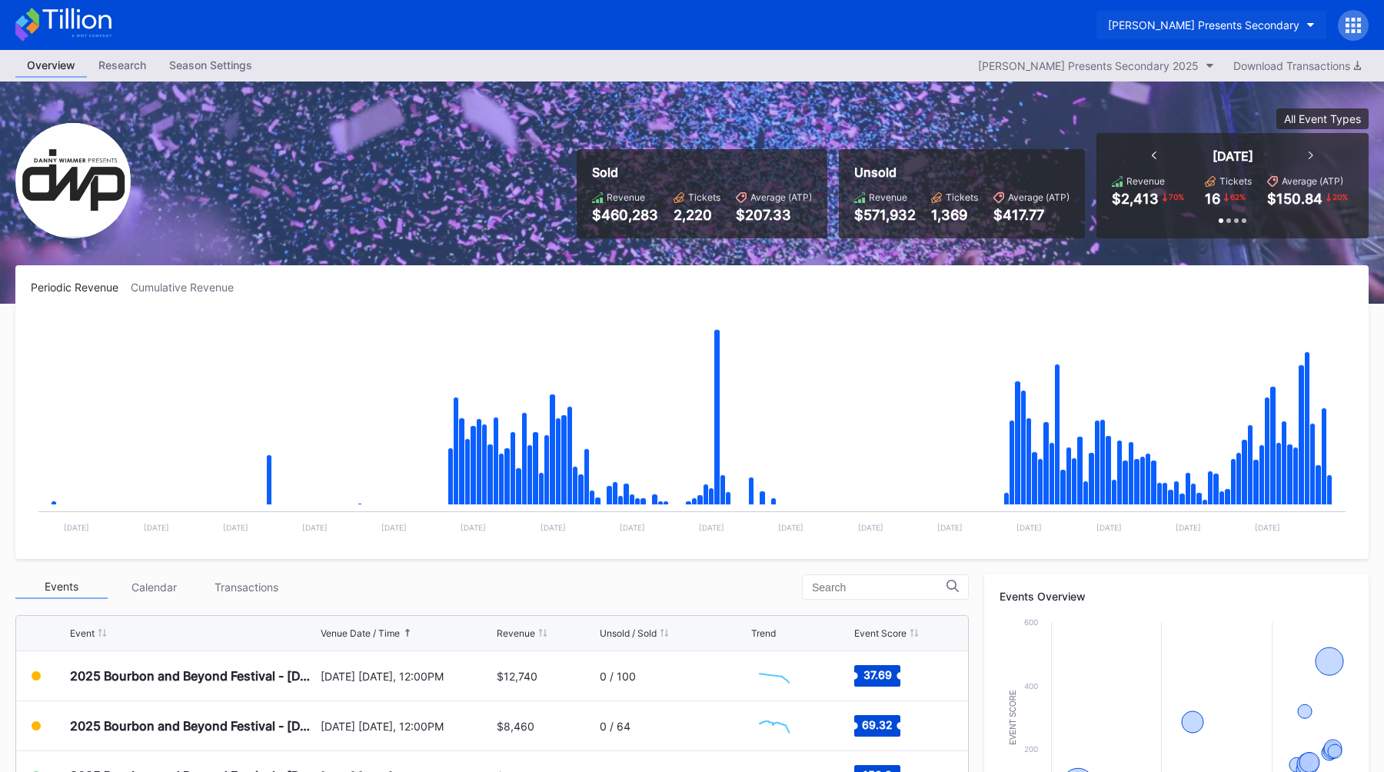
click at [1213, 29] on div "[PERSON_NAME] Presents Secondary" at bounding box center [1203, 24] width 191 height 13
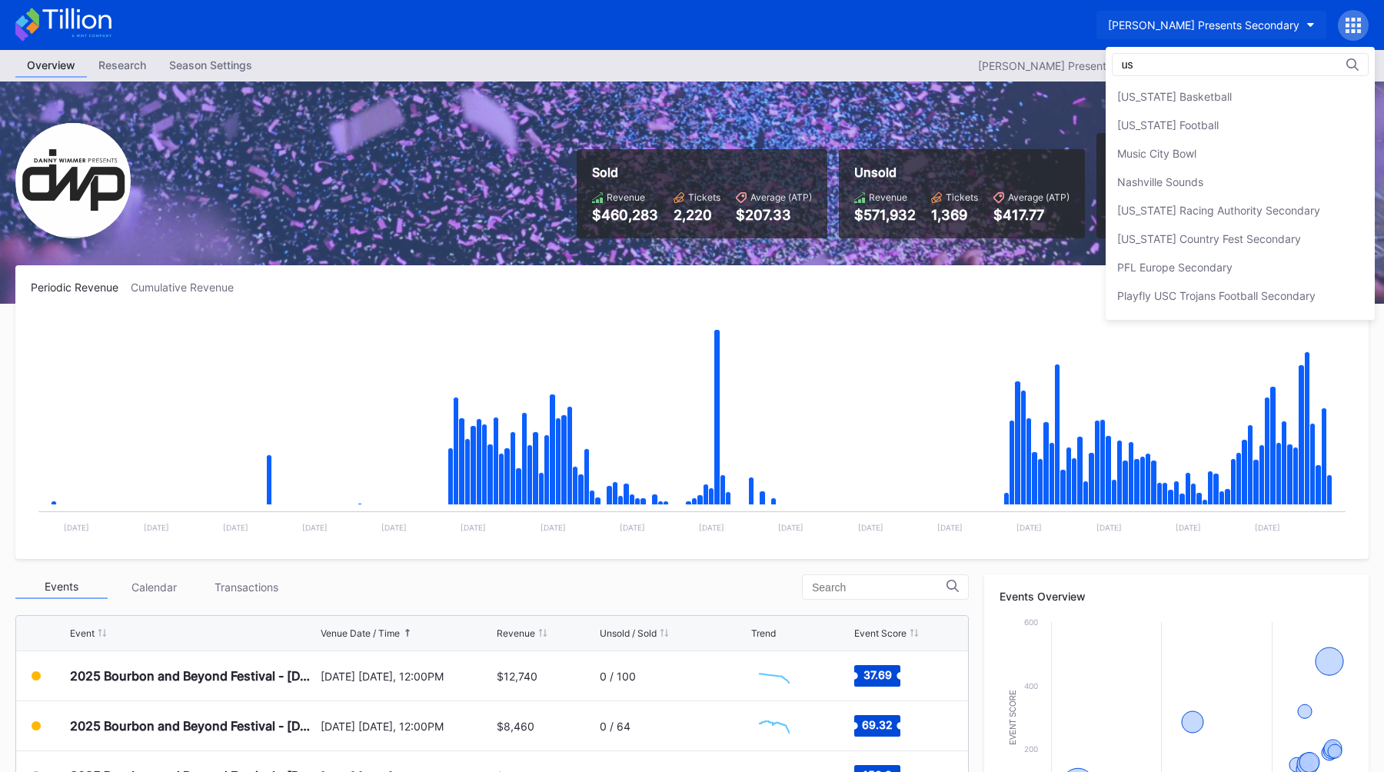
scroll to position [0, 0]
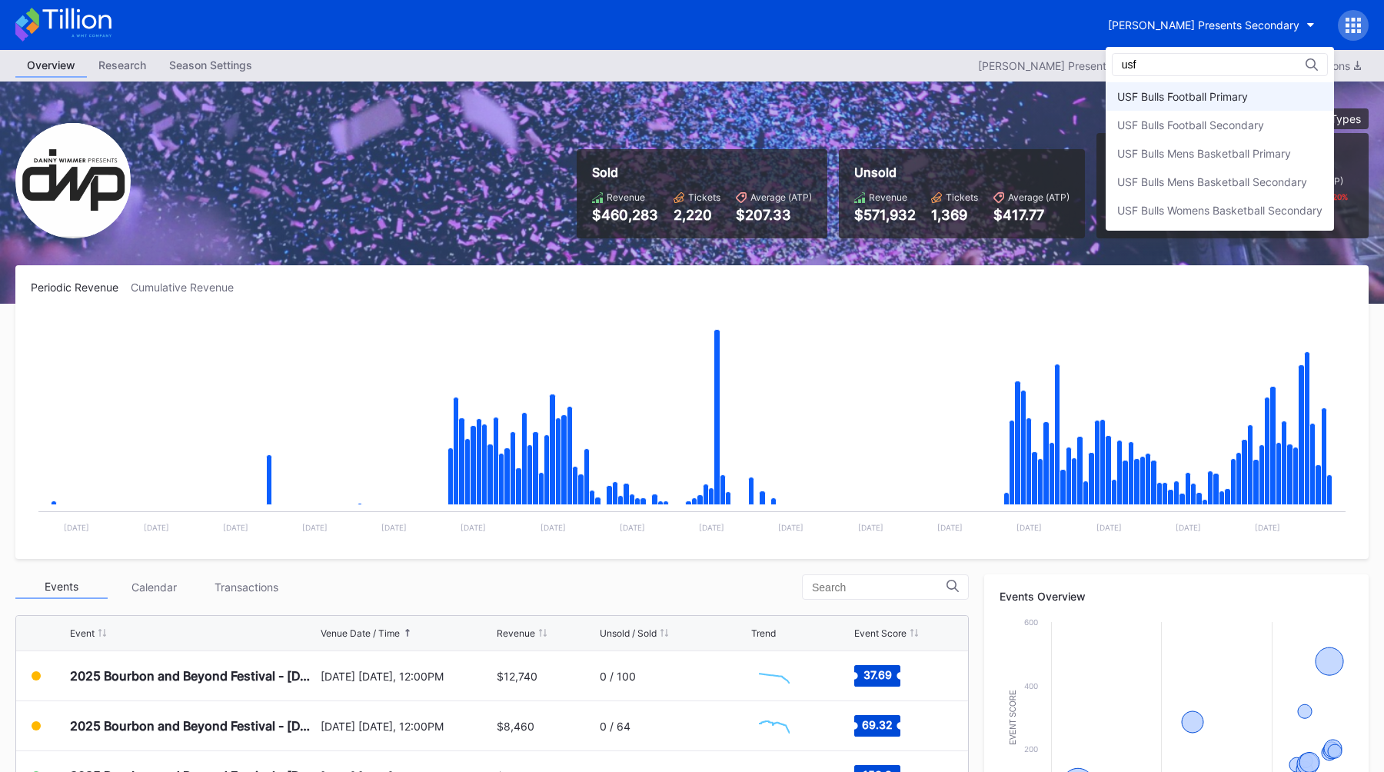
type input "usf"
click at [1258, 95] on div "USF Bulls Football Primary" at bounding box center [1219, 96] width 228 height 28
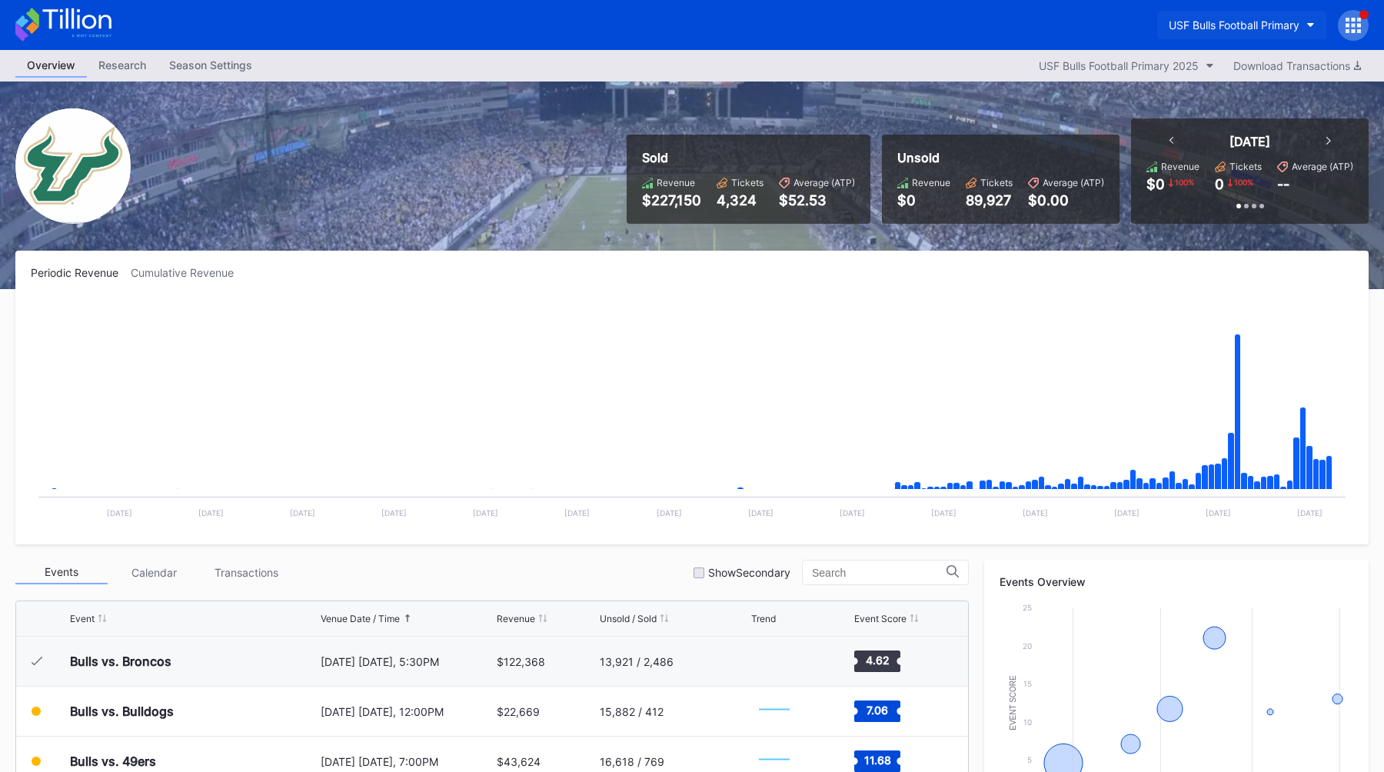
click at [1231, 27] on div "USF Bulls Football Primary" at bounding box center [1233, 24] width 131 height 13
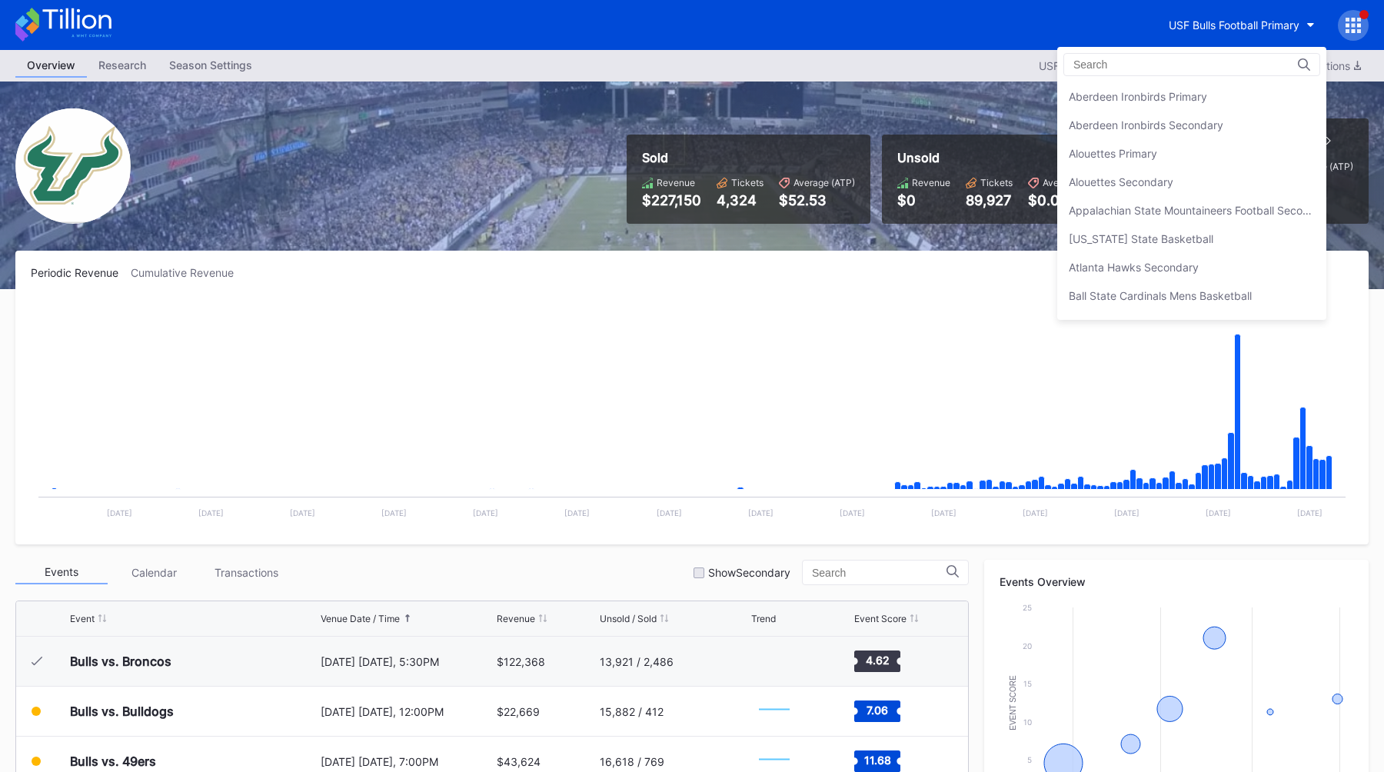
scroll to position [5148, 0]
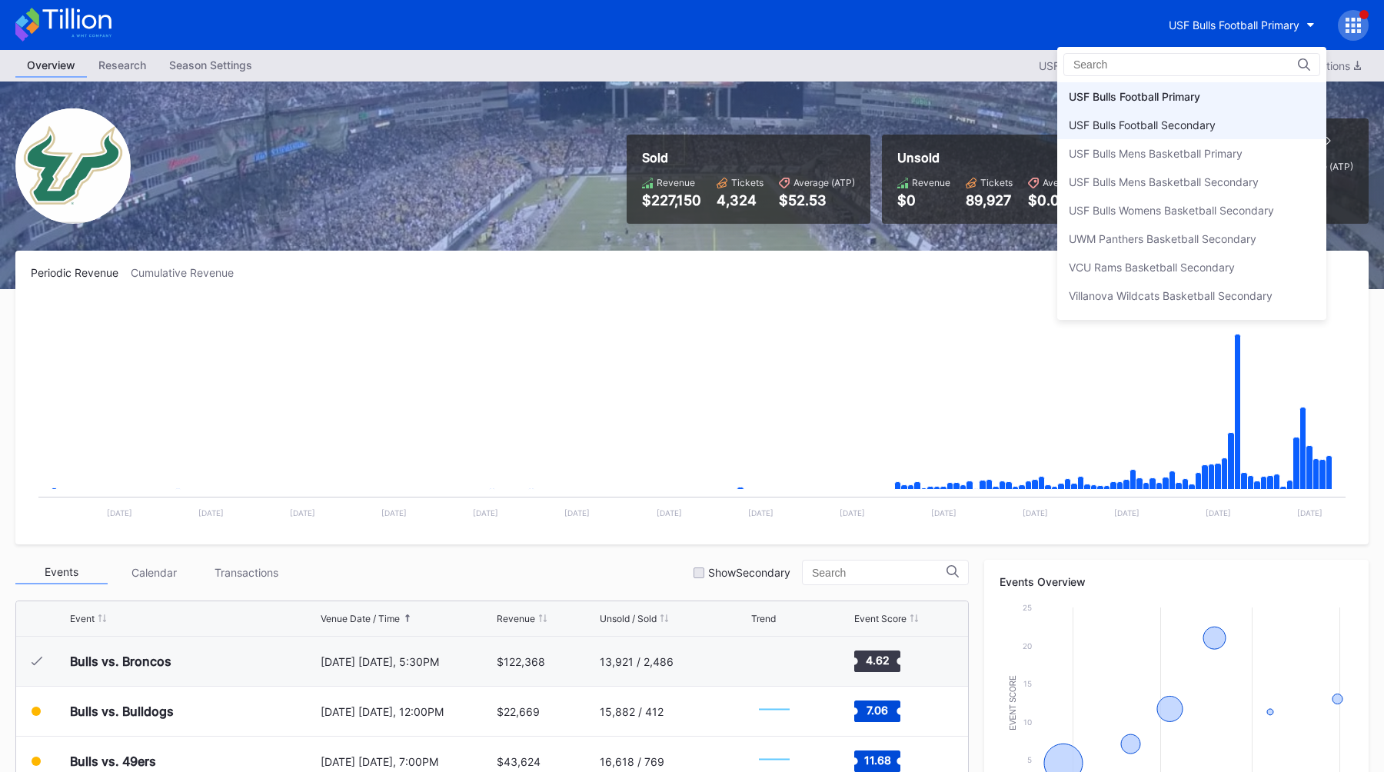
click at [1198, 123] on div "USF Bulls Football Secondary" at bounding box center [1141, 124] width 147 height 13
